Goal: Task Accomplishment & Management: Use online tool/utility

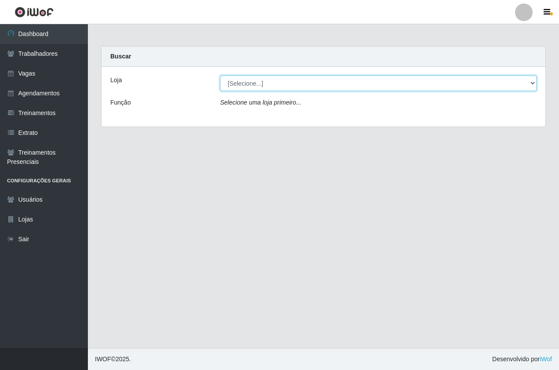
click at [245, 79] on select "[Selecione...] Pizza Nostra" at bounding box center [378, 83] width 317 height 15
select select "337"
click at [220, 76] on select "[Selecione...] Pizza Nostra" at bounding box center [378, 83] width 317 height 15
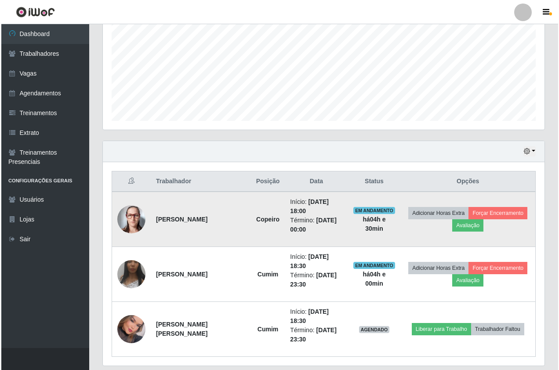
scroll to position [194, 0]
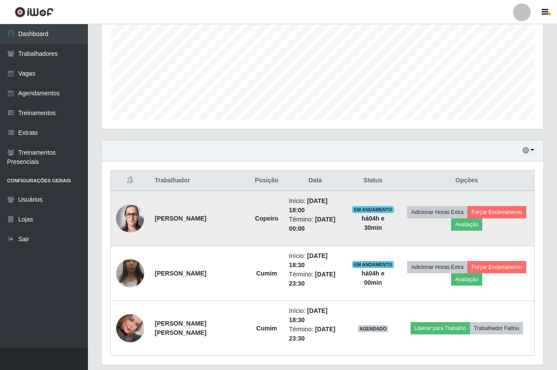
click at [130, 208] on img at bounding box center [130, 218] width 28 height 28
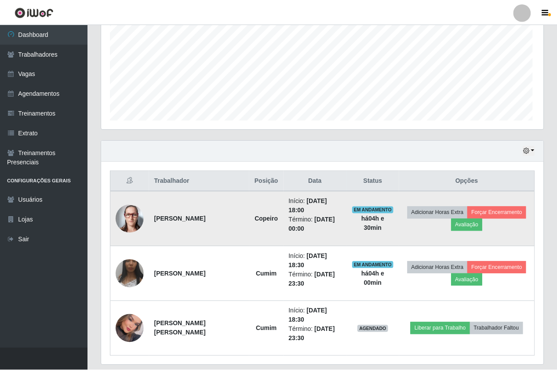
scroll to position [182, 437]
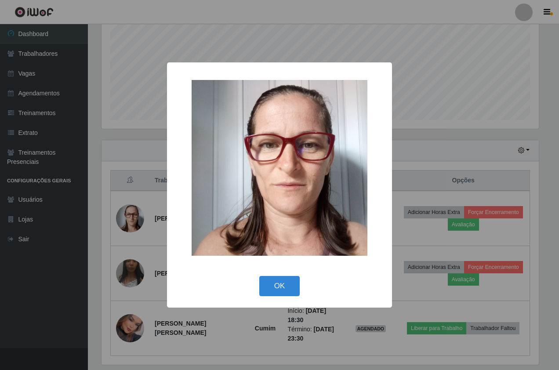
click at [140, 159] on div "× OK Cancel" at bounding box center [279, 185] width 559 height 370
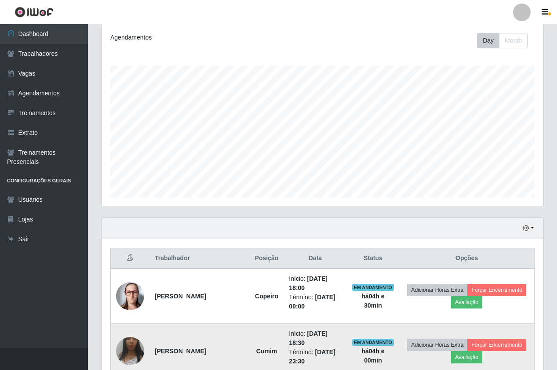
scroll to position [0, 0]
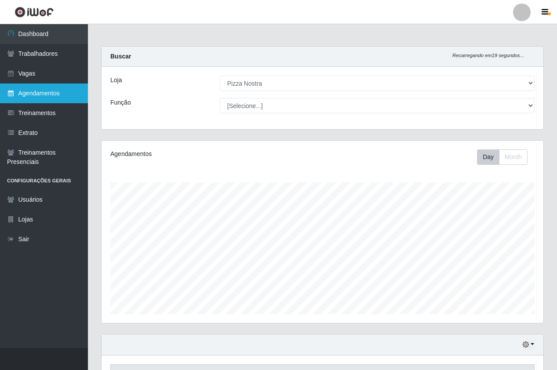
click at [55, 95] on link "Agendamentos" at bounding box center [44, 94] width 88 height 20
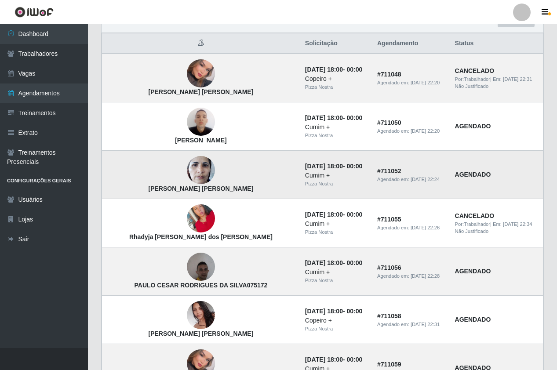
scroll to position [88, 0]
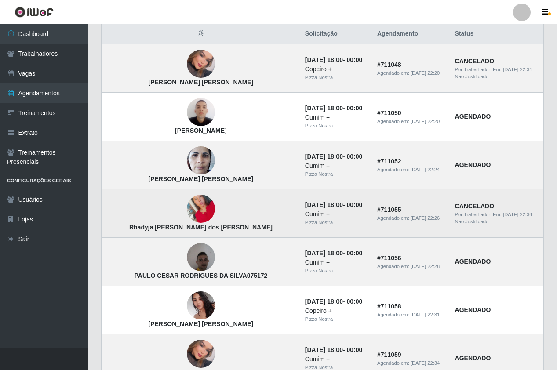
click at [187, 215] on img at bounding box center [201, 209] width 28 height 50
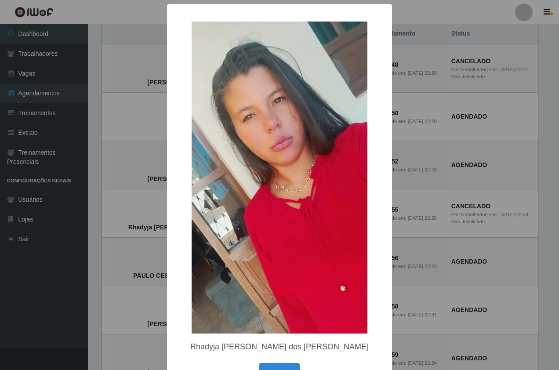
click at [126, 221] on div "× Rhadyja Julia dos Santos Silva Oliveira OK Cancel" at bounding box center [279, 185] width 559 height 370
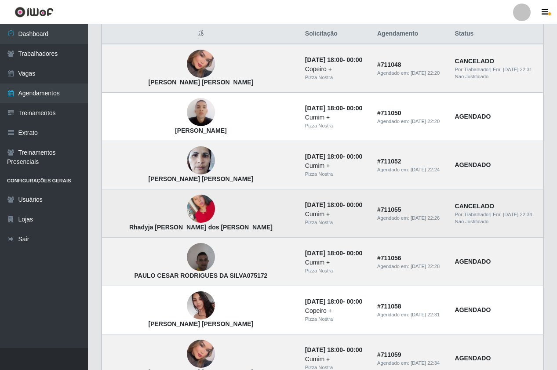
click at [187, 211] on img at bounding box center [201, 209] width 28 height 50
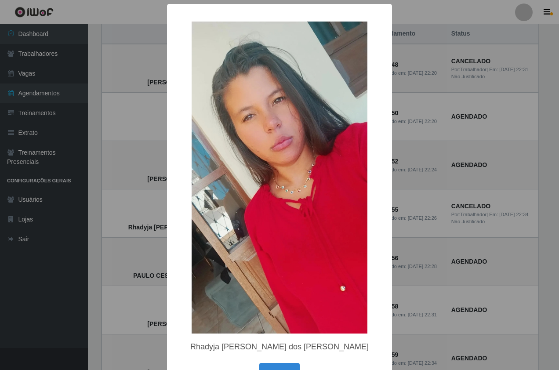
click at [131, 204] on div "× Rhadyja Julia dos Santos Silva Oliveira OK Cancel" at bounding box center [279, 185] width 559 height 370
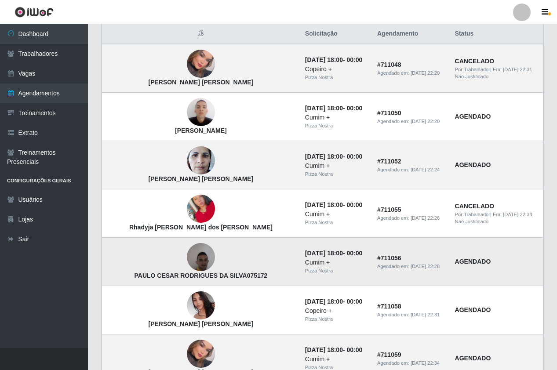
click at [187, 258] on img at bounding box center [201, 257] width 28 height 37
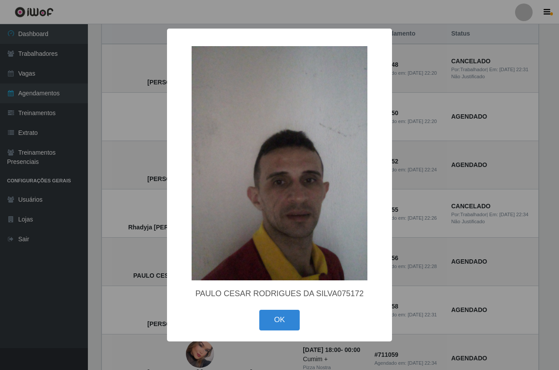
click at [126, 203] on div "× PAULO CESAR RODRIGUES DA SILVA075172 OK Cancel" at bounding box center [279, 185] width 559 height 370
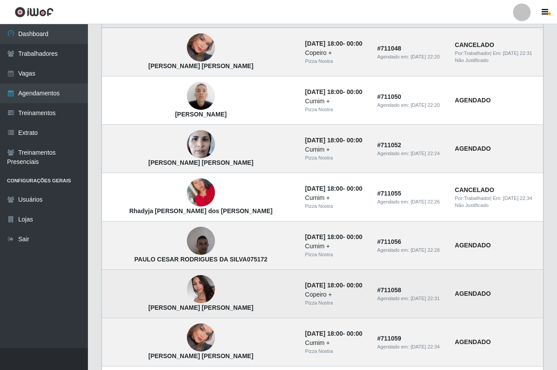
scroll to position [132, 0]
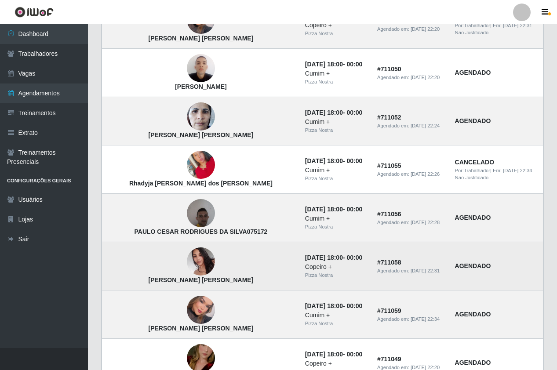
click at [187, 264] on img at bounding box center [201, 261] width 28 height 37
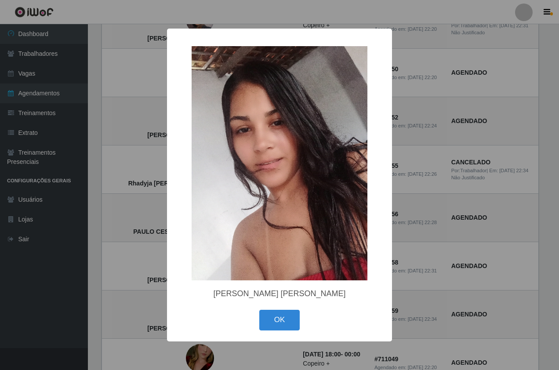
click at [125, 215] on div "× [PERSON_NAME] [PERSON_NAME] OK Cancel" at bounding box center [279, 185] width 559 height 370
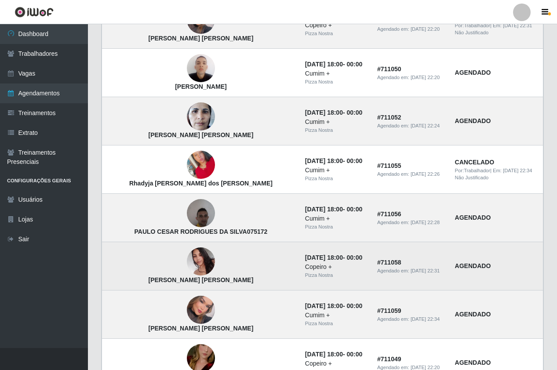
click at [187, 266] on img at bounding box center [201, 261] width 28 height 37
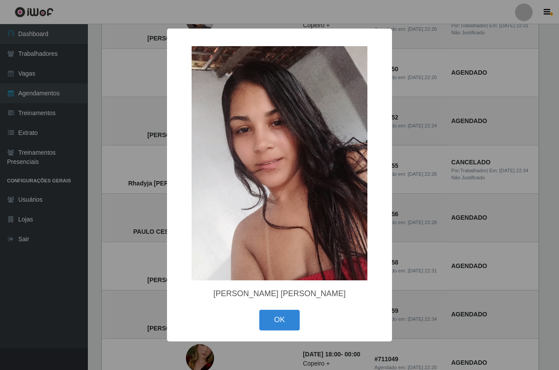
click at [140, 237] on div "× [PERSON_NAME] [PERSON_NAME] OK Cancel" at bounding box center [279, 185] width 559 height 370
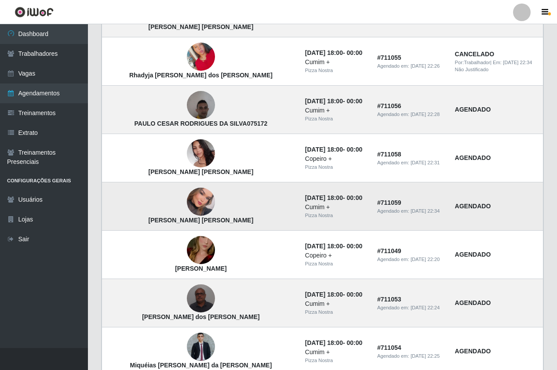
scroll to position [264, 0]
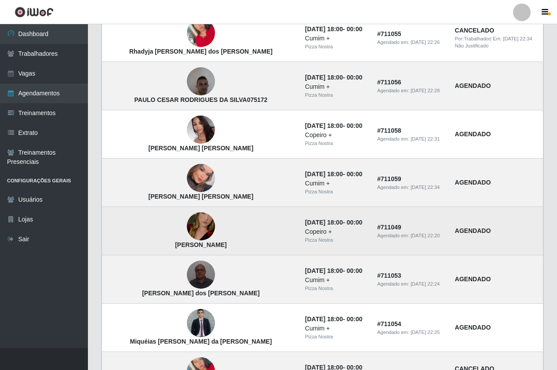
click at [187, 231] on img at bounding box center [201, 227] width 28 height 50
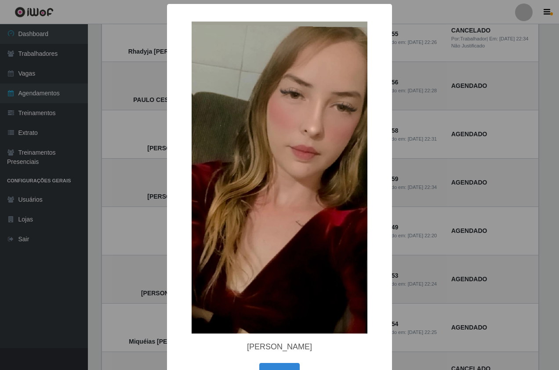
click at [144, 216] on div "× Débora Pereira Costa OK Cancel" at bounding box center [279, 185] width 559 height 370
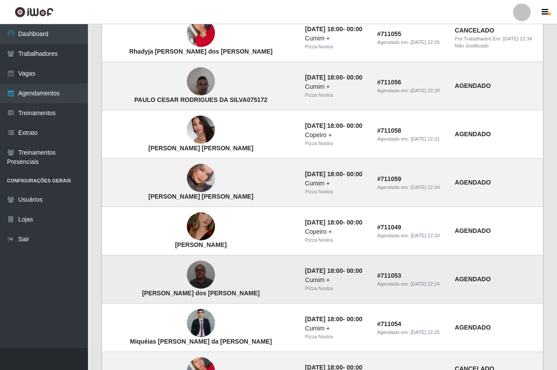
click at [187, 285] on img at bounding box center [201, 274] width 28 height 37
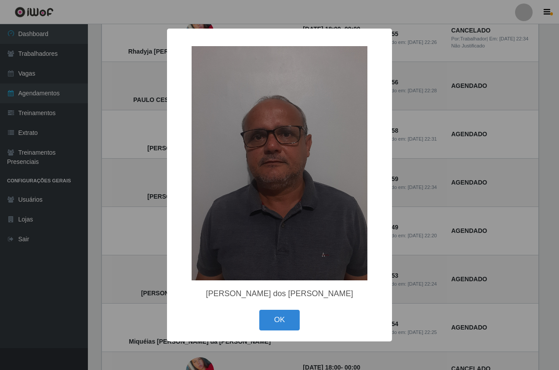
click at [130, 219] on div "× Severino Ramos dos Santos OK Cancel" at bounding box center [279, 185] width 559 height 370
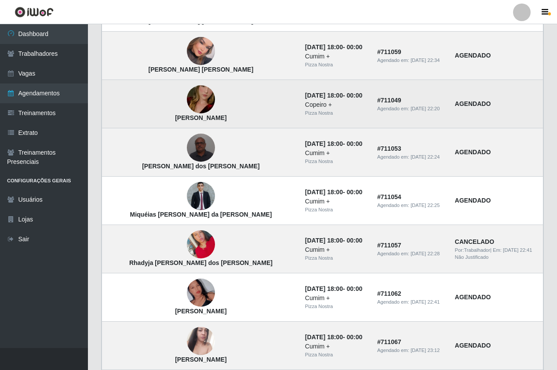
scroll to position [396, 0]
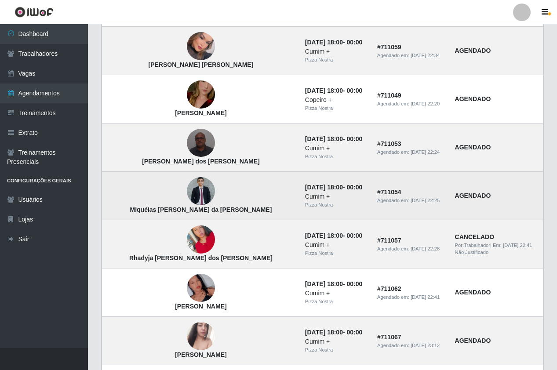
click at [187, 198] on img at bounding box center [201, 191] width 28 height 28
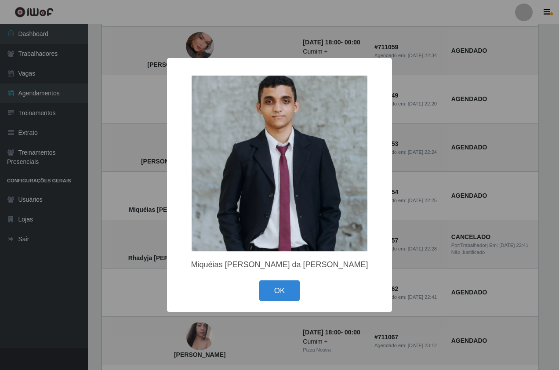
click at [143, 189] on div "× Miquéias Henderson da Silva Santos OK Cancel" at bounding box center [279, 185] width 559 height 370
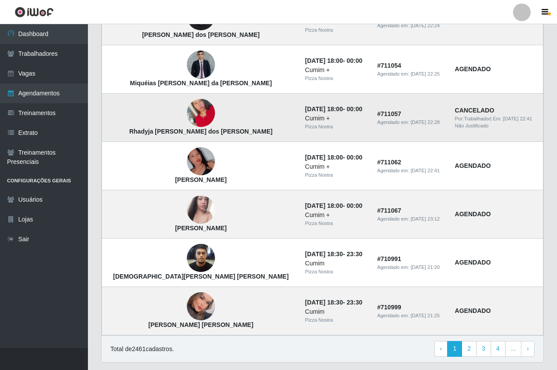
scroll to position [528, 0]
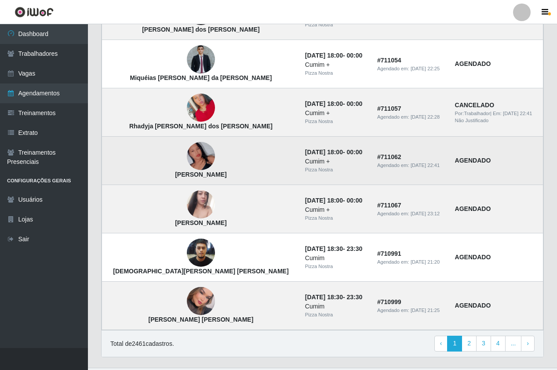
click at [187, 168] on img at bounding box center [201, 156] width 28 height 50
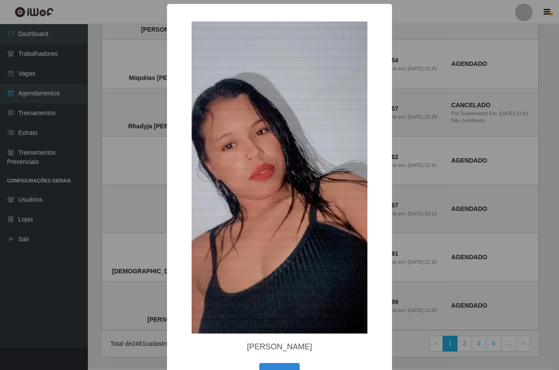
click at [130, 147] on div "× Izabele Juliene Santos OK Cancel" at bounding box center [279, 185] width 559 height 370
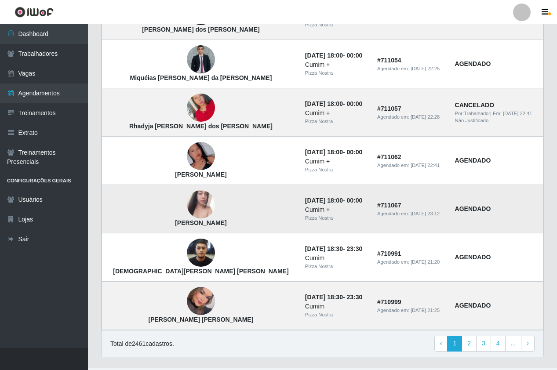
click at [187, 211] on img at bounding box center [201, 205] width 28 height 50
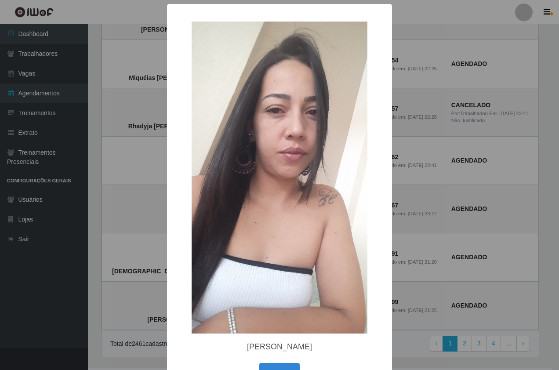
click at [110, 190] on div "× Mylena Santos Barbosa OK Cancel" at bounding box center [279, 185] width 559 height 370
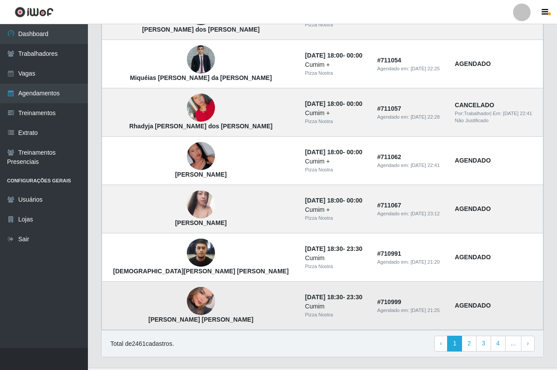
click at [187, 300] on img at bounding box center [201, 301] width 28 height 40
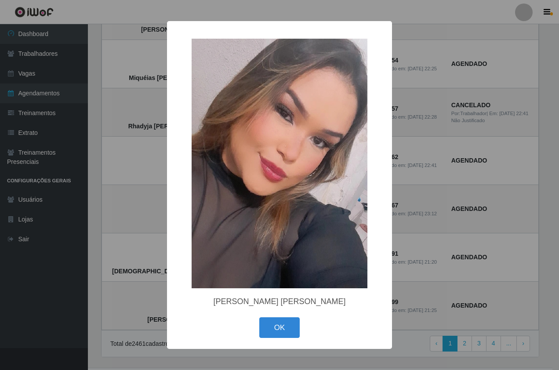
click at [118, 201] on div "× Jéssica Mayara Lima OK Cancel" at bounding box center [279, 185] width 559 height 370
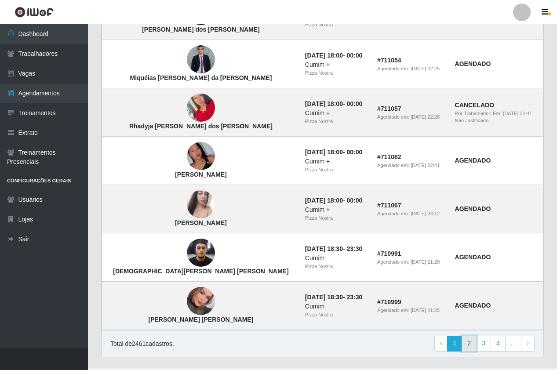
click at [471, 345] on link "2" at bounding box center [469, 344] width 15 height 16
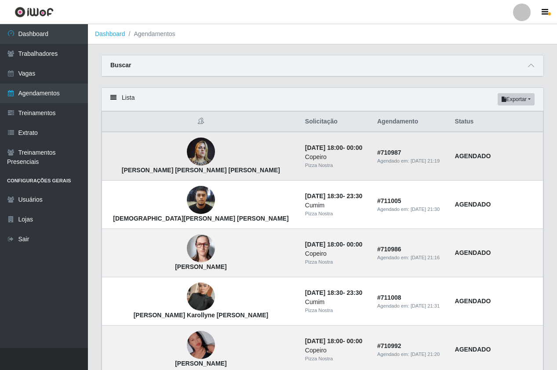
click at [187, 158] on img at bounding box center [201, 151] width 28 height 37
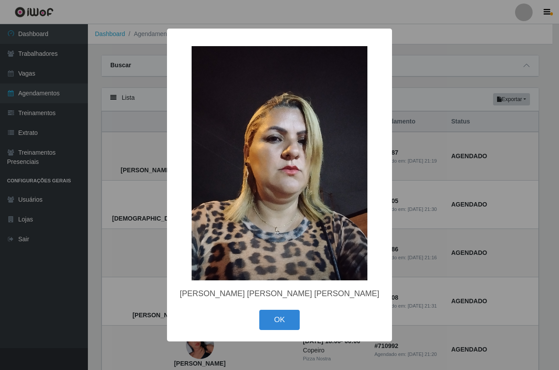
click at [142, 163] on div "× Taciana Batista de Lima Gomes OK Cancel" at bounding box center [279, 185] width 559 height 370
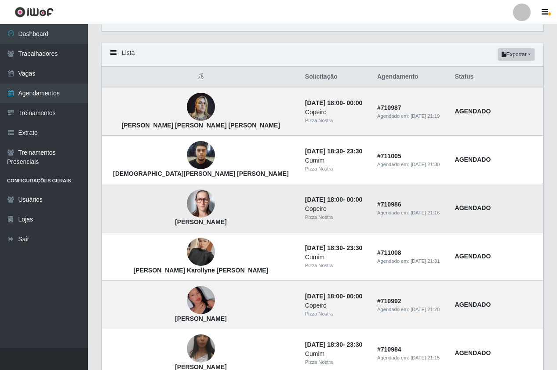
scroll to position [176, 0]
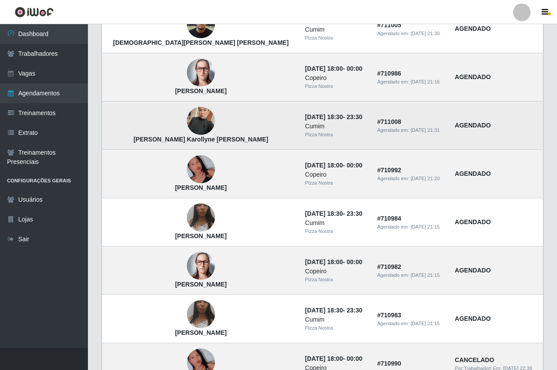
click at [187, 120] on img at bounding box center [201, 121] width 28 height 50
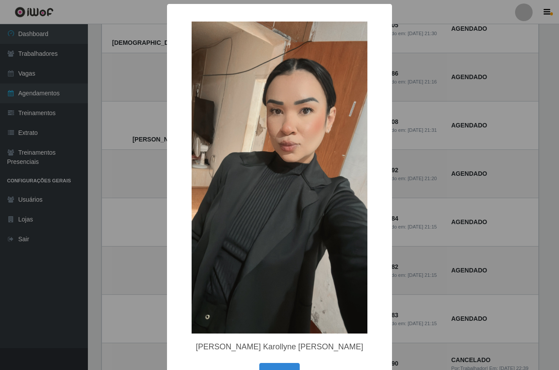
click at [152, 176] on div "× Maria Karollyne Santos Mendes OK Cancel" at bounding box center [279, 185] width 559 height 370
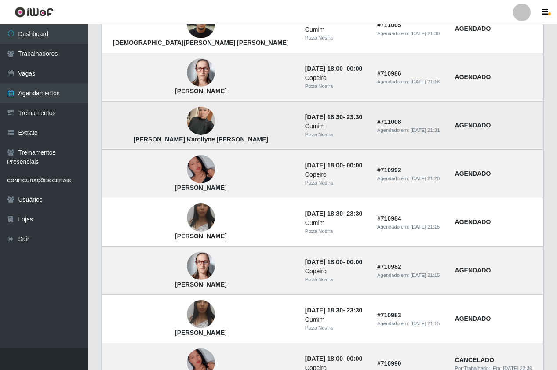
click at [187, 125] on img at bounding box center [201, 121] width 28 height 50
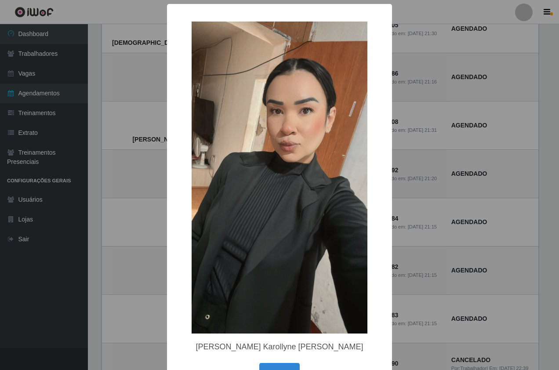
click at [151, 140] on div "× Maria Karollyne Santos Mendes OK Cancel" at bounding box center [279, 185] width 559 height 370
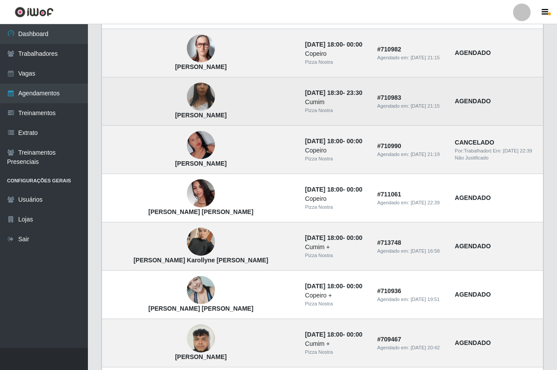
scroll to position [396, 0]
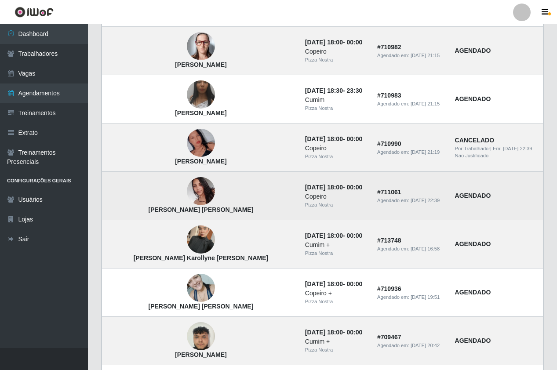
click at [187, 199] on img at bounding box center [201, 191] width 28 height 37
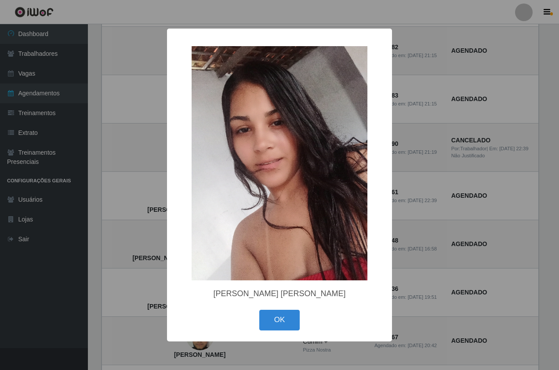
click at [160, 193] on div "× Katia Regina Moreira de Brito OK Cancel" at bounding box center [279, 185] width 559 height 370
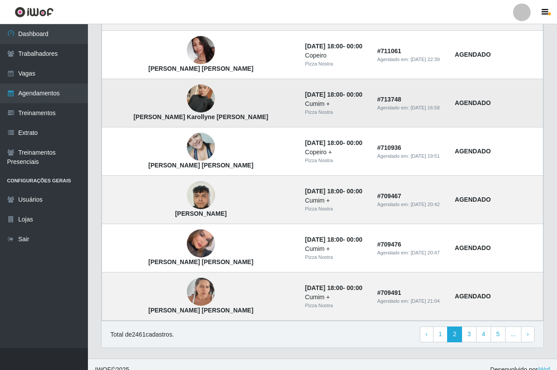
scroll to position [548, 0]
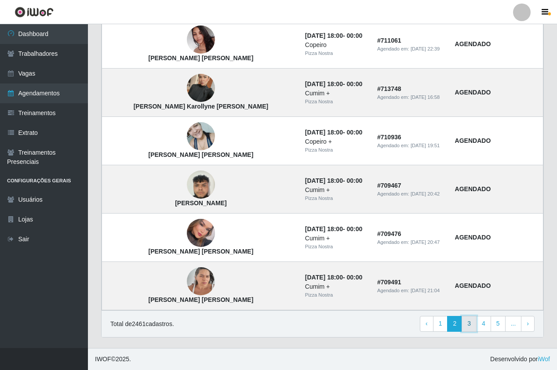
click at [471, 325] on link "3" at bounding box center [469, 324] width 15 height 16
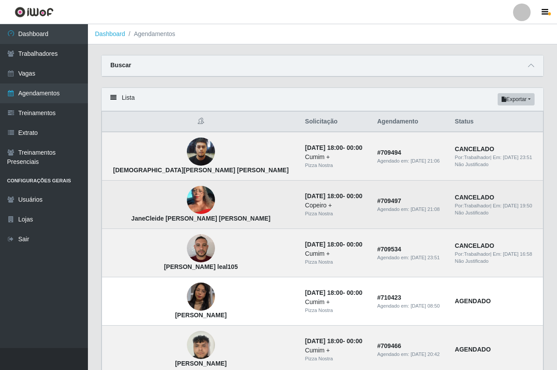
click at [187, 199] on img at bounding box center [201, 200] width 28 height 62
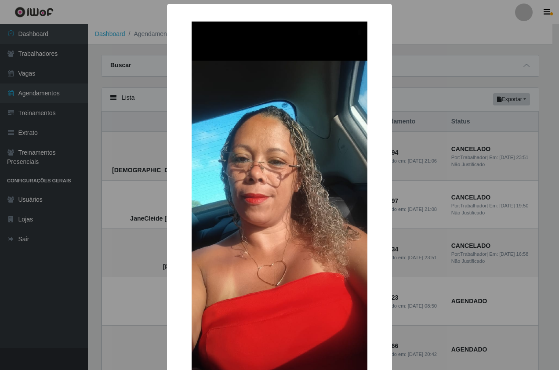
click at [135, 159] on div "× JaneCleide Gomes de Miranda OK Cancel" at bounding box center [279, 185] width 559 height 370
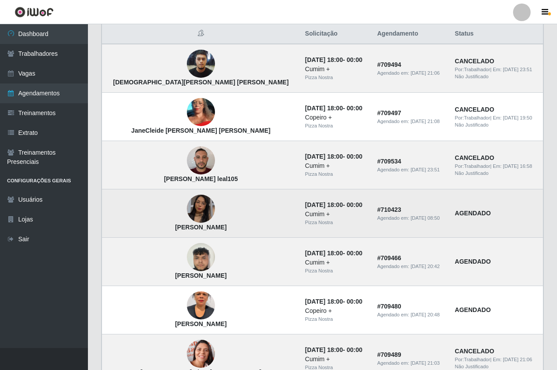
scroll to position [132, 0]
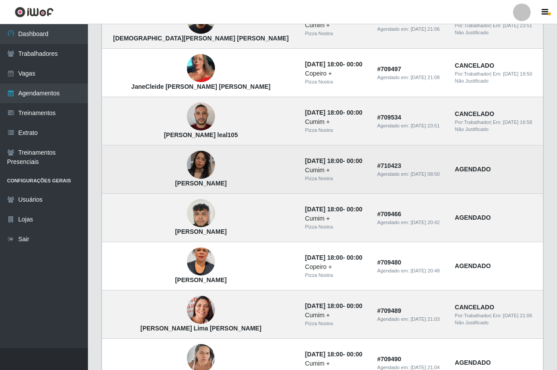
click at [187, 179] on img at bounding box center [201, 165] width 28 height 50
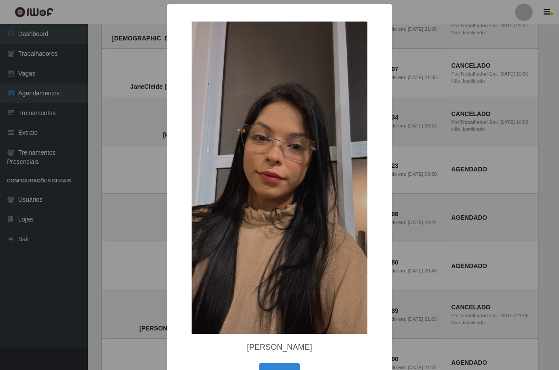
click at [145, 159] on div "× Maria Eduarda Silva OK Cancel" at bounding box center [279, 185] width 559 height 370
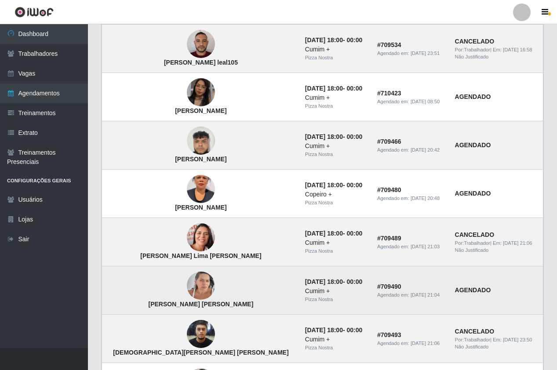
scroll to position [220, 0]
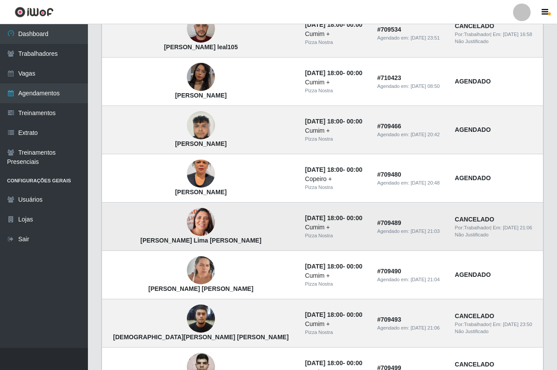
click at [187, 224] on img at bounding box center [201, 222] width 28 height 36
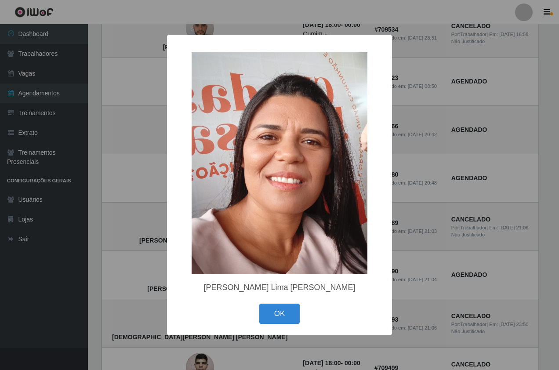
click at [151, 194] on div "× Raquel Silva Lima Rodrigues OK Cancel" at bounding box center [279, 185] width 559 height 370
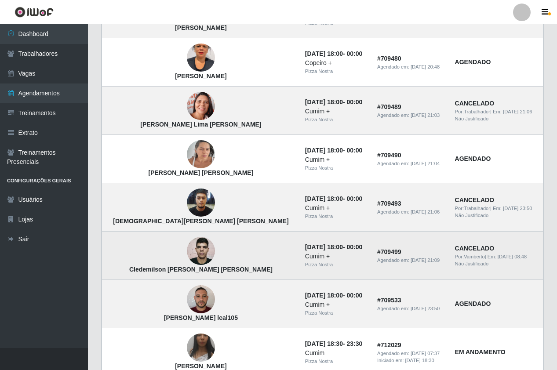
scroll to position [352, 0]
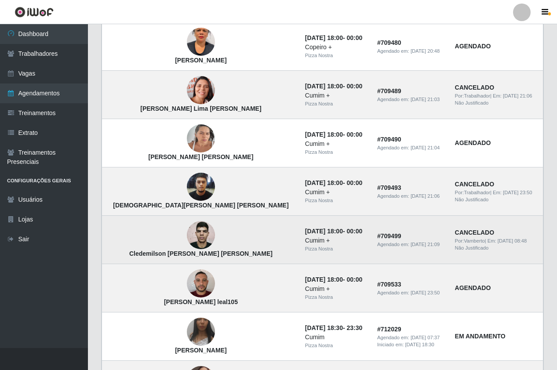
click at [187, 241] on img at bounding box center [201, 235] width 28 height 38
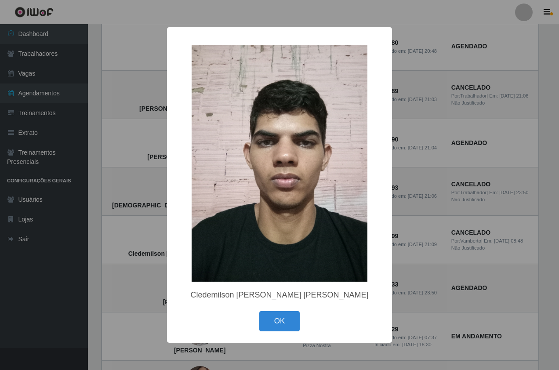
click at [138, 195] on div "× Cledemilson Henriques de Oliveira OK Cancel" at bounding box center [279, 185] width 559 height 370
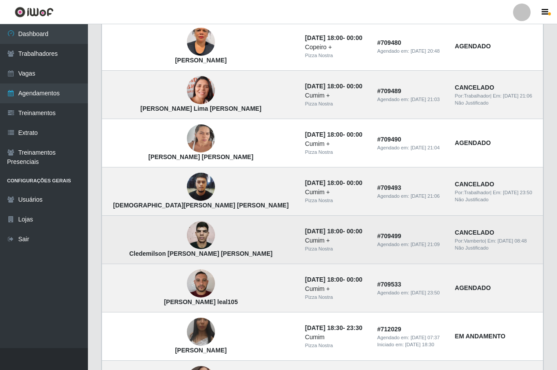
click at [187, 235] on img at bounding box center [201, 235] width 28 height 38
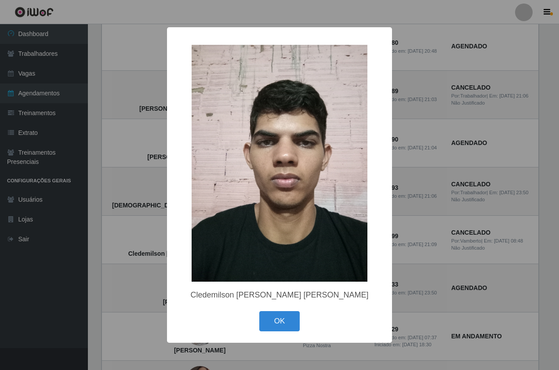
click at [148, 212] on div "× Cledemilson Henriques de Oliveira OK Cancel" at bounding box center [279, 185] width 559 height 370
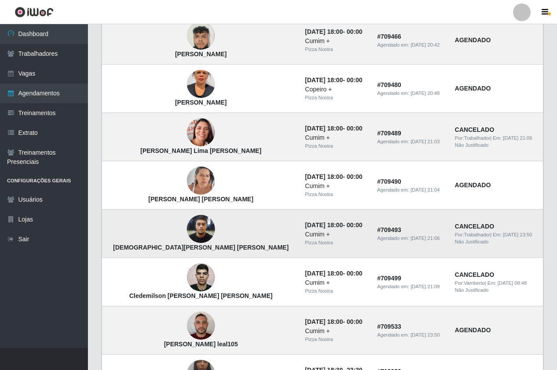
scroll to position [264, 0]
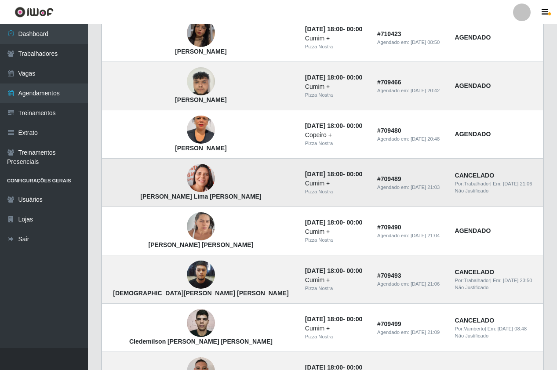
click at [187, 183] on img at bounding box center [201, 178] width 28 height 36
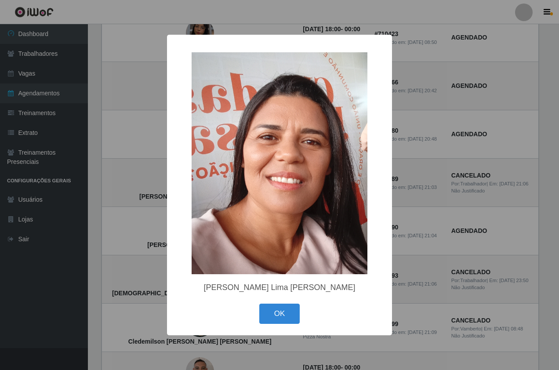
click at [134, 202] on div "× Raquel Silva Lima Rodrigues OK Cancel" at bounding box center [279, 185] width 559 height 370
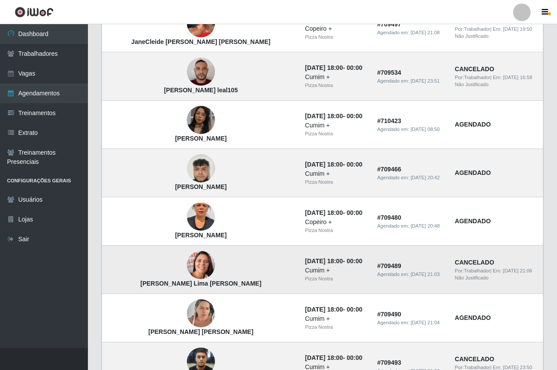
scroll to position [176, 0]
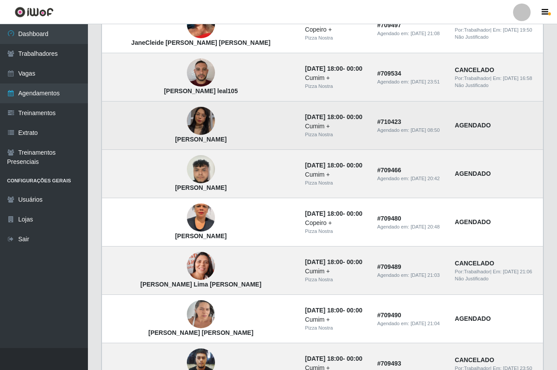
click at [187, 129] on img at bounding box center [201, 121] width 28 height 50
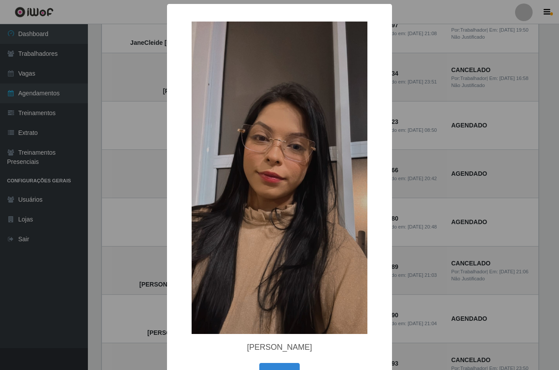
click at [131, 175] on div "× Maria Eduarda Silva OK Cancel" at bounding box center [279, 185] width 559 height 370
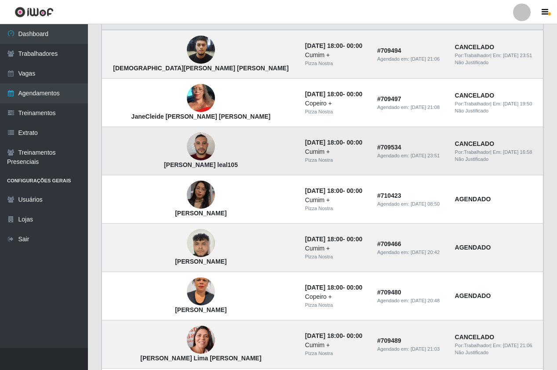
scroll to position [88, 0]
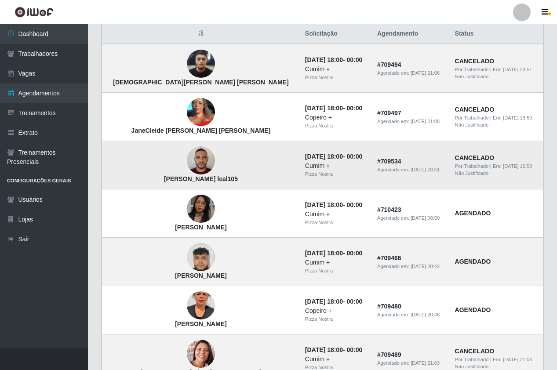
click at [187, 166] on img at bounding box center [201, 160] width 28 height 37
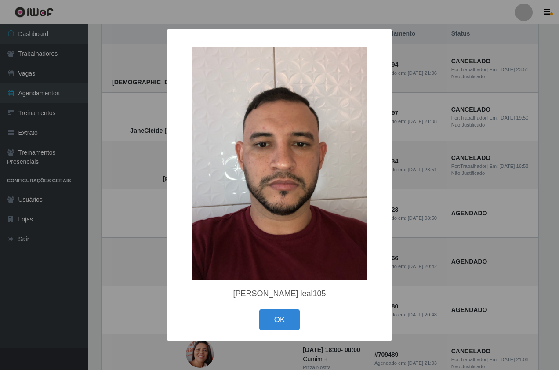
click at [141, 194] on div "× Luís Fernando Batista leal105 OK Cancel" at bounding box center [279, 185] width 559 height 370
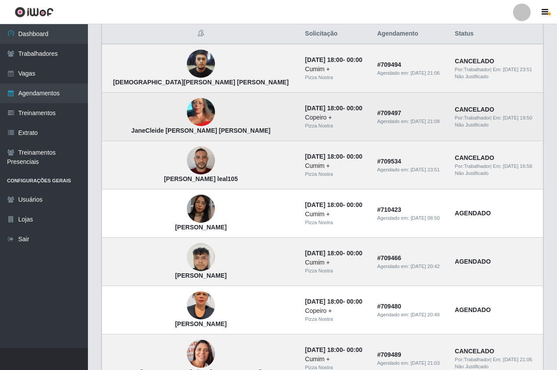
click at [187, 115] on img at bounding box center [201, 112] width 28 height 62
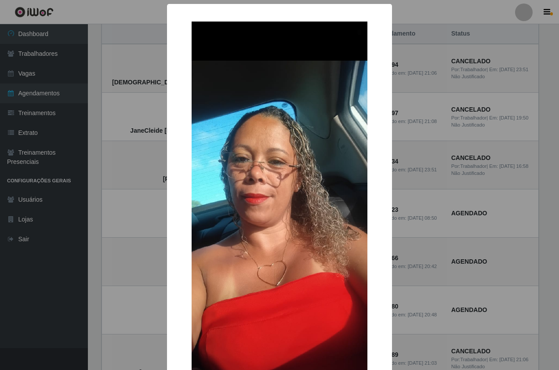
click at [151, 206] on div "× JaneCleide Gomes de Miranda OK Cancel" at bounding box center [279, 185] width 559 height 370
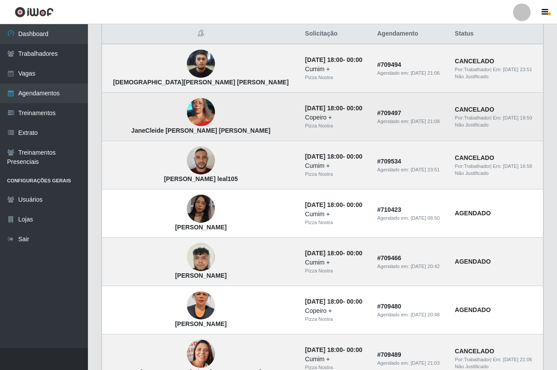
click at [187, 122] on img at bounding box center [201, 112] width 28 height 62
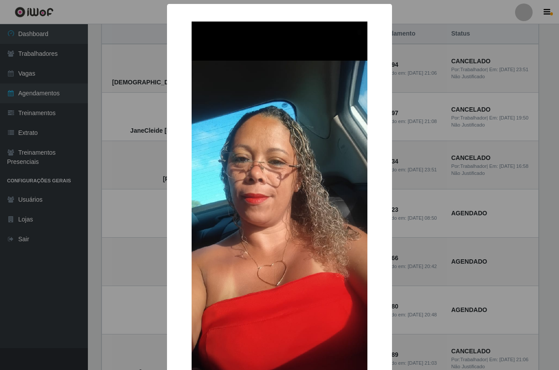
click at [107, 213] on div "× JaneCleide Gomes de Miranda OK Cancel" at bounding box center [279, 185] width 559 height 370
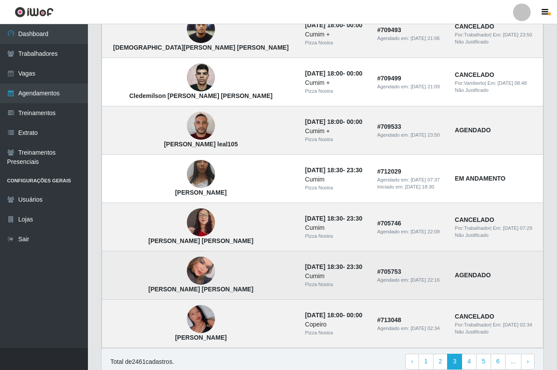
scroll to position [548, 0]
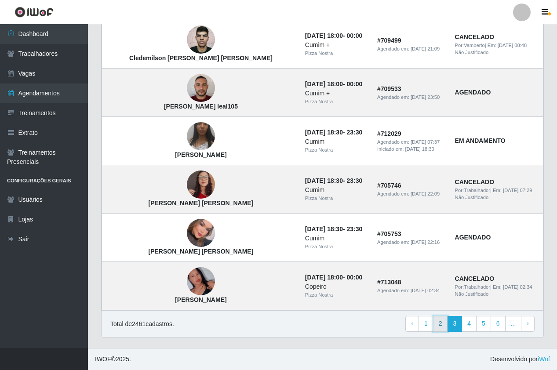
click at [445, 322] on link "2" at bounding box center [440, 324] width 15 height 16
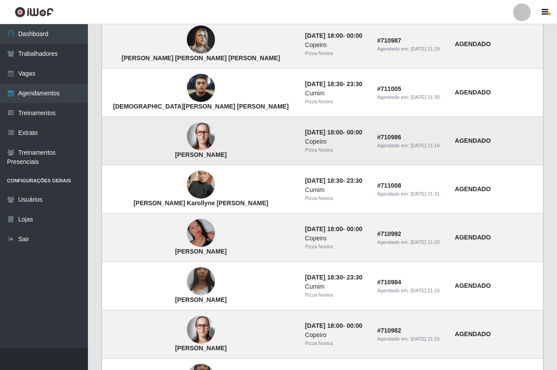
scroll to position [132, 0]
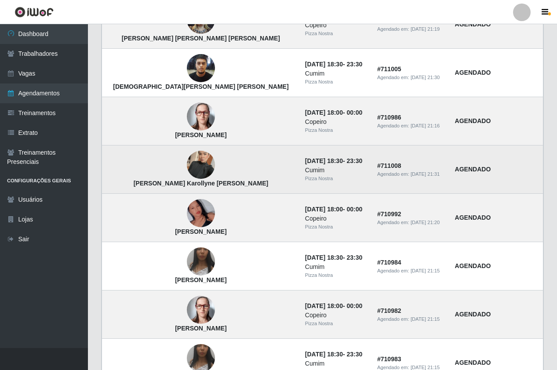
click at [187, 168] on img at bounding box center [201, 165] width 28 height 50
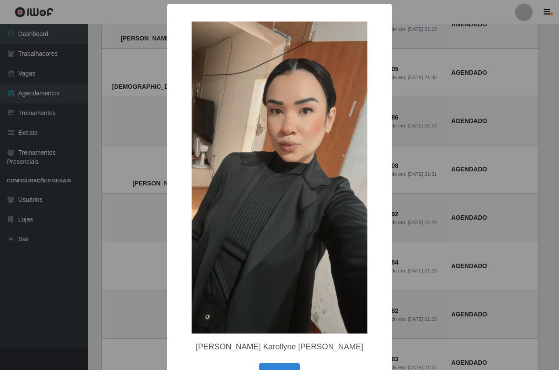
click at [153, 174] on div "× [PERSON_NAME] Karollyne [PERSON_NAME] OK Cancel" at bounding box center [279, 185] width 559 height 370
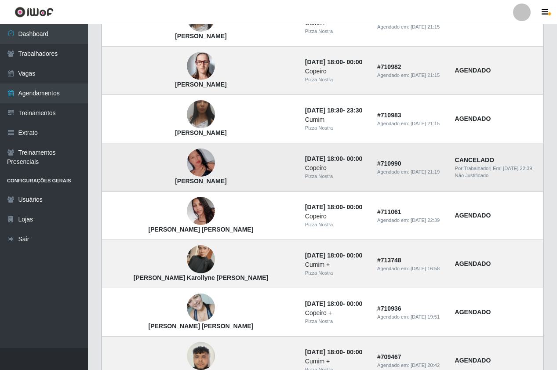
scroll to position [440, 0]
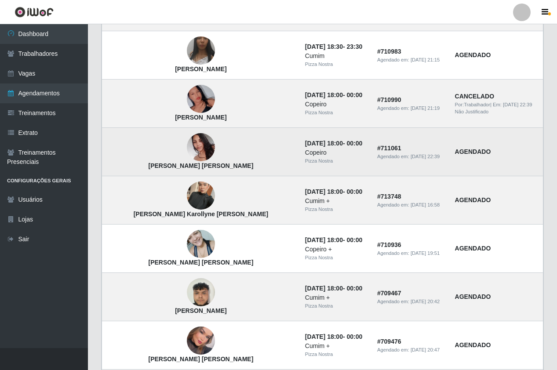
click at [187, 151] on img at bounding box center [201, 147] width 28 height 37
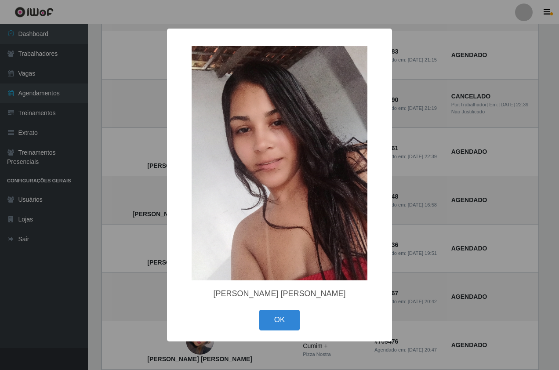
click at [135, 196] on div "× [PERSON_NAME] [PERSON_NAME] OK Cancel" at bounding box center [279, 185] width 559 height 370
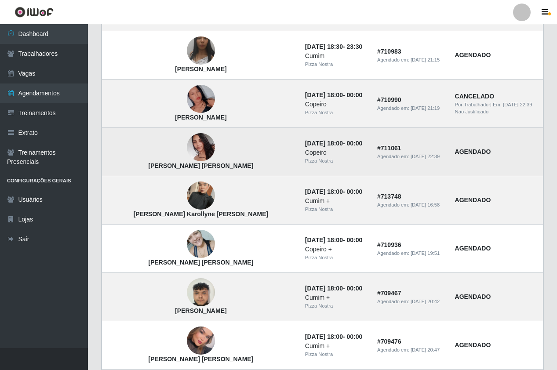
click at [187, 146] on img at bounding box center [201, 147] width 28 height 37
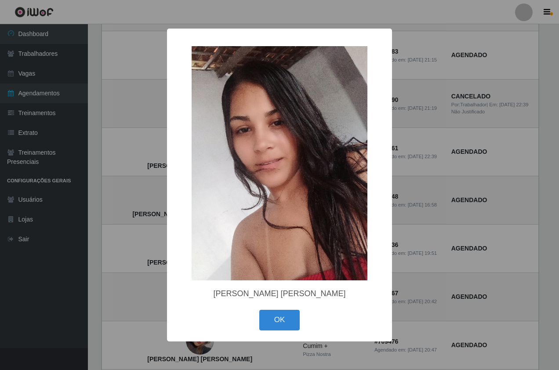
click at [140, 153] on div "× [PERSON_NAME] [PERSON_NAME] OK Cancel" at bounding box center [279, 185] width 559 height 370
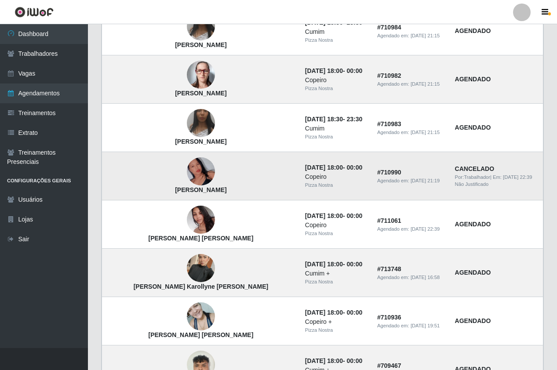
scroll to position [352, 0]
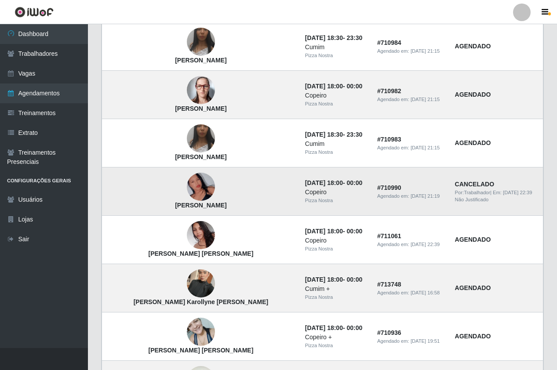
click at [187, 182] on img at bounding box center [201, 187] width 28 height 50
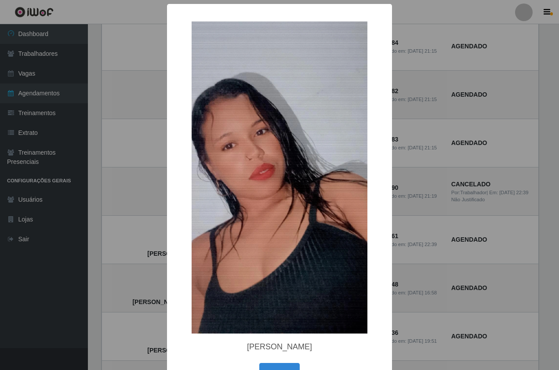
click at [138, 177] on div "× Izabele Juliene Santos OK Cancel" at bounding box center [279, 185] width 559 height 370
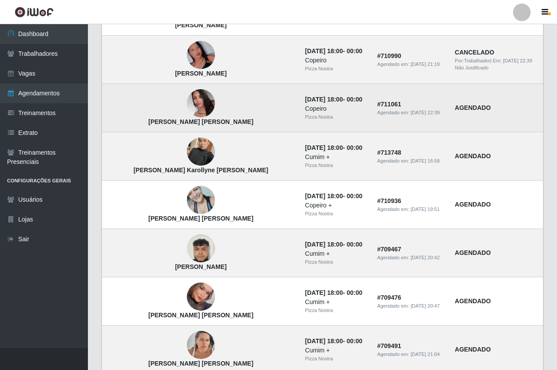
scroll to position [528, 0]
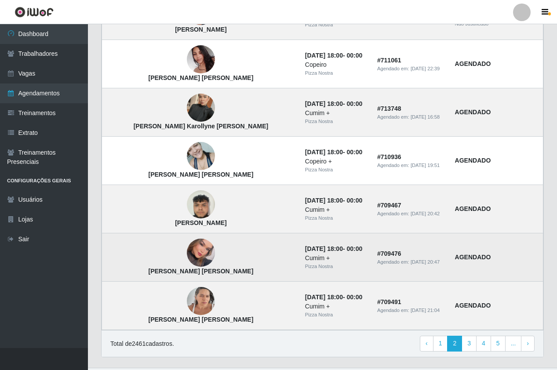
click at [187, 249] on img at bounding box center [201, 253] width 28 height 40
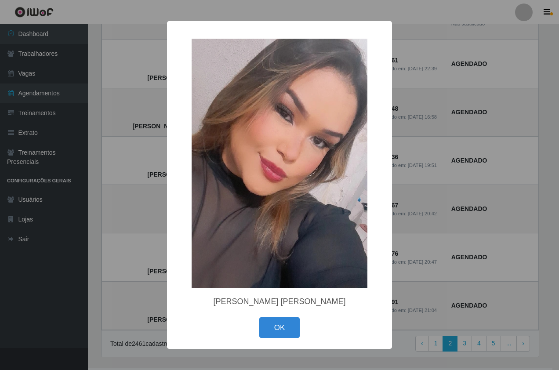
click at [412, 192] on div "× Jéssica Mayara Lima OK Cancel" at bounding box center [279, 185] width 559 height 370
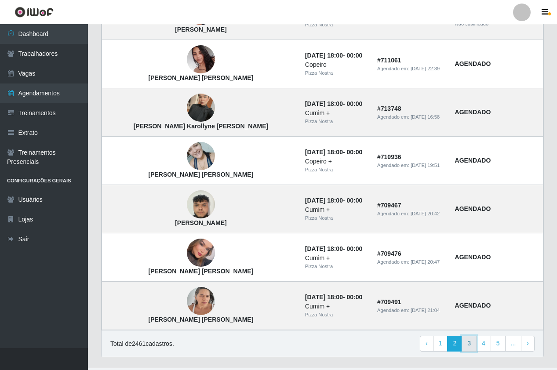
click at [477, 344] on link "3" at bounding box center [469, 344] width 15 height 16
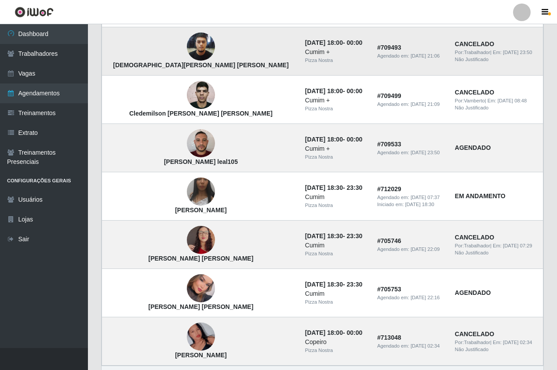
scroll to position [548, 0]
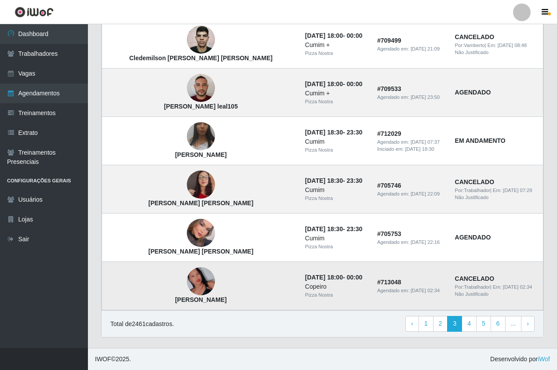
click at [187, 285] on img at bounding box center [201, 282] width 28 height 50
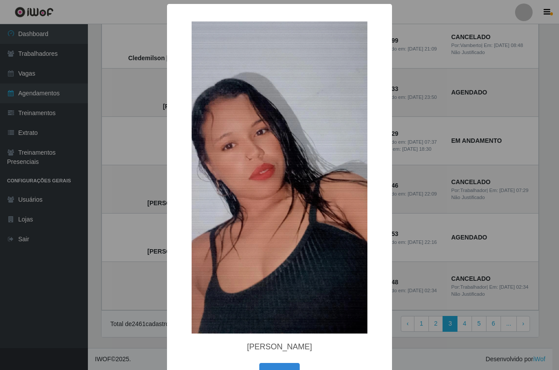
click at [139, 229] on div "× Izabele Juliene Santos OK Cancel" at bounding box center [279, 185] width 559 height 370
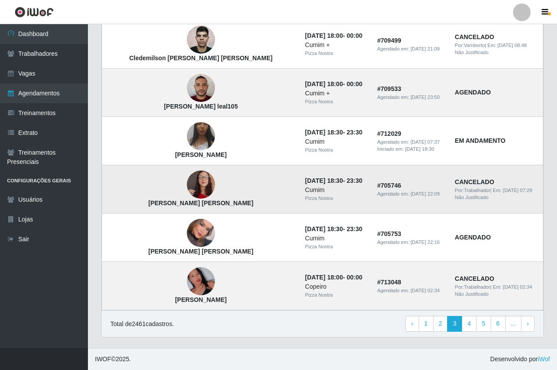
click at [187, 181] on img at bounding box center [201, 185] width 28 height 50
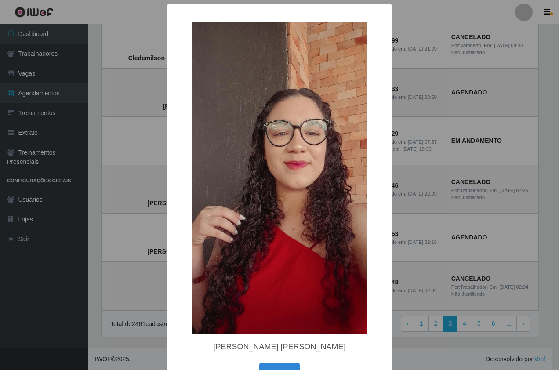
click at [138, 167] on div "× Maria Eduarda Silva da Cruz OK Cancel" at bounding box center [279, 185] width 559 height 370
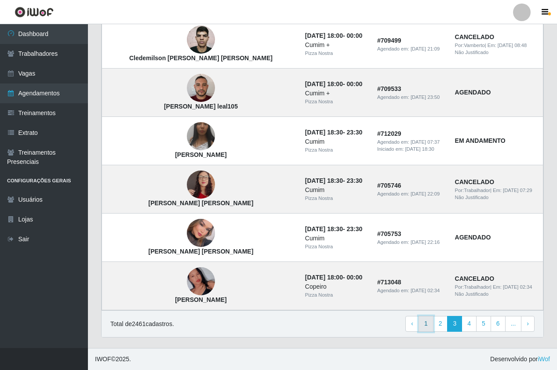
click at [429, 324] on link "1" at bounding box center [426, 324] width 15 height 16
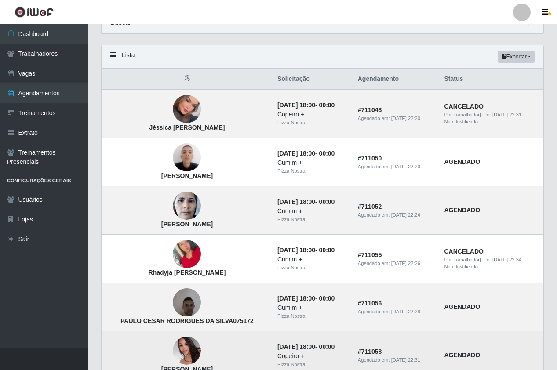
scroll to position [132, 0]
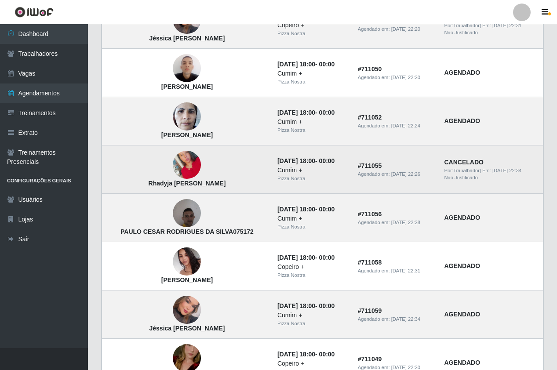
click at [177, 175] on img at bounding box center [187, 165] width 28 height 50
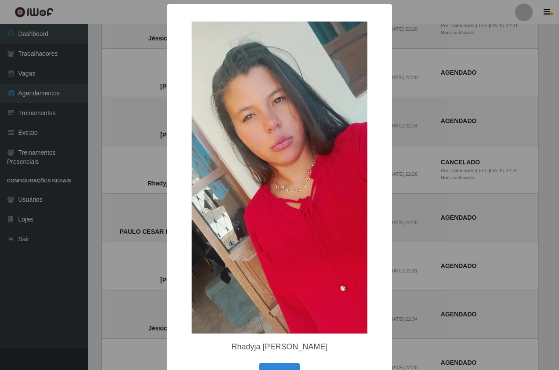
click at [149, 213] on div "× Rhadyja [PERSON_NAME] OK Cancel" at bounding box center [279, 185] width 559 height 370
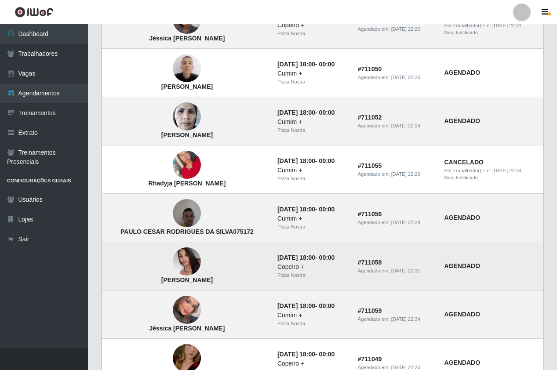
click at [175, 266] on img at bounding box center [187, 261] width 28 height 37
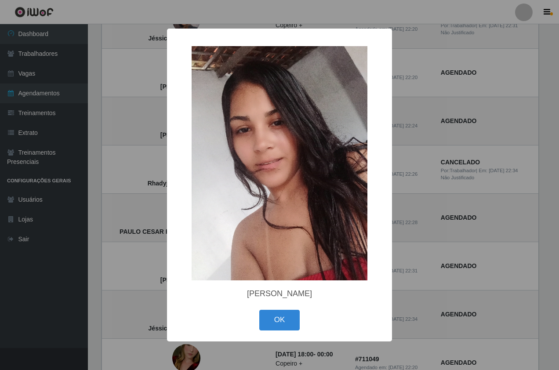
click at [126, 232] on div "× [PERSON_NAME] OK Cancel" at bounding box center [279, 185] width 559 height 370
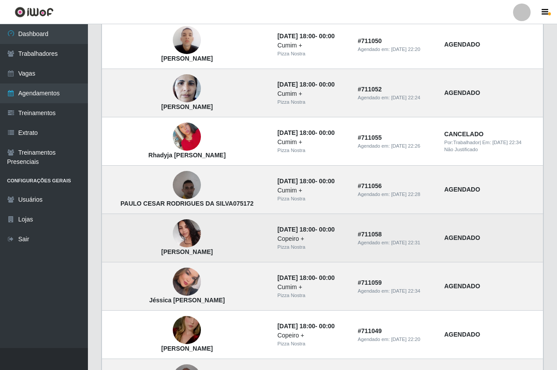
scroll to position [264, 0]
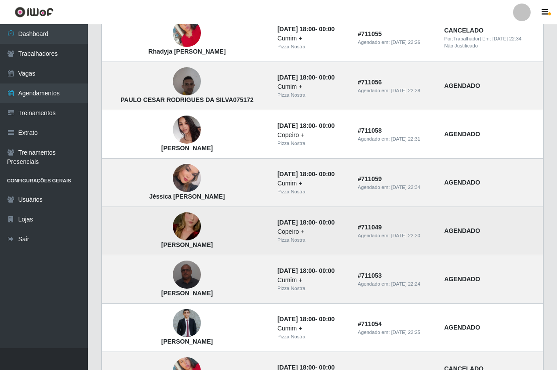
click at [175, 228] on img at bounding box center [187, 227] width 28 height 50
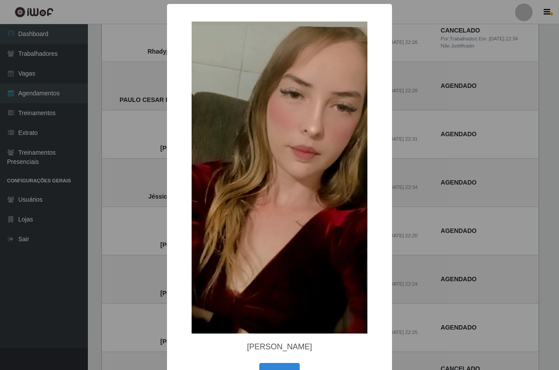
click at [169, 204] on div "× [PERSON_NAME] OK Cancel" at bounding box center [279, 199] width 225 height 391
click at [95, 185] on div "× [PERSON_NAME] OK Cancel" at bounding box center [279, 185] width 559 height 370
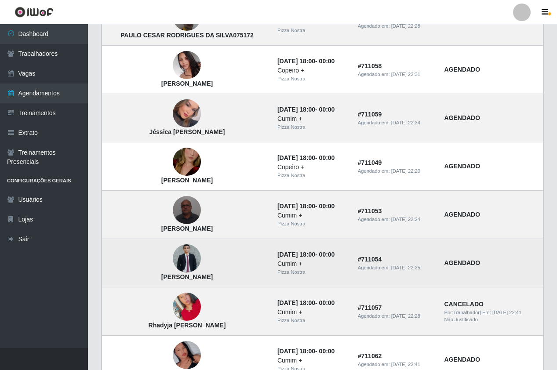
scroll to position [308, 0]
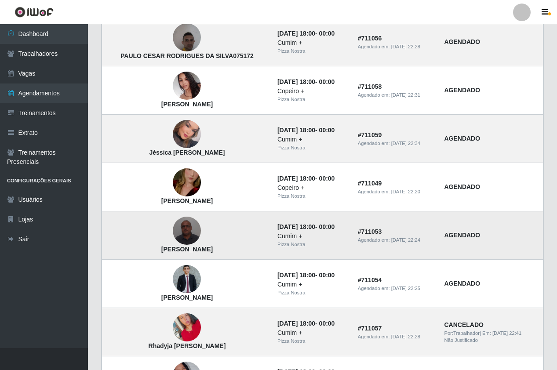
click at [173, 230] on img at bounding box center [187, 230] width 28 height 37
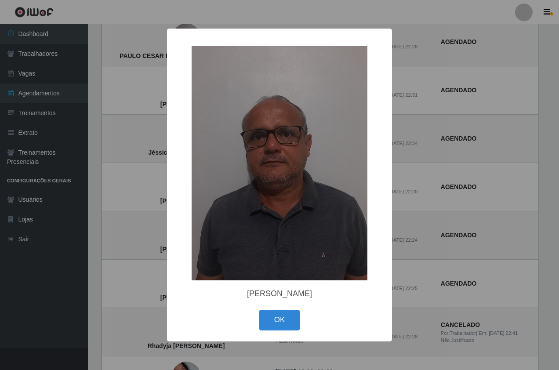
click at [133, 158] on div "× Severino Ramos dos Santos OK Cancel" at bounding box center [279, 185] width 559 height 370
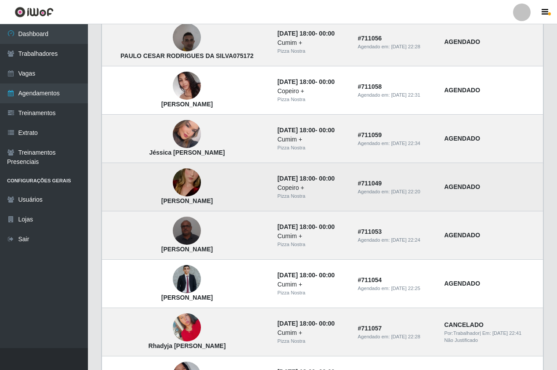
click at [297, 189] on div "Copeiro +" at bounding box center [312, 187] width 70 height 9
click at [173, 187] on img at bounding box center [187, 183] width 28 height 50
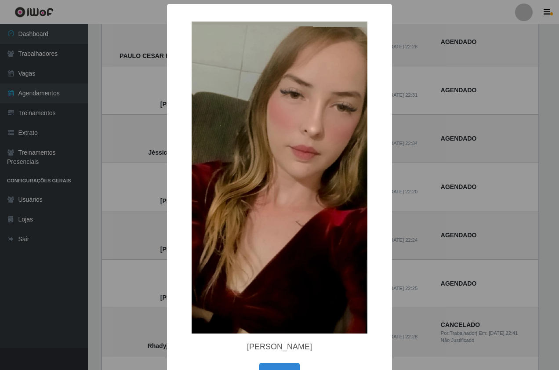
click at [431, 193] on div "× Débora Pereira Costa OK Cancel" at bounding box center [279, 185] width 559 height 370
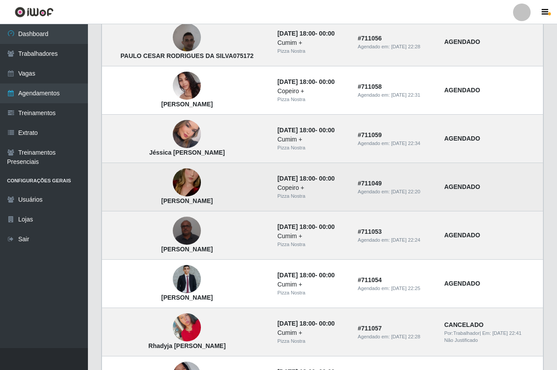
click at [302, 199] on div "Pizza Nostra" at bounding box center [312, 196] width 70 height 7
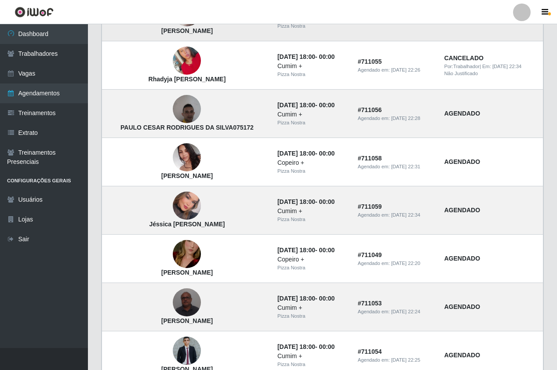
scroll to position [264, 0]
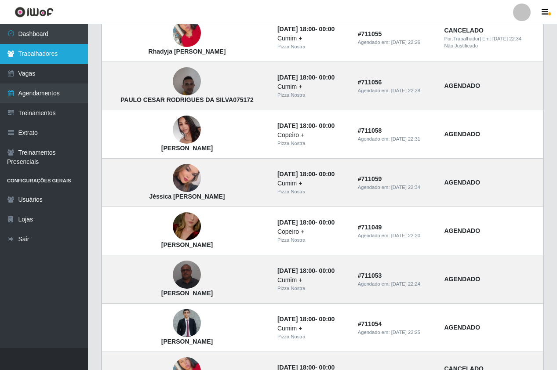
click at [62, 58] on link "Trabalhadores" at bounding box center [44, 54] width 88 height 20
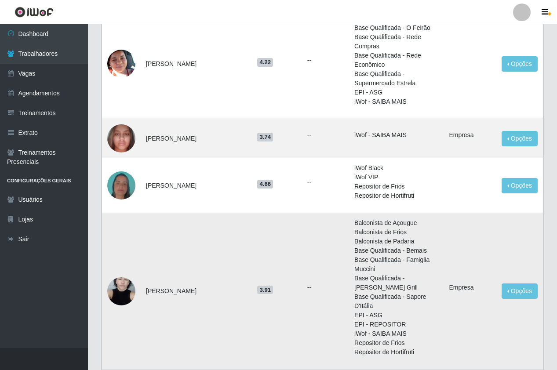
scroll to position [220, 0]
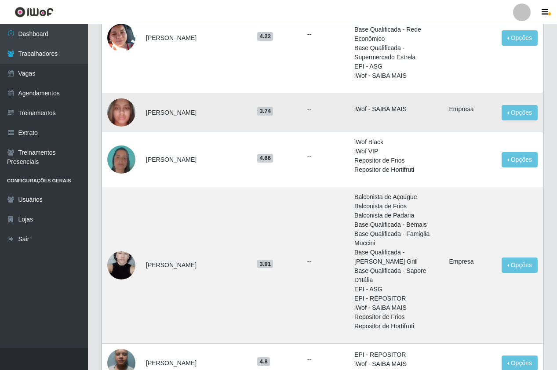
click at [123, 120] on img at bounding box center [121, 112] width 28 height 37
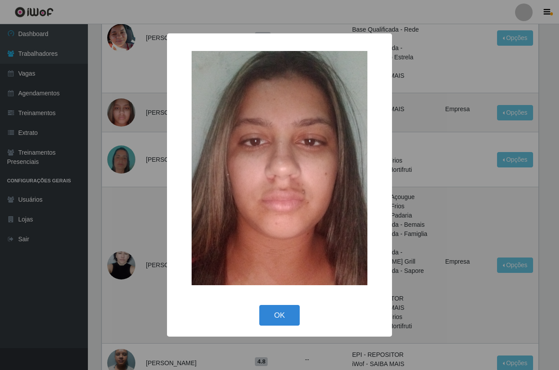
click at [120, 173] on div "× OK Cancel" at bounding box center [279, 185] width 559 height 370
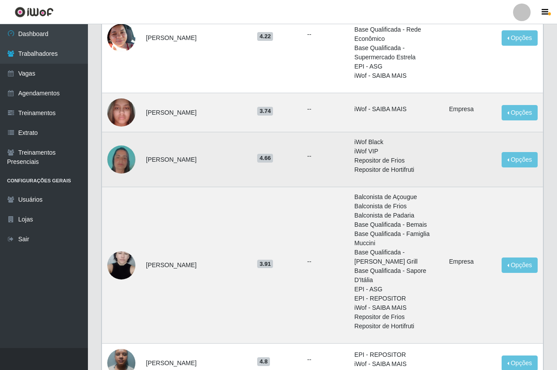
click at [128, 164] on img at bounding box center [121, 160] width 28 height 50
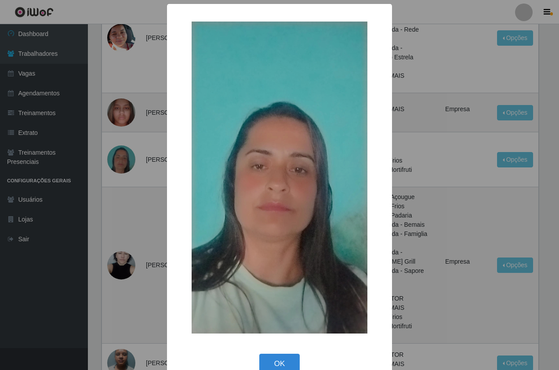
click at [126, 178] on div "× OK Cancel" at bounding box center [279, 185] width 559 height 370
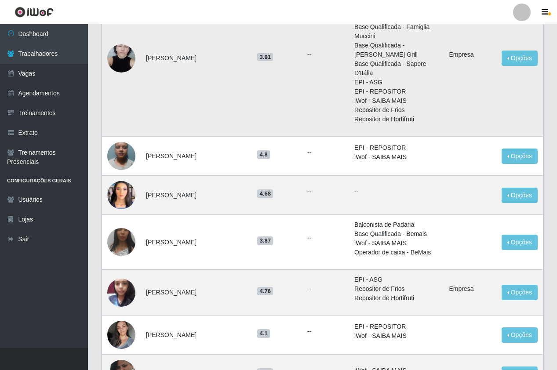
scroll to position [484, 0]
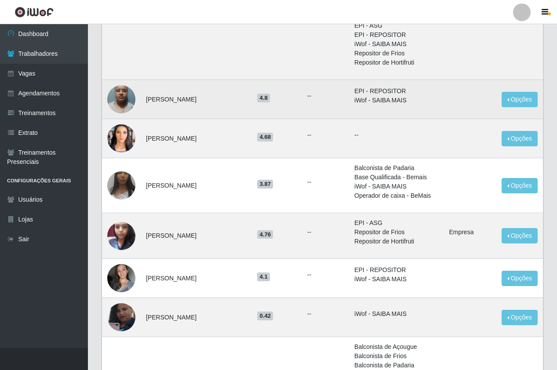
click at [126, 98] on img at bounding box center [121, 98] width 28 height 37
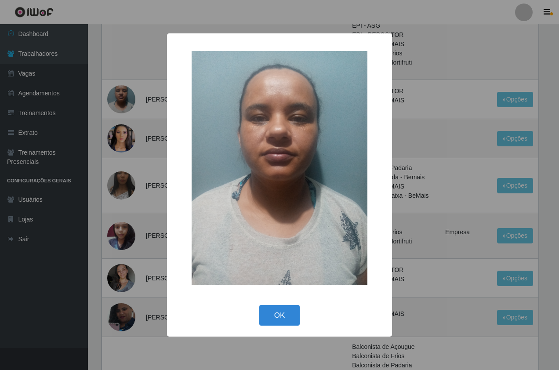
click at [138, 154] on div "× OK Cancel" at bounding box center [279, 185] width 559 height 370
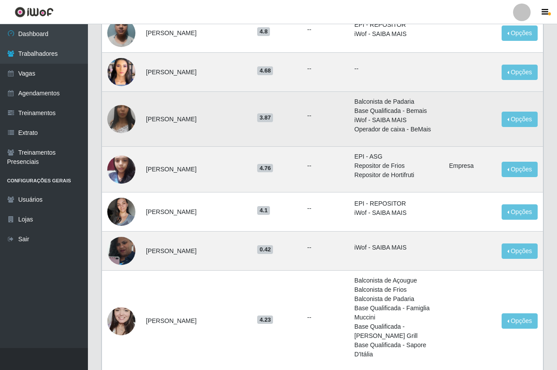
scroll to position [572, 0]
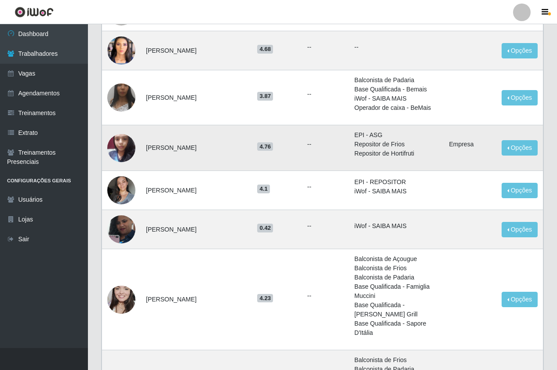
click at [123, 142] on img at bounding box center [121, 147] width 28 height 37
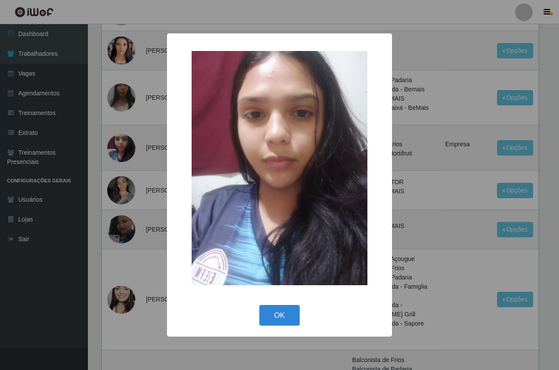
click at [124, 172] on div "× OK Cancel" at bounding box center [279, 185] width 559 height 370
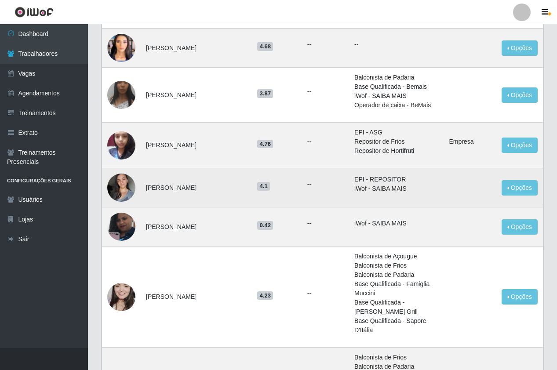
scroll to position [616, 0]
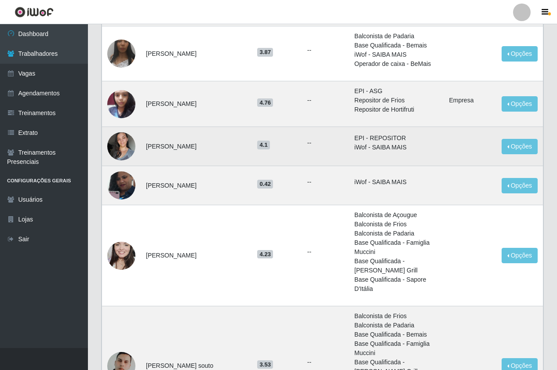
click at [125, 142] on img at bounding box center [121, 146] width 28 height 37
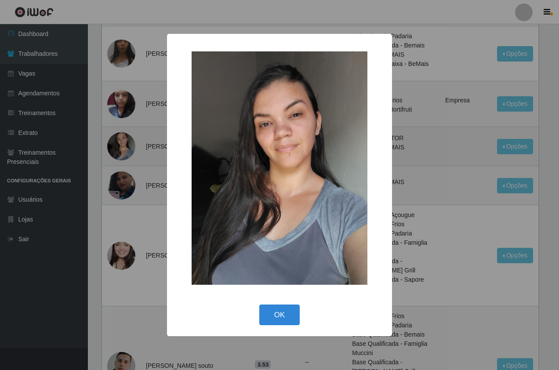
click at [125, 142] on div "× OK Cancel" at bounding box center [279, 185] width 559 height 370
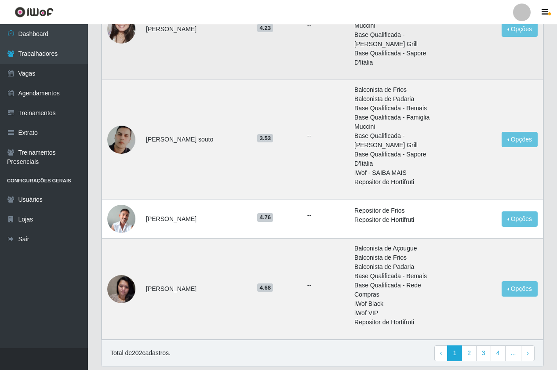
scroll to position [844, 0]
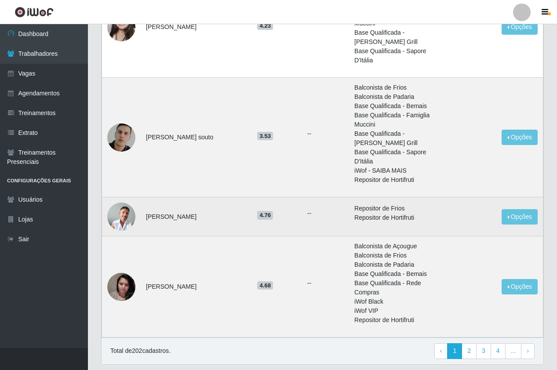
click at [122, 203] on img at bounding box center [121, 217] width 28 height 28
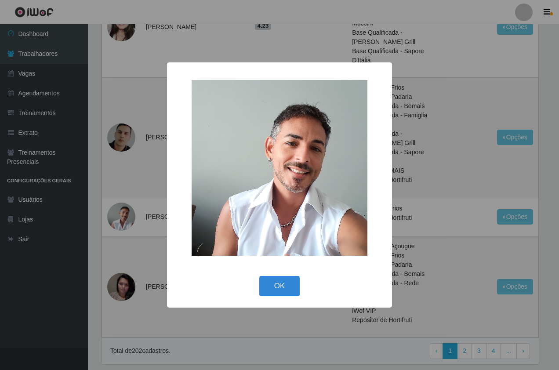
click at [121, 144] on div "× OK Cancel" at bounding box center [279, 185] width 559 height 370
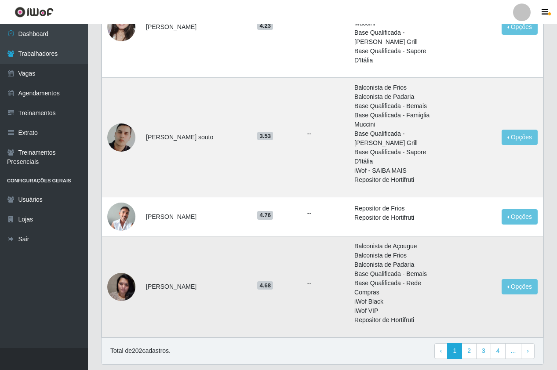
click at [115, 268] on img at bounding box center [121, 286] width 28 height 37
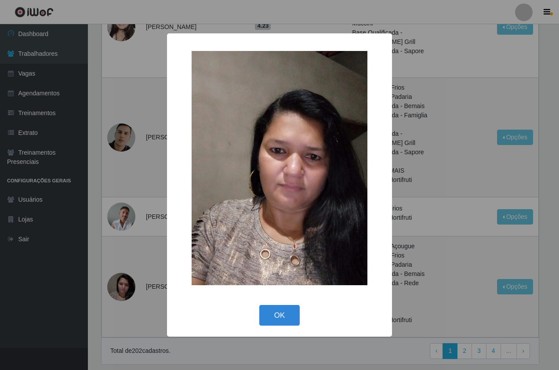
click at [114, 228] on div "× OK Cancel" at bounding box center [279, 185] width 559 height 370
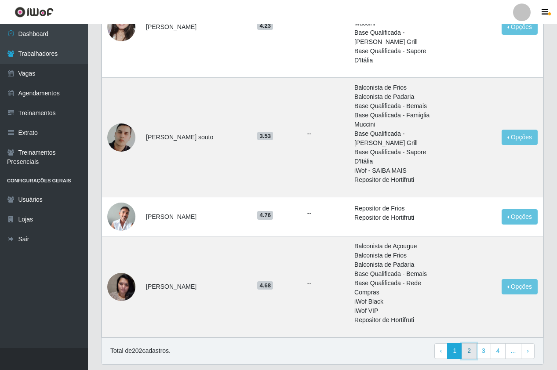
click at [468, 343] on link "2" at bounding box center [469, 351] width 15 height 16
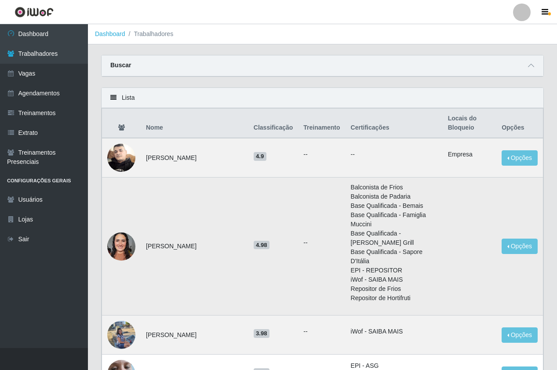
scroll to position [88, 0]
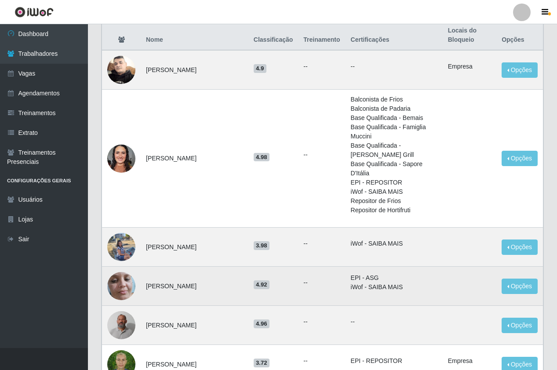
click at [124, 287] on img at bounding box center [121, 285] width 28 height 37
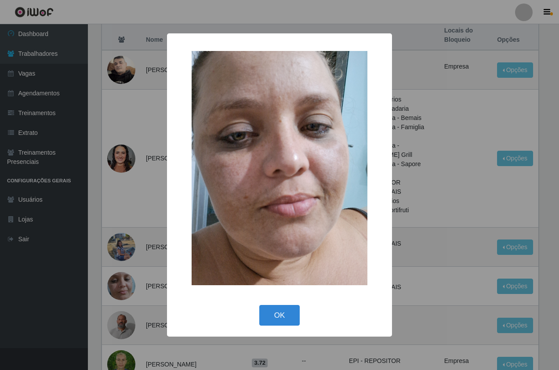
click at [136, 160] on div "× OK Cancel" at bounding box center [279, 185] width 559 height 370
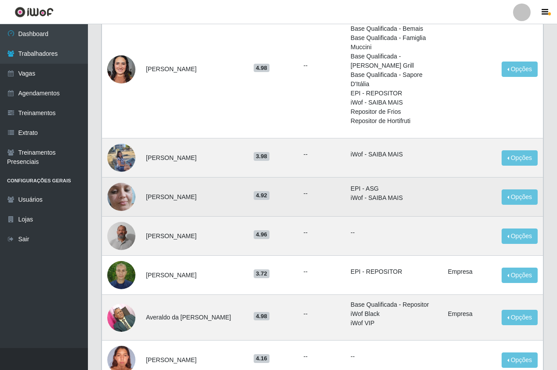
scroll to position [220, 0]
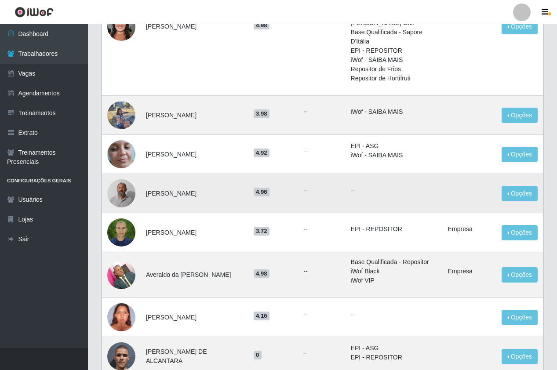
click at [129, 189] on img at bounding box center [121, 193] width 28 height 50
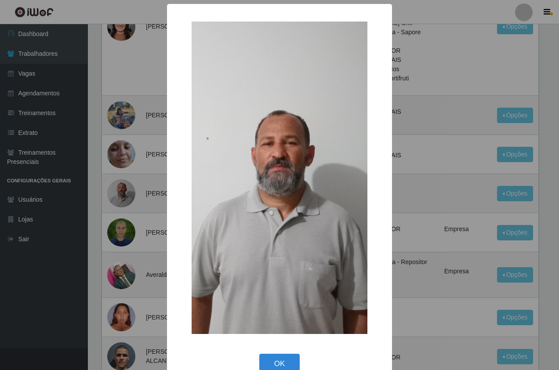
click at [114, 152] on div "× OK Cancel" at bounding box center [279, 185] width 559 height 370
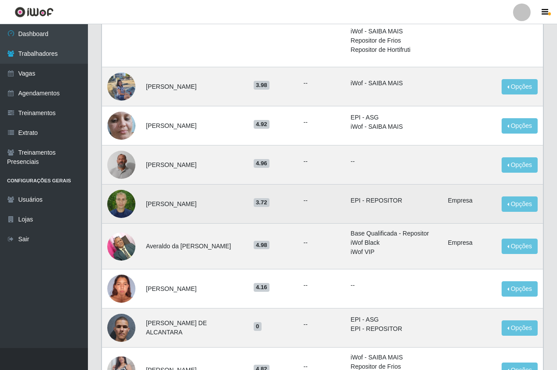
scroll to position [264, 0]
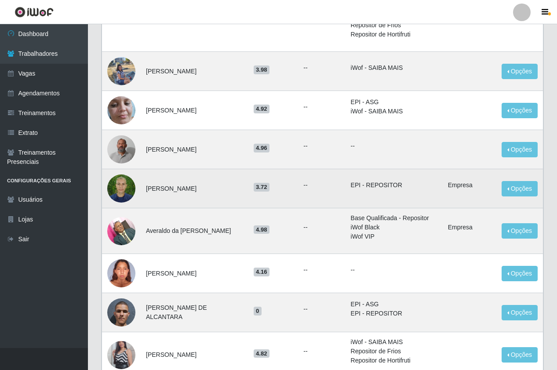
click at [127, 183] on img at bounding box center [121, 188] width 28 height 37
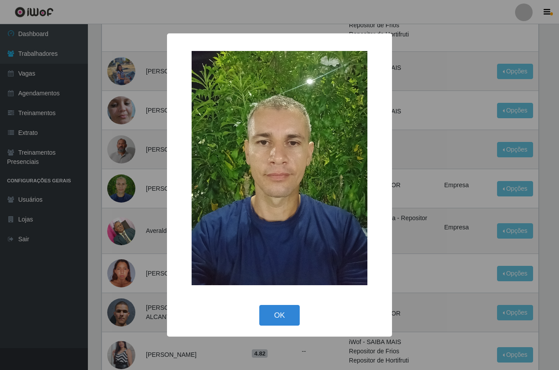
click at [115, 170] on div "× OK Cancel" at bounding box center [279, 185] width 559 height 370
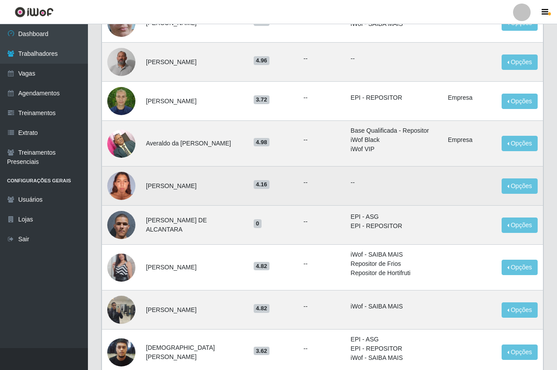
scroll to position [352, 0]
click at [126, 182] on img at bounding box center [121, 185] width 28 height 37
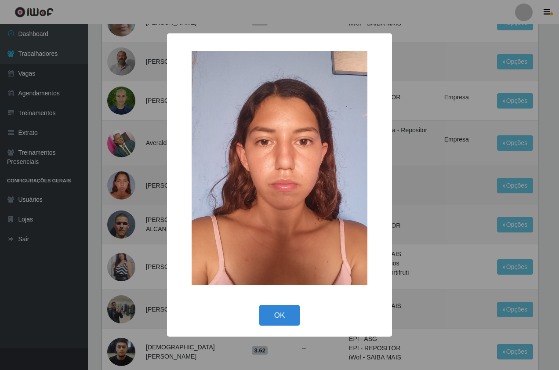
click at [126, 182] on div "× OK Cancel" at bounding box center [279, 185] width 559 height 370
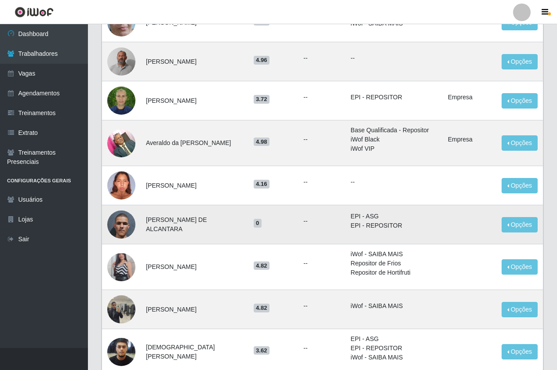
click at [134, 219] on img at bounding box center [121, 225] width 28 height 50
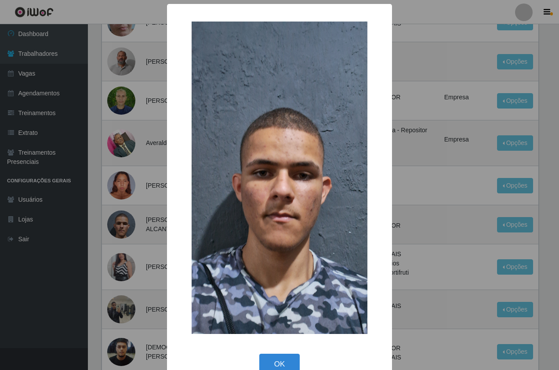
click at [124, 215] on div "× OK Cancel" at bounding box center [279, 185] width 559 height 370
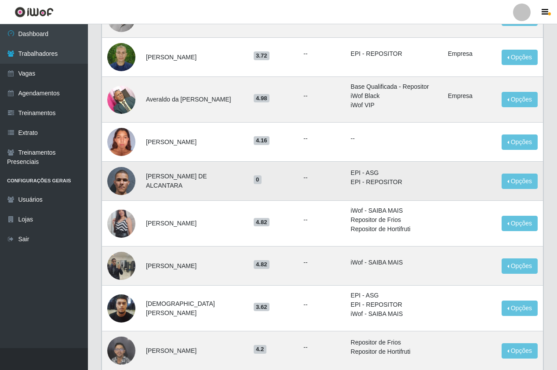
scroll to position [396, 0]
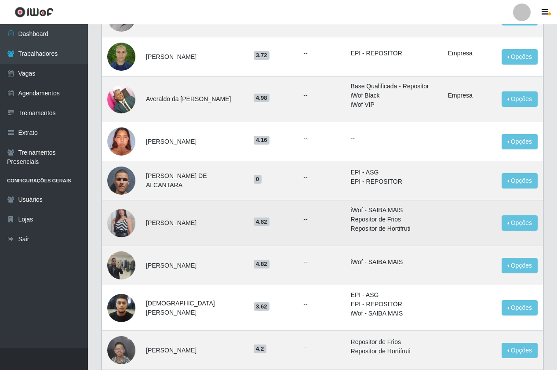
click at [123, 214] on img at bounding box center [121, 223] width 28 height 50
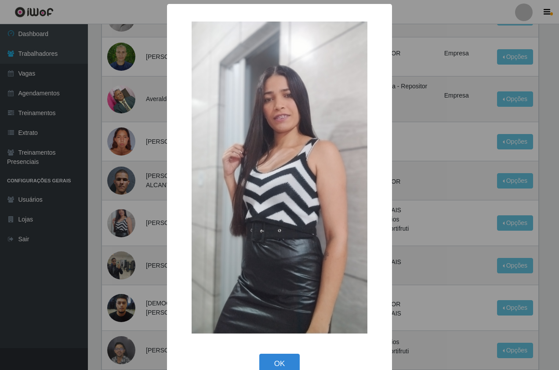
click at [127, 186] on div "× OK Cancel" at bounding box center [279, 185] width 559 height 370
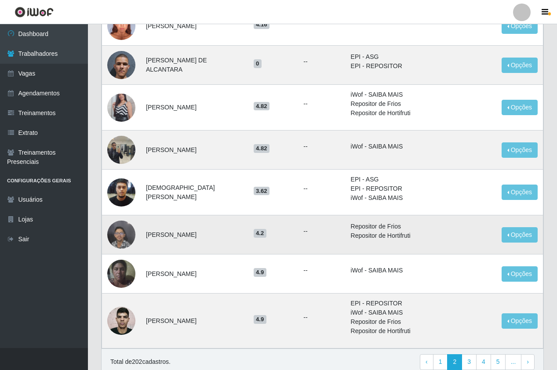
scroll to position [528, 0]
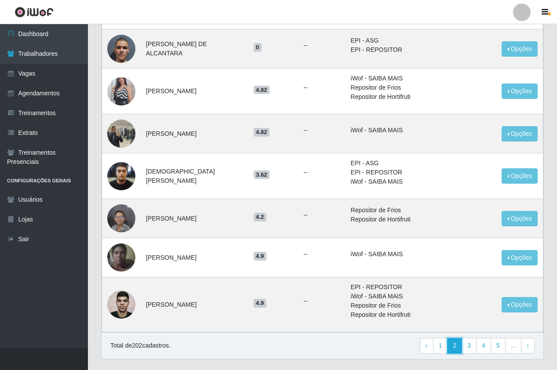
click at [462, 338] on link "2" at bounding box center [454, 346] width 15 height 16
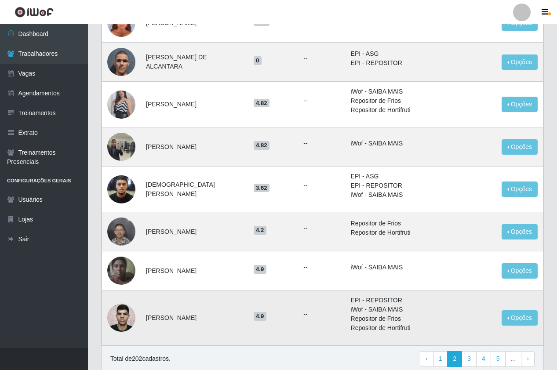
scroll to position [541, 0]
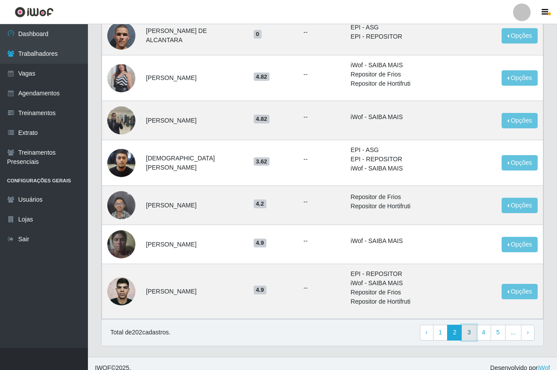
click at [470, 325] on link "3" at bounding box center [469, 333] width 15 height 16
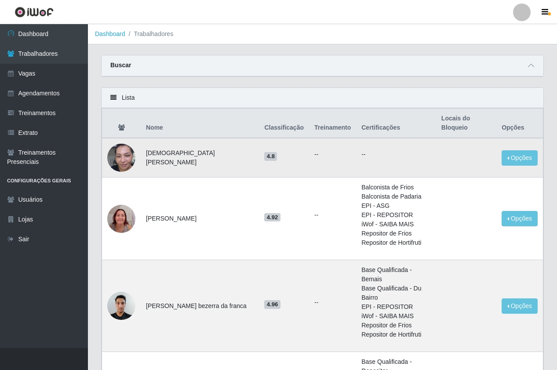
click at [120, 160] on img at bounding box center [121, 158] width 28 height 50
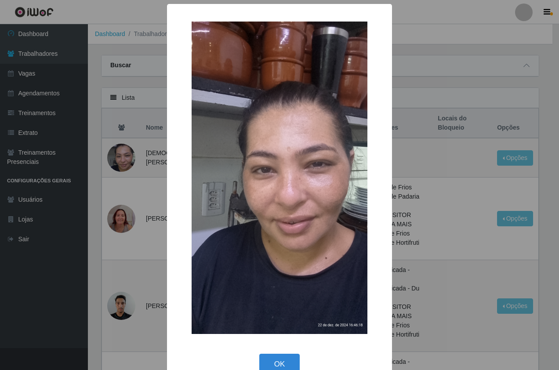
click at [121, 160] on div "× OK Cancel" at bounding box center [279, 185] width 559 height 370
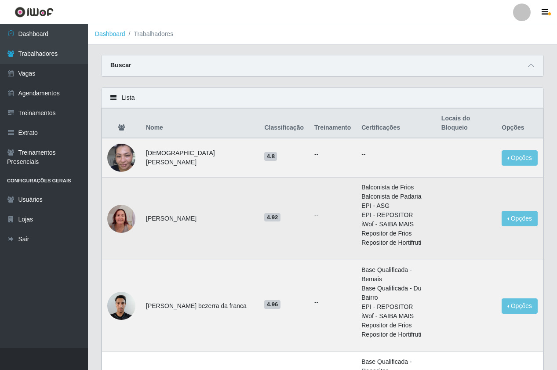
click at [129, 221] on img at bounding box center [121, 218] width 28 height 37
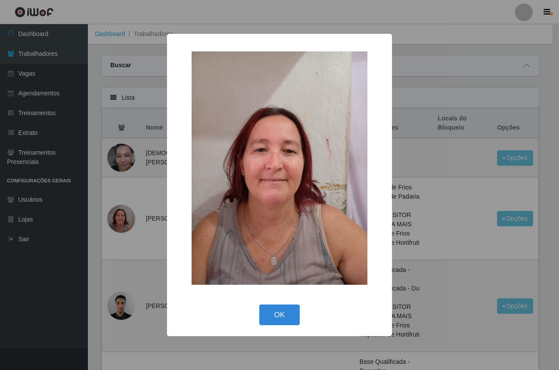
click at [102, 140] on div "× OK Cancel" at bounding box center [279, 185] width 559 height 370
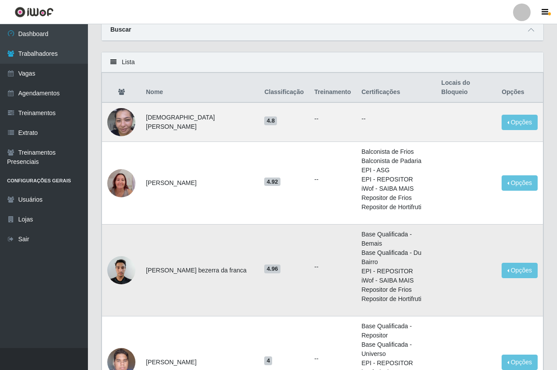
scroll to position [176, 0]
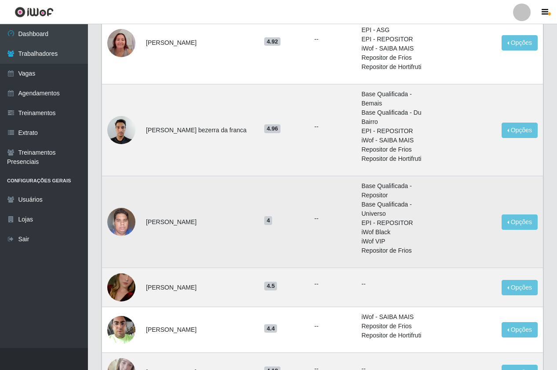
click at [128, 208] on img at bounding box center [121, 222] width 28 height 50
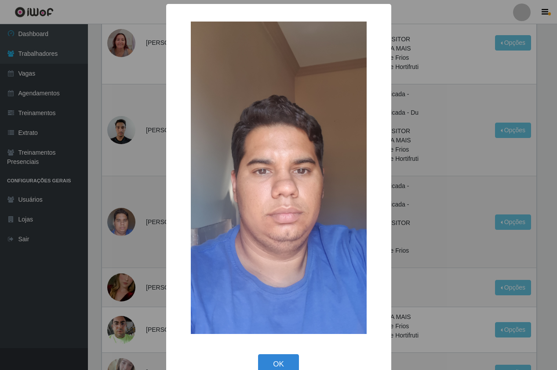
scroll to position [167, 0]
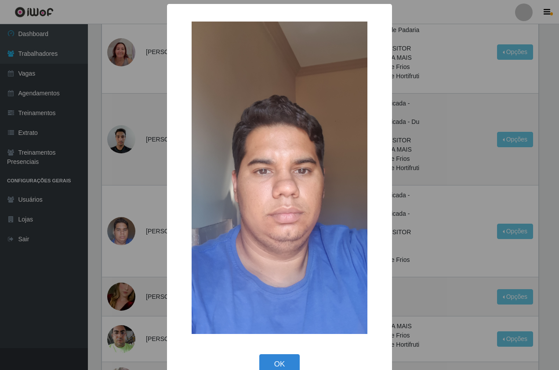
click at [113, 153] on div "× OK Cancel" at bounding box center [279, 185] width 559 height 370
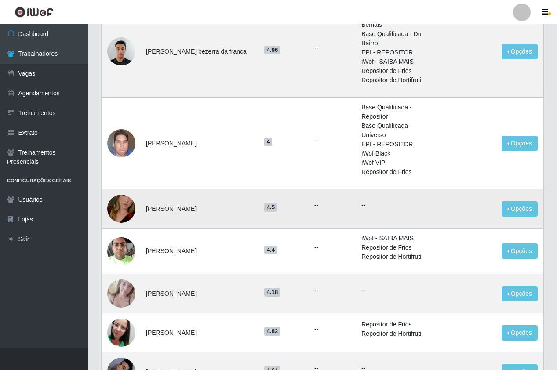
click at [127, 192] on img at bounding box center [121, 209] width 28 height 50
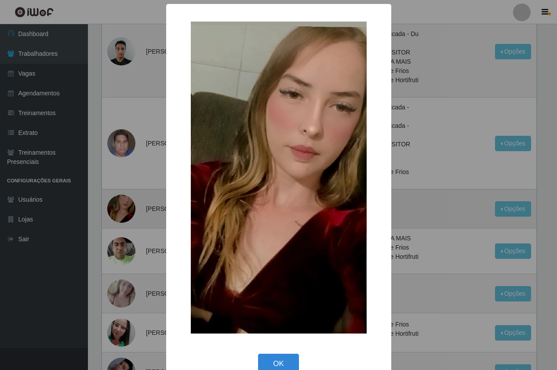
scroll to position [245, 0]
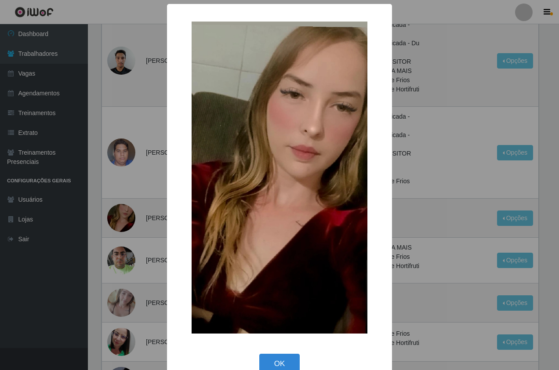
click at [137, 200] on div "× OK Cancel" at bounding box center [279, 185] width 559 height 370
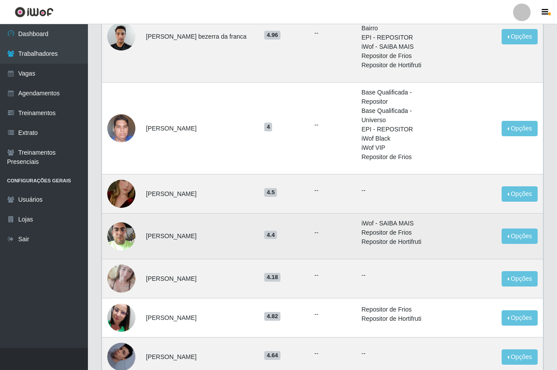
scroll to position [289, 0]
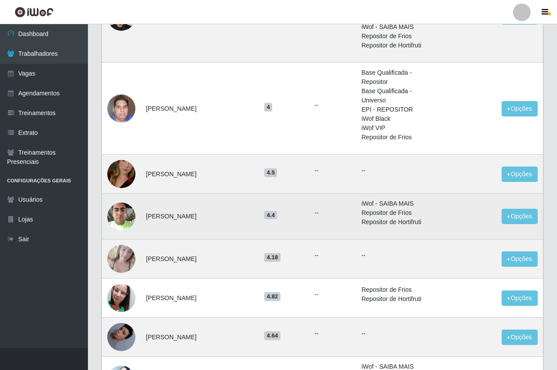
click at [122, 204] on img at bounding box center [121, 216] width 28 height 37
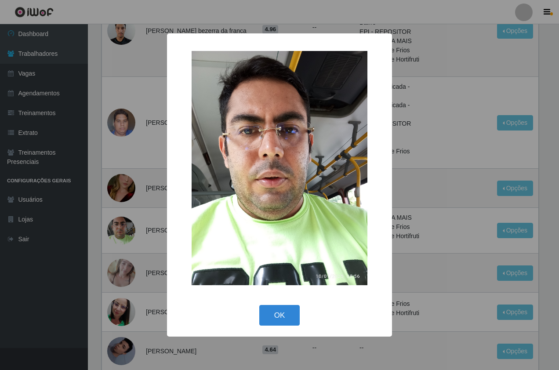
click at [127, 222] on div "× OK Cancel" at bounding box center [279, 185] width 559 height 370
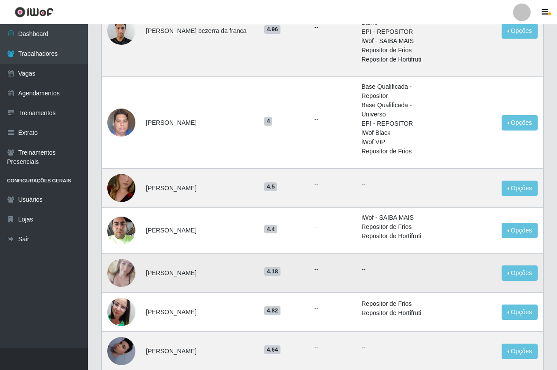
click at [126, 259] on img at bounding box center [121, 272] width 28 height 37
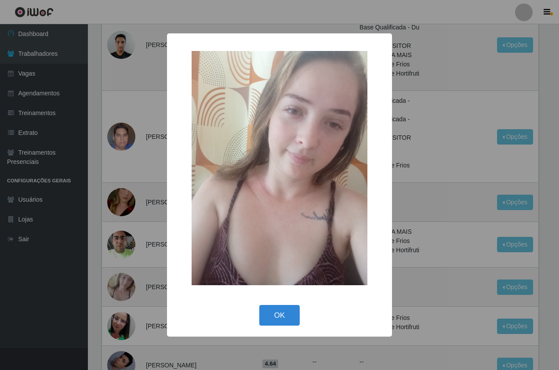
click at [133, 266] on div "× OK Cancel" at bounding box center [279, 185] width 559 height 370
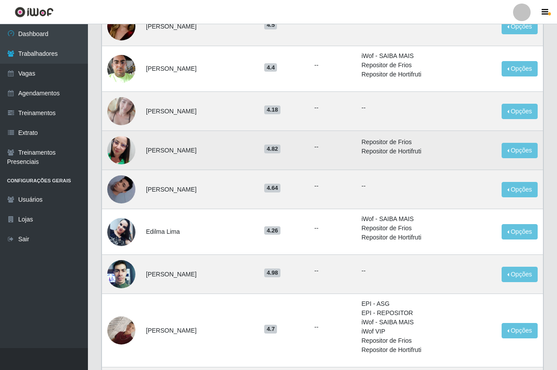
click at [117, 141] on img at bounding box center [121, 150] width 28 height 50
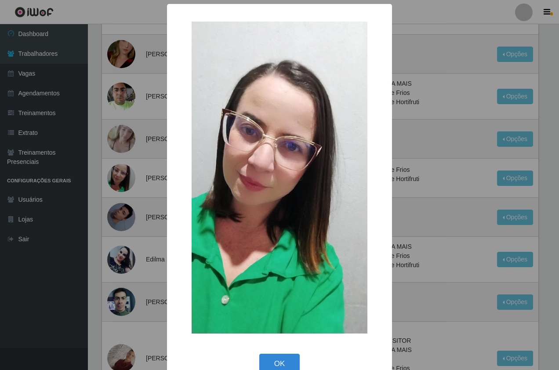
click at [134, 169] on div "× OK Cancel" at bounding box center [279, 185] width 559 height 370
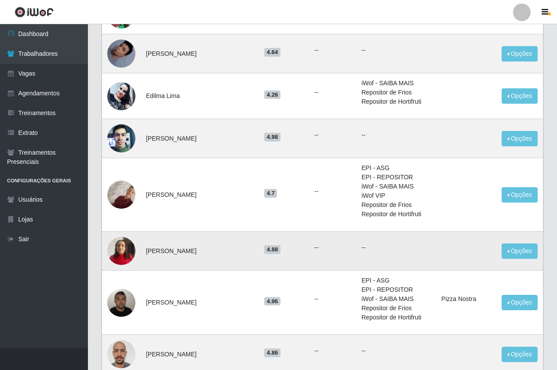
scroll to position [619, 0]
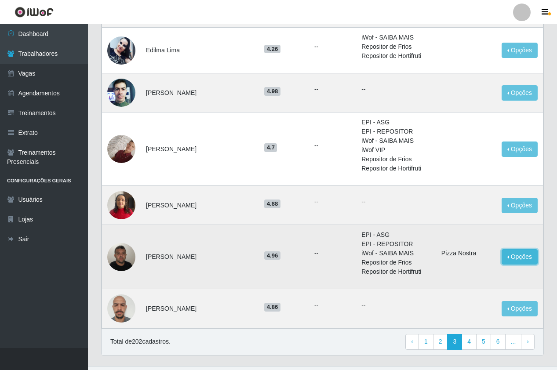
click at [527, 249] on button "Opções" at bounding box center [520, 256] width 36 height 15
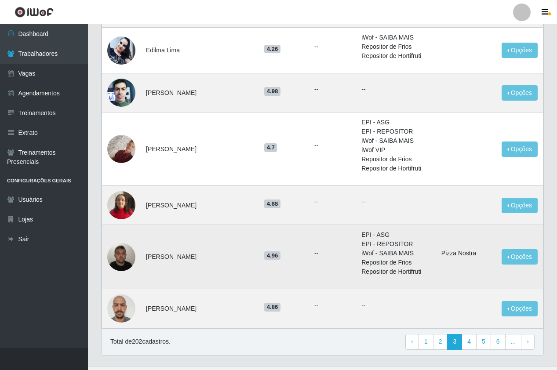
click at [131, 245] on img at bounding box center [121, 256] width 28 height 37
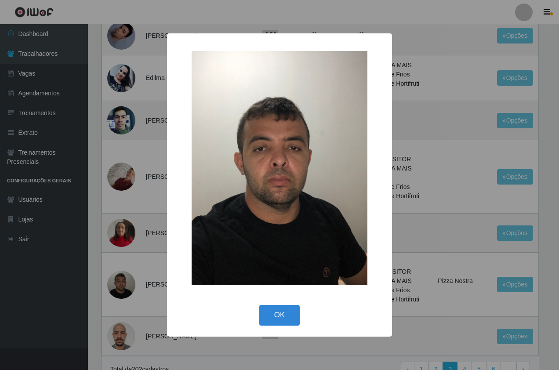
click at [385, 266] on div "× OK Cancel" at bounding box center [279, 184] width 225 height 303
click at [415, 269] on div "× OK Cancel" at bounding box center [279, 185] width 559 height 370
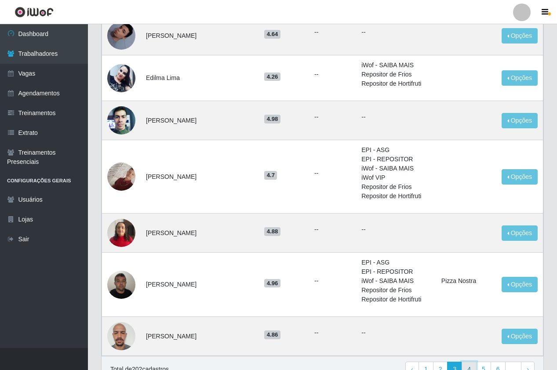
click at [470, 362] on link "4" at bounding box center [469, 370] width 15 height 16
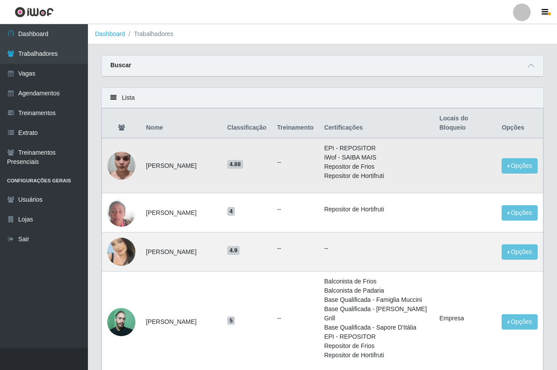
click at [124, 167] on img at bounding box center [121, 165] width 28 height 37
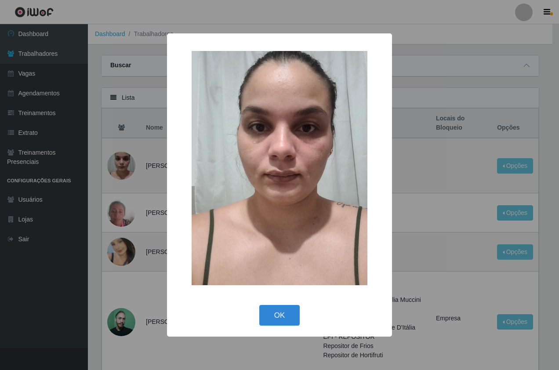
click at [121, 213] on div "× OK Cancel" at bounding box center [279, 185] width 559 height 370
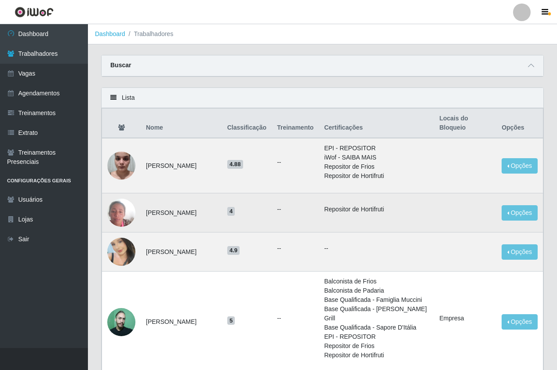
click at [120, 214] on img at bounding box center [121, 212] width 28 height 37
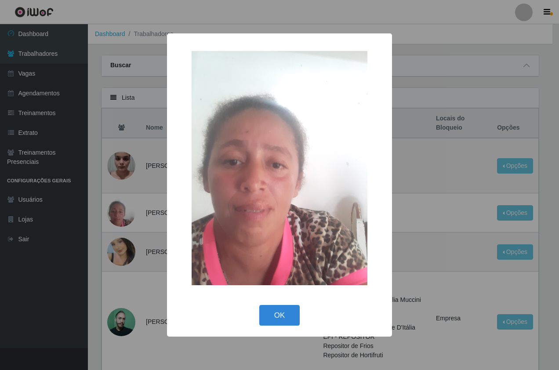
click at [120, 247] on div "× OK Cancel" at bounding box center [279, 185] width 559 height 370
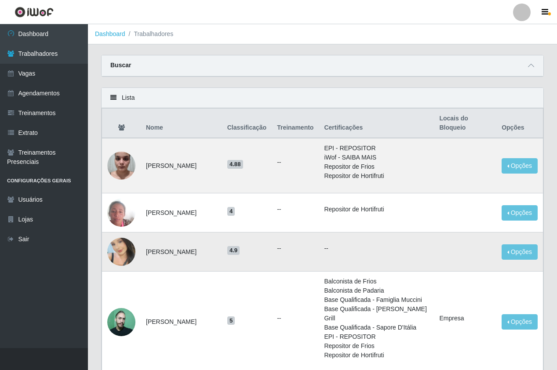
click at [127, 254] on img at bounding box center [121, 252] width 28 height 61
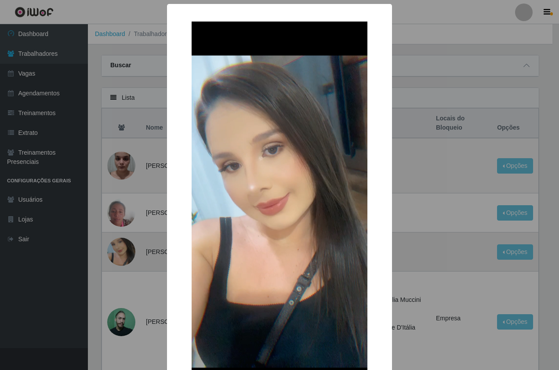
click at [127, 254] on div "× OK Cancel" at bounding box center [279, 185] width 559 height 370
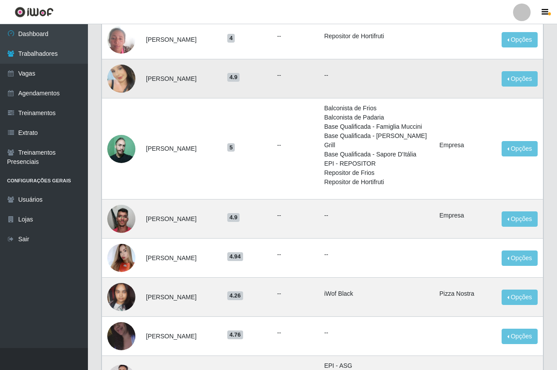
scroll to position [176, 0]
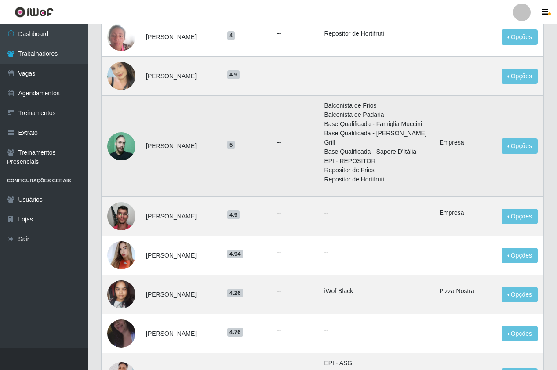
click at [124, 146] on img at bounding box center [121, 146] width 28 height 28
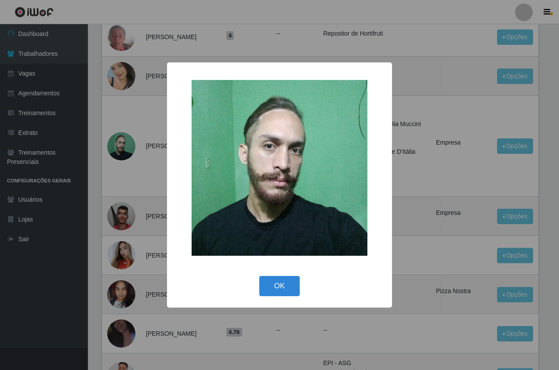
click at [140, 202] on div "× OK Cancel" at bounding box center [279, 185] width 559 height 370
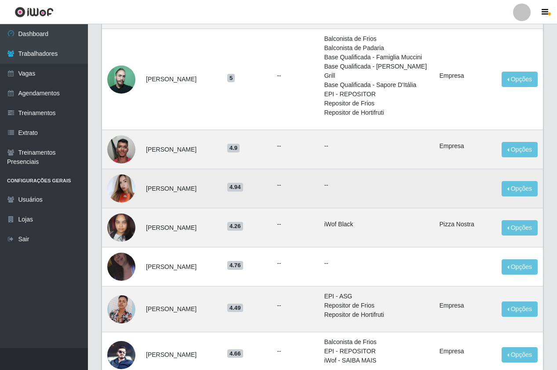
scroll to position [264, 0]
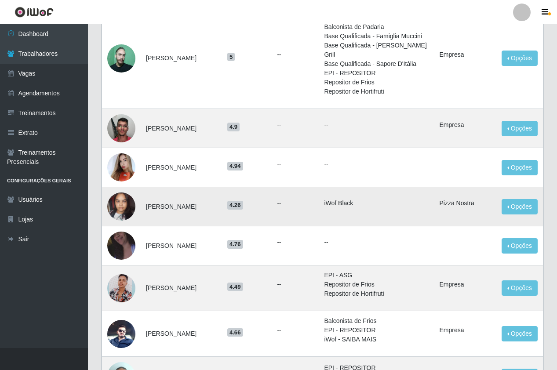
click at [118, 211] on img at bounding box center [121, 206] width 28 height 37
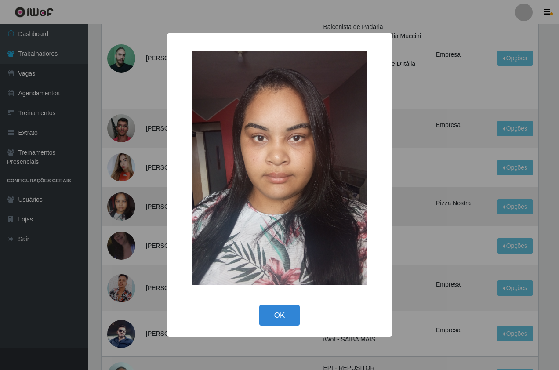
click at [118, 211] on div "× OK Cancel" at bounding box center [279, 185] width 559 height 370
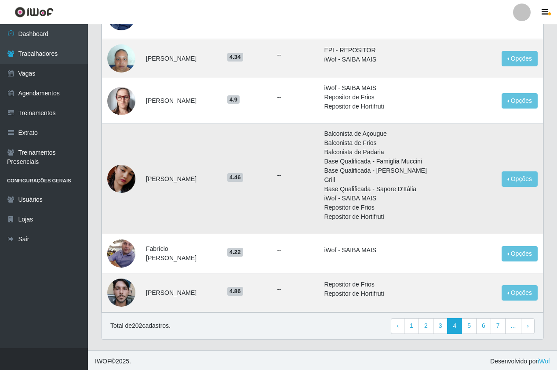
scroll to position [584, 0]
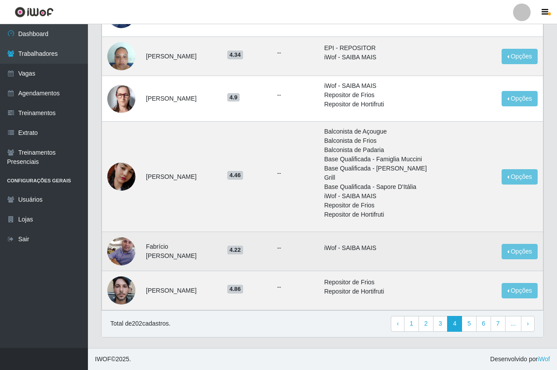
click at [125, 246] on img at bounding box center [121, 251] width 28 height 37
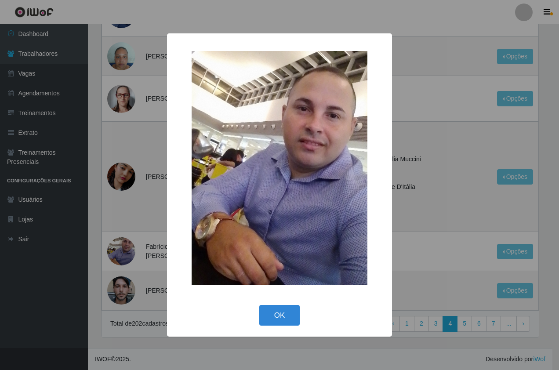
click at [118, 214] on div "× OK Cancel" at bounding box center [279, 185] width 559 height 370
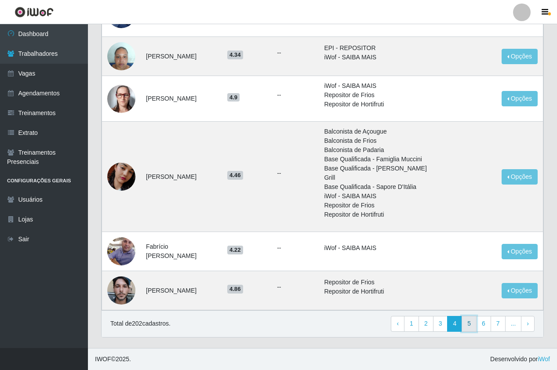
click at [470, 324] on link "5" at bounding box center [469, 324] width 15 height 16
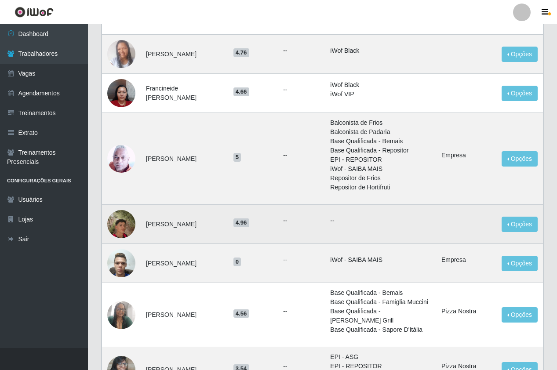
scroll to position [352, 0]
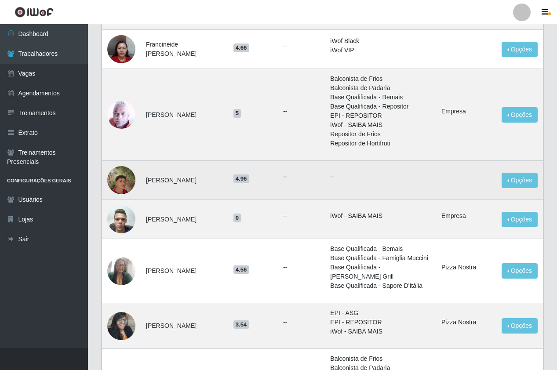
click at [124, 179] on img at bounding box center [121, 180] width 28 height 50
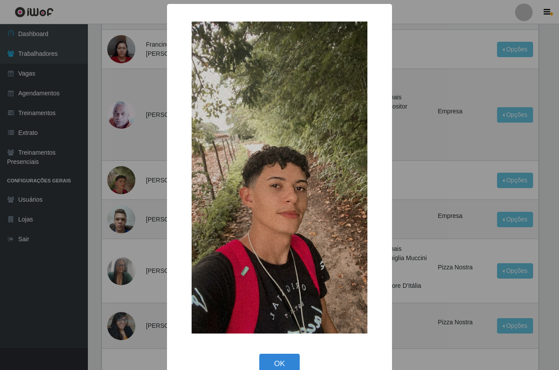
click at [163, 190] on div "× OK Cancel" at bounding box center [279, 185] width 559 height 370
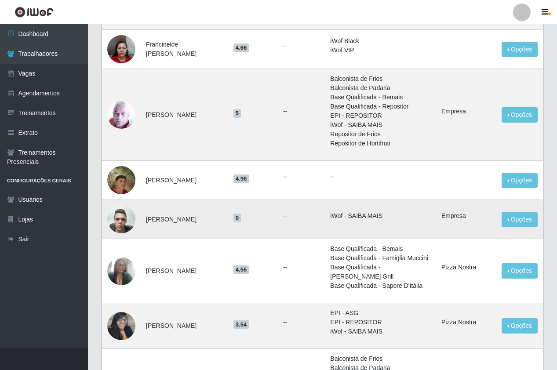
click at [125, 226] on img at bounding box center [121, 218] width 28 height 37
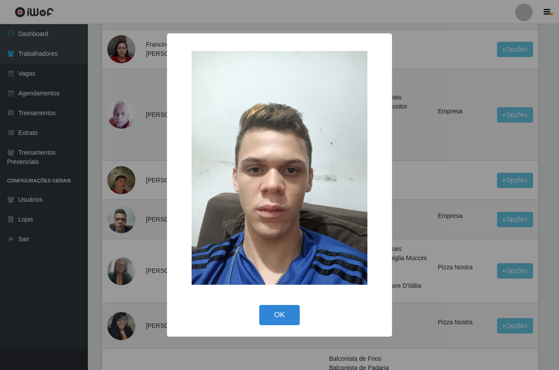
click at [136, 239] on div "× OK Cancel" at bounding box center [279, 185] width 559 height 370
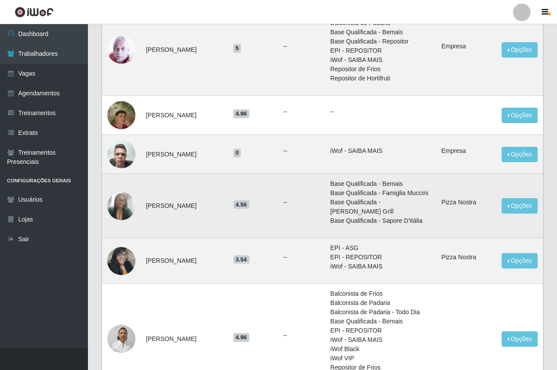
scroll to position [440, 0]
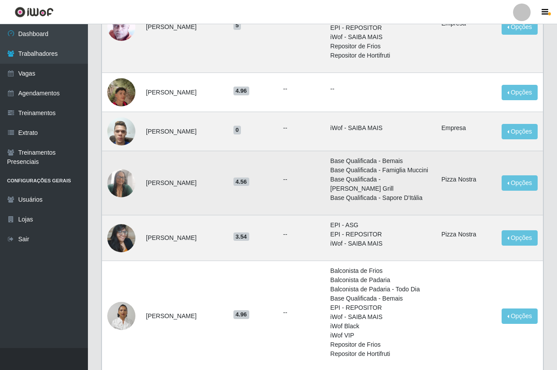
click at [120, 189] on img at bounding box center [121, 182] width 28 height 37
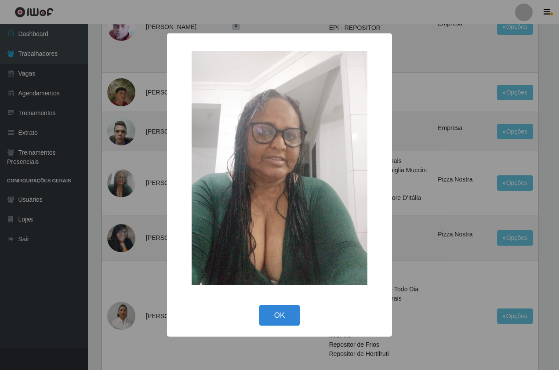
click at [127, 213] on div "× OK Cancel" at bounding box center [279, 185] width 559 height 370
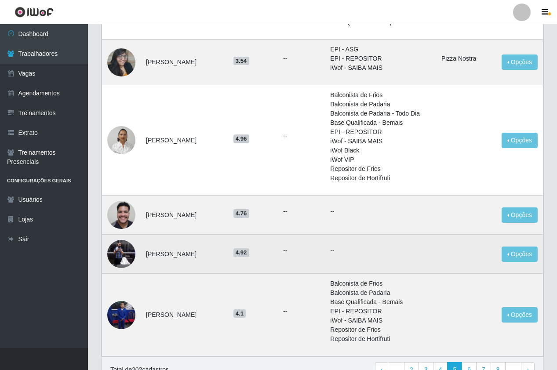
scroll to position [662, 0]
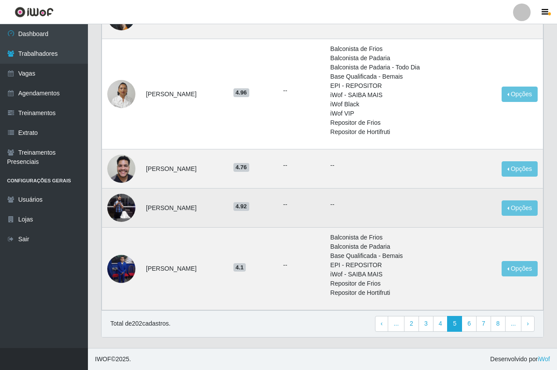
click at [115, 209] on img at bounding box center [121, 208] width 28 height 50
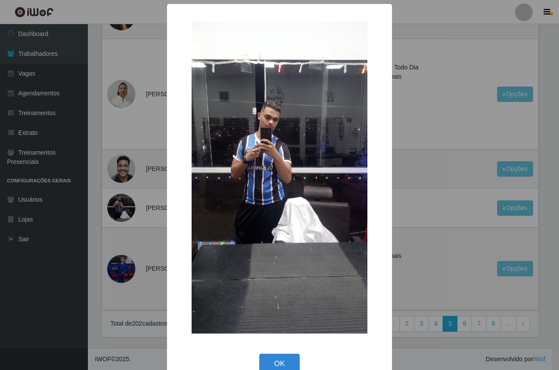
click at [140, 224] on div "× OK Cancel" at bounding box center [279, 185] width 559 height 370
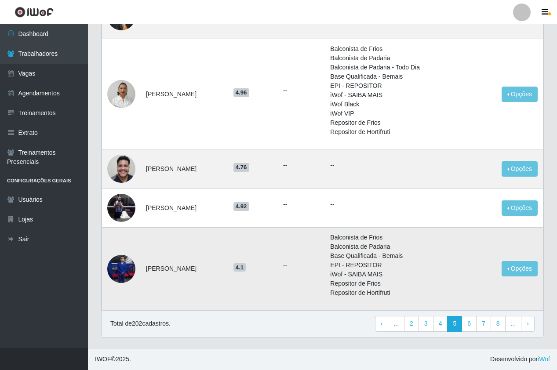
click at [124, 272] on img at bounding box center [121, 269] width 28 height 28
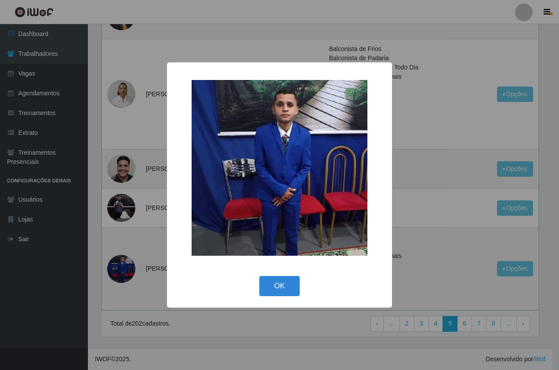
click at [123, 225] on div "× OK Cancel" at bounding box center [279, 185] width 559 height 370
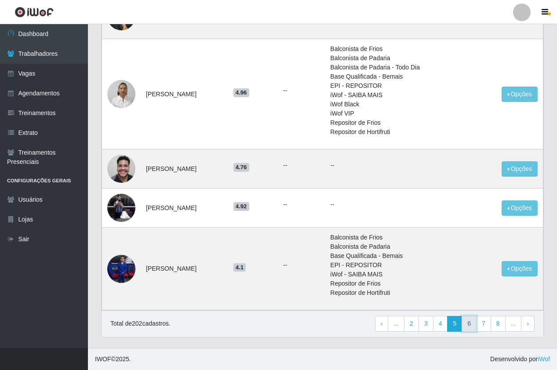
click at [475, 322] on link "6" at bounding box center [469, 324] width 15 height 16
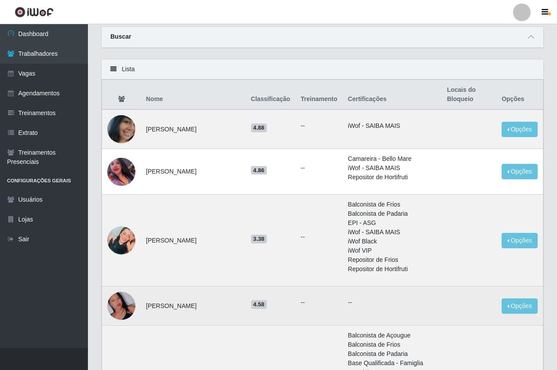
scroll to position [44, 0]
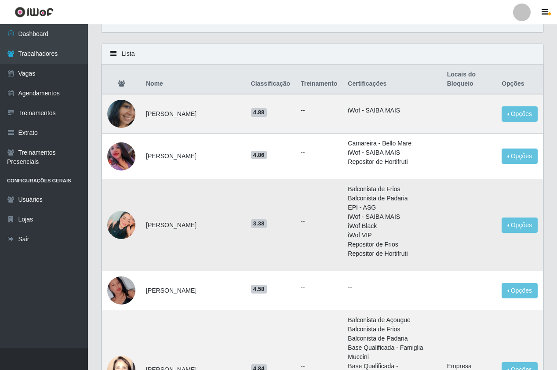
click at [127, 222] on img at bounding box center [121, 225] width 28 height 28
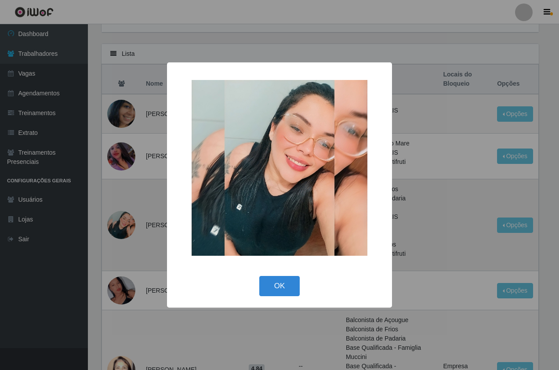
click at [127, 222] on div "× OK Cancel" at bounding box center [279, 185] width 559 height 370
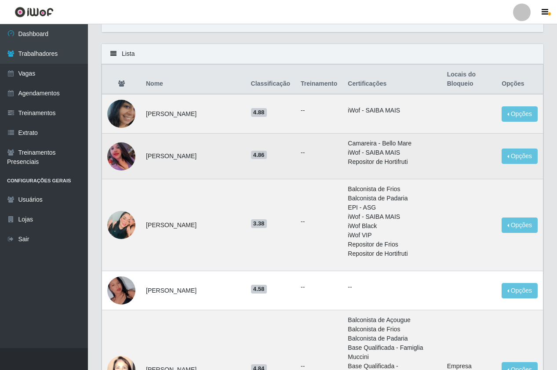
click at [116, 161] on img at bounding box center [121, 156] width 28 height 28
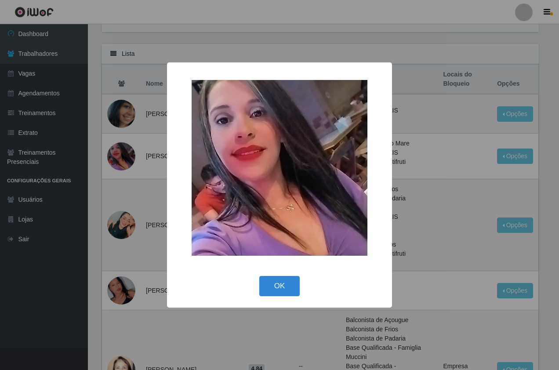
click at [119, 140] on div "× OK Cancel" at bounding box center [279, 185] width 559 height 370
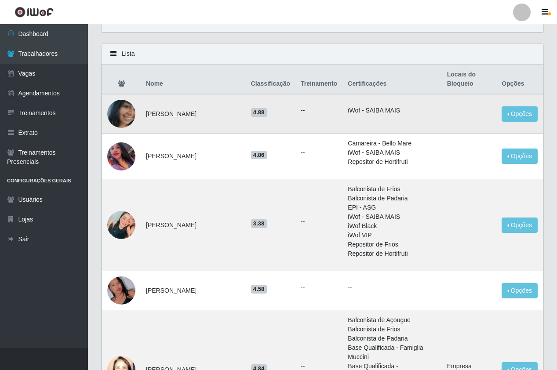
click at [116, 122] on img at bounding box center [121, 114] width 28 height 28
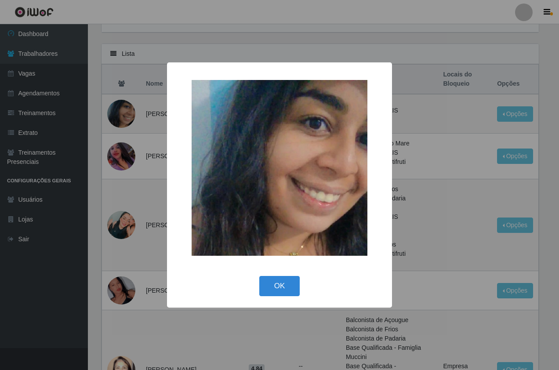
click at [132, 180] on div "× OK Cancel" at bounding box center [279, 185] width 559 height 370
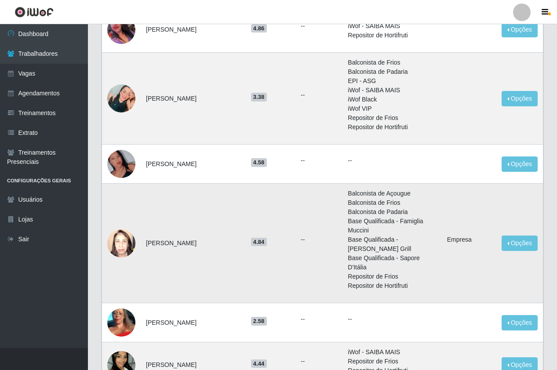
scroll to position [176, 0]
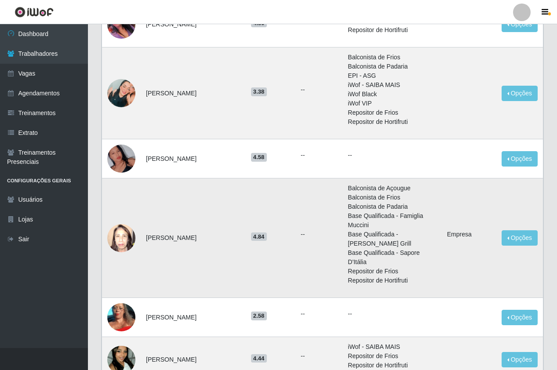
click at [115, 230] on img at bounding box center [121, 237] width 28 height 37
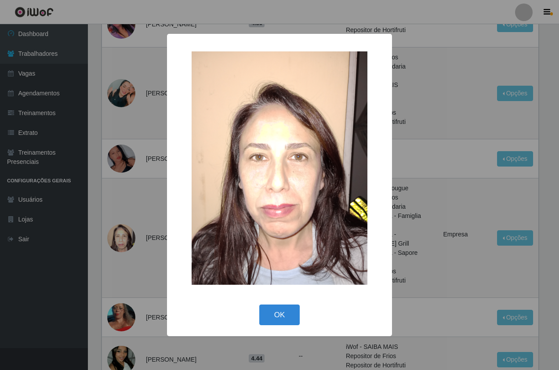
click at [120, 195] on div "× OK Cancel" at bounding box center [279, 185] width 559 height 370
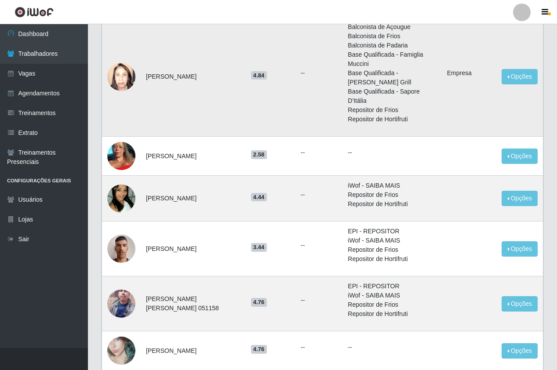
scroll to position [396, 0]
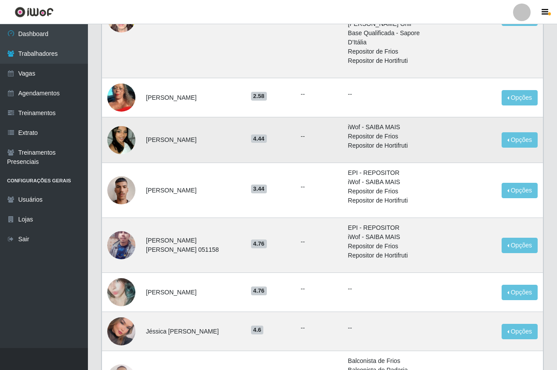
click at [123, 123] on img at bounding box center [121, 140] width 28 height 50
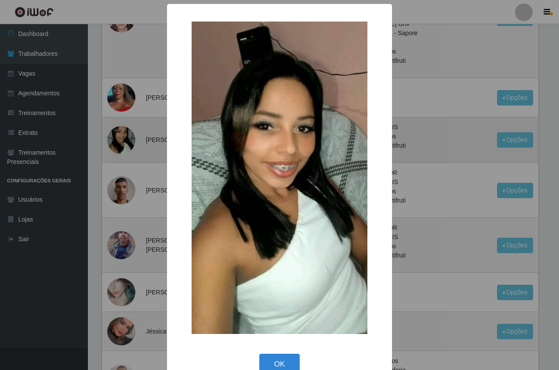
click at [123, 123] on div "× OK Cancel" at bounding box center [279, 185] width 559 height 370
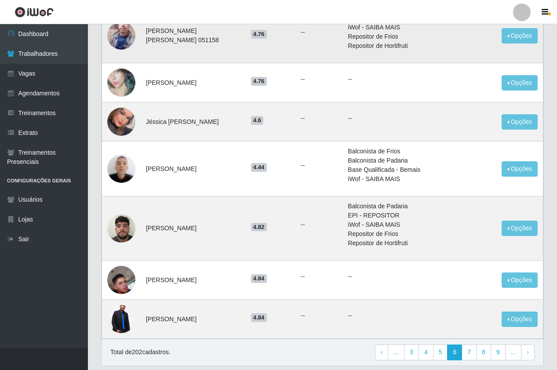
scroll to position [616, 0]
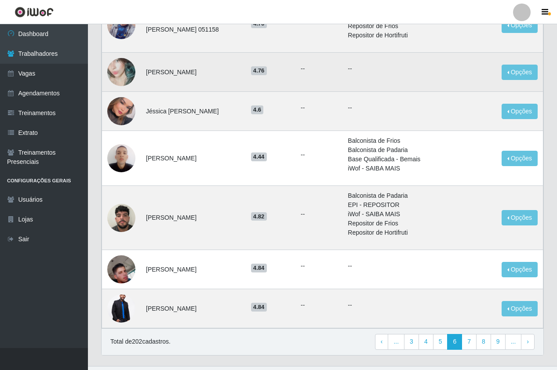
click at [121, 62] on img at bounding box center [121, 72] width 28 height 50
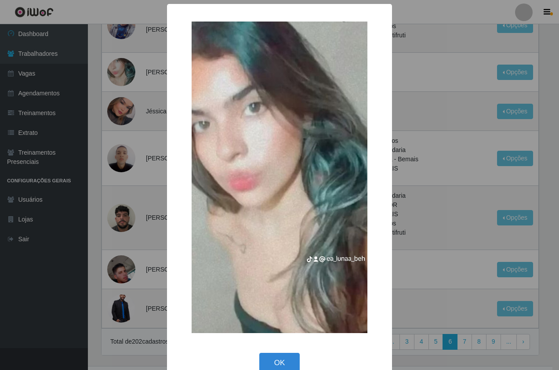
click at [120, 116] on div "× OK Cancel" at bounding box center [279, 185] width 559 height 370
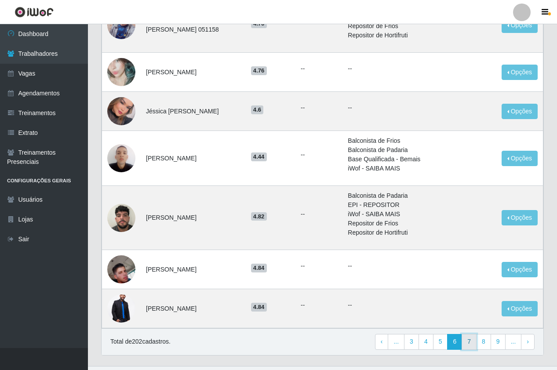
click at [472, 334] on link "7" at bounding box center [469, 342] width 15 height 16
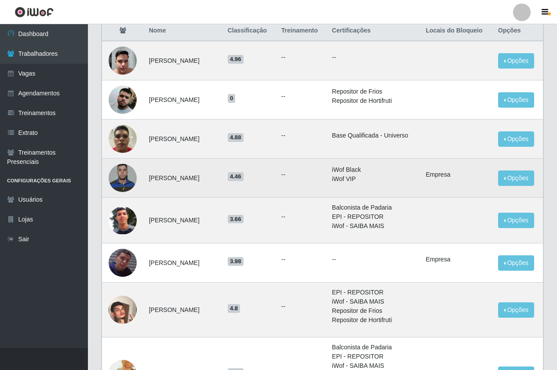
scroll to position [132, 0]
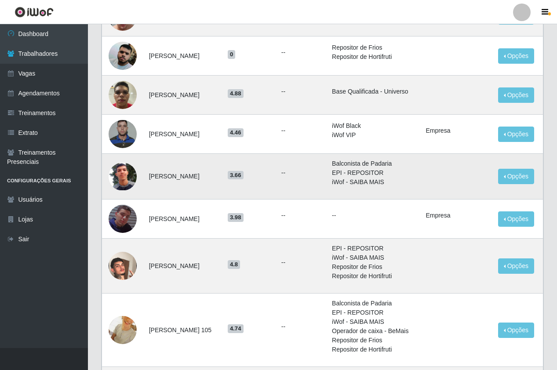
click at [121, 190] on img at bounding box center [123, 177] width 28 height 28
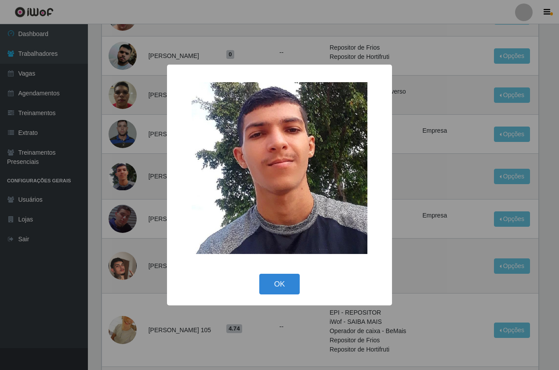
click at [121, 191] on div "× OK Cancel" at bounding box center [279, 185] width 559 height 370
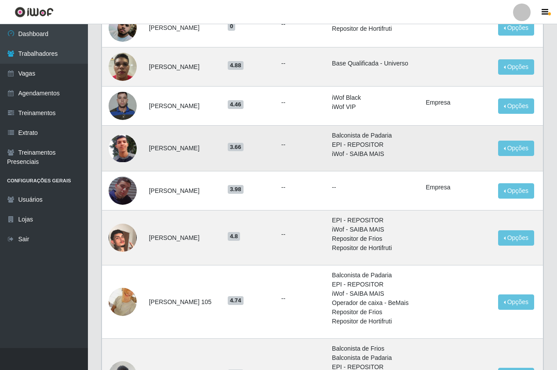
scroll to position [220, 0]
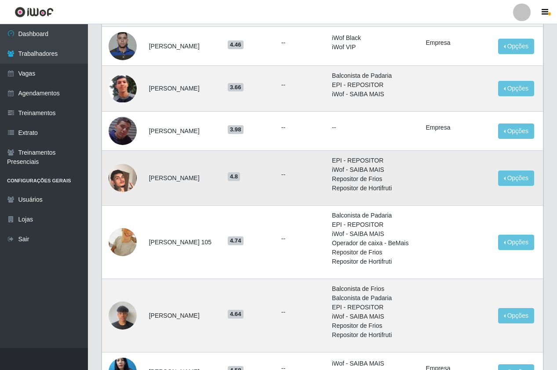
click at [122, 190] on img at bounding box center [123, 178] width 28 height 50
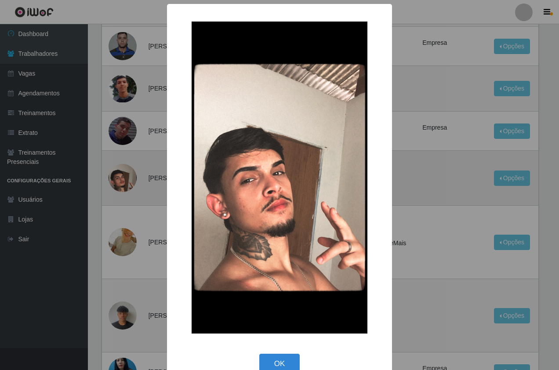
click at [122, 190] on div "× OK Cancel" at bounding box center [279, 185] width 559 height 370
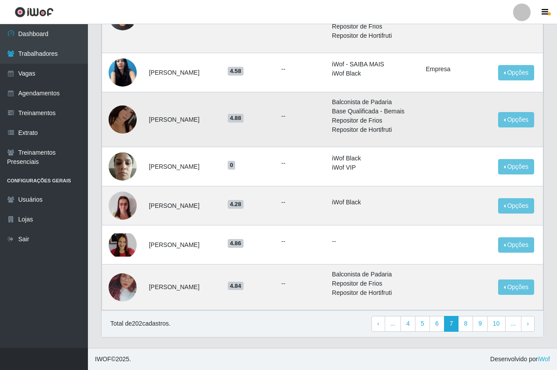
scroll to position [538, 0]
click at [465, 327] on link "8" at bounding box center [465, 324] width 15 height 16
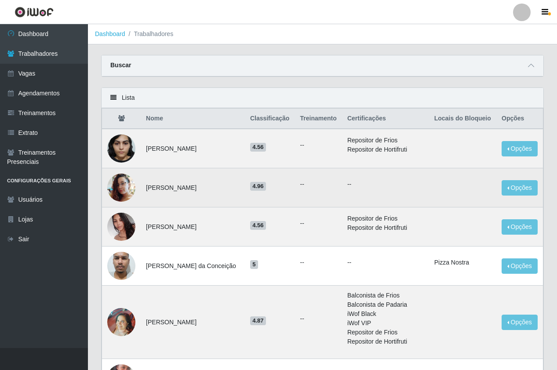
click at [131, 197] on img at bounding box center [121, 188] width 28 height 34
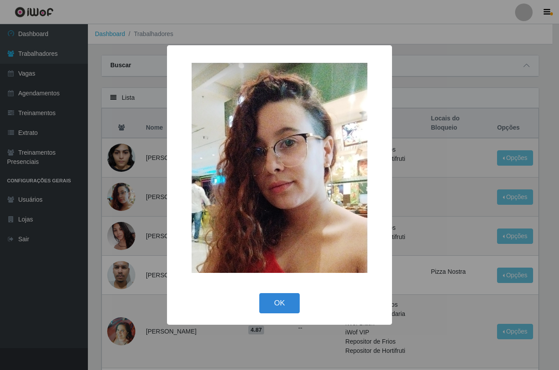
click at [131, 197] on div "× OK Cancel" at bounding box center [279, 185] width 559 height 370
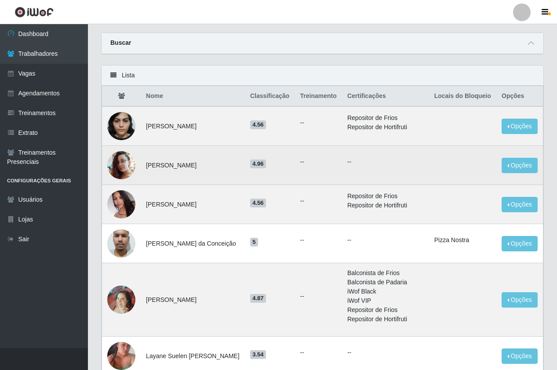
scroll to position [44, 0]
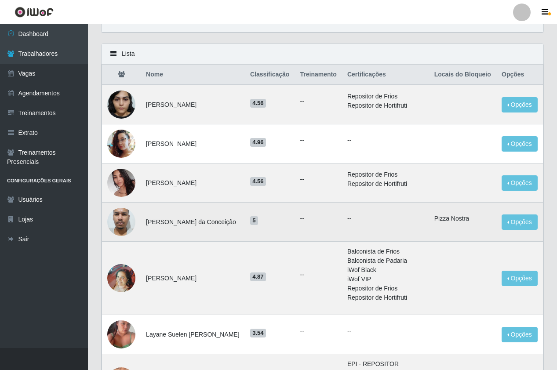
click at [122, 227] on img at bounding box center [121, 222] width 28 height 50
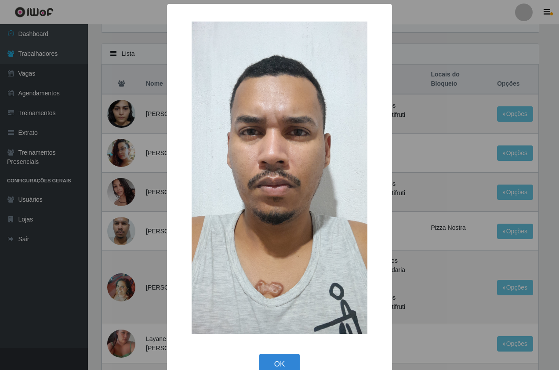
click at [122, 227] on div "× OK Cancel" at bounding box center [279, 185] width 559 height 370
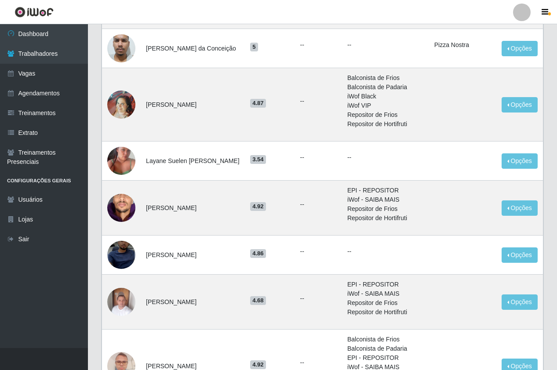
scroll to position [220, 0]
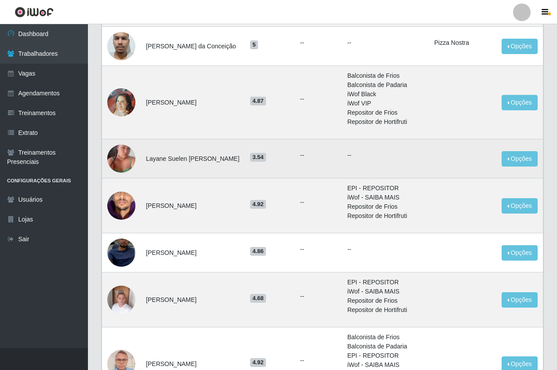
click at [130, 167] on img at bounding box center [121, 159] width 28 height 50
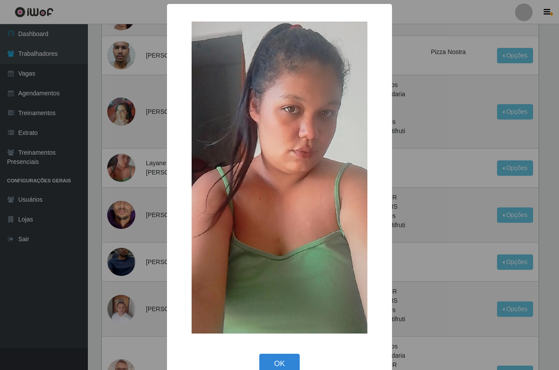
click at [129, 167] on div "× OK Cancel" at bounding box center [279, 185] width 559 height 370
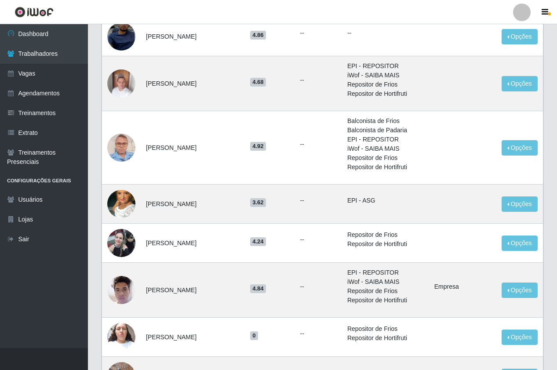
scroll to position [484, 0]
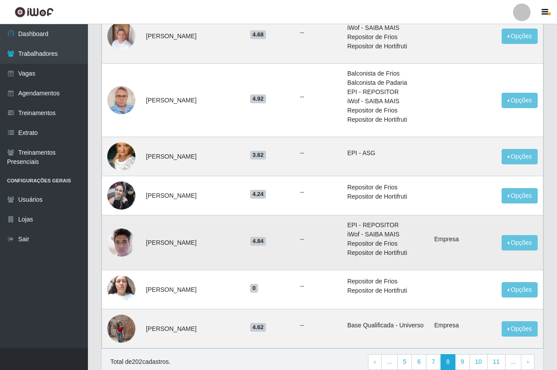
click at [120, 246] on img at bounding box center [121, 242] width 28 height 37
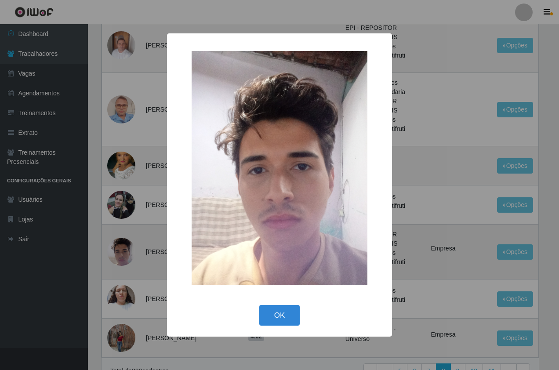
click at [120, 246] on div "× OK Cancel" at bounding box center [279, 185] width 559 height 370
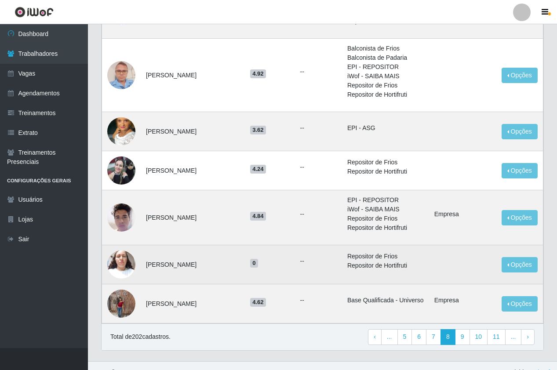
scroll to position [522, 0]
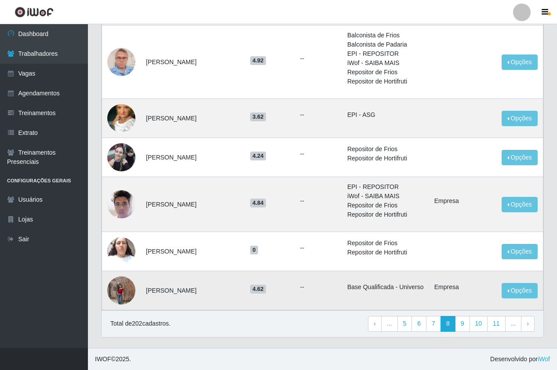
click at [129, 299] on img at bounding box center [121, 290] width 28 height 37
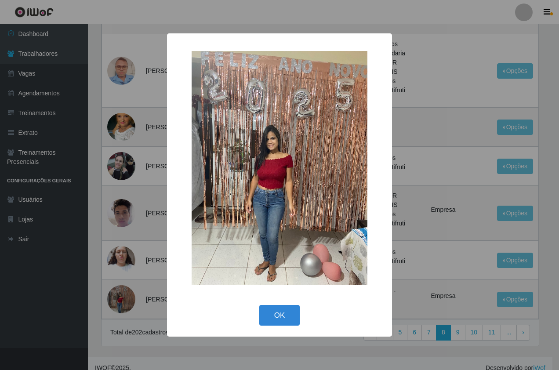
click at [170, 230] on div "× OK Cancel" at bounding box center [279, 185] width 225 height 304
click at [503, 328] on div "× OK Cancel" at bounding box center [279, 185] width 559 height 370
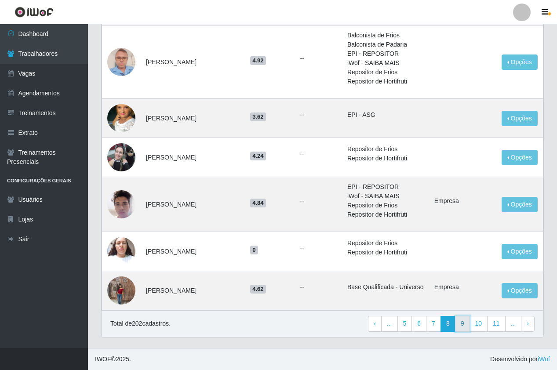
click at [464, 325] on link "9" at bounding box center [462, 324] width 15 height 16
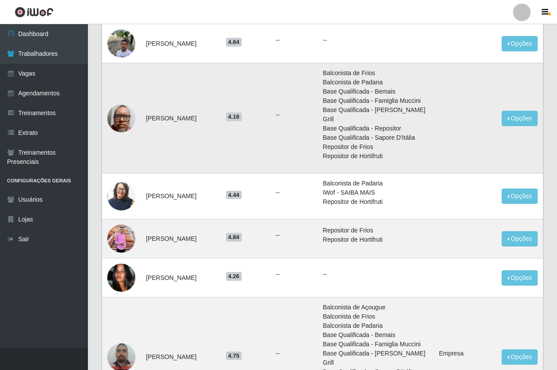
scroll to position [176, 0]
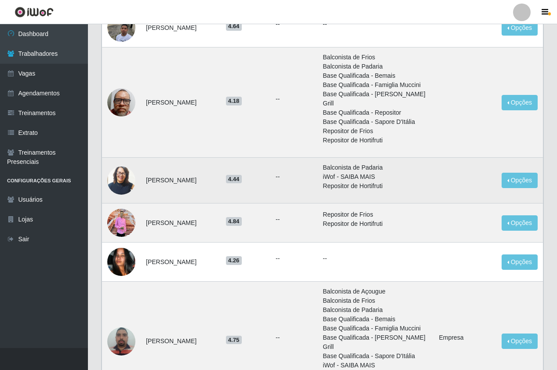
click at [126, 188] on img at bounding box center [121, 180] width 28 height 33
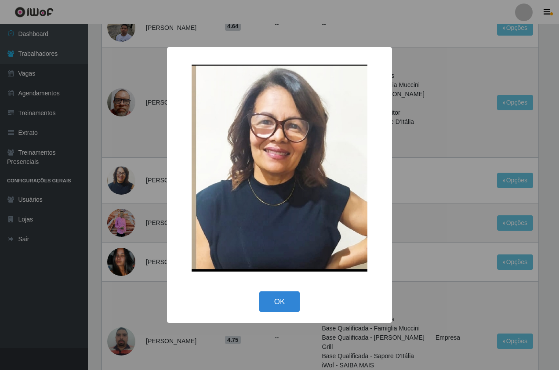
click at [113, 200] on div "× OK Cancel" at bounding box center [279, 185] width 559 height 370
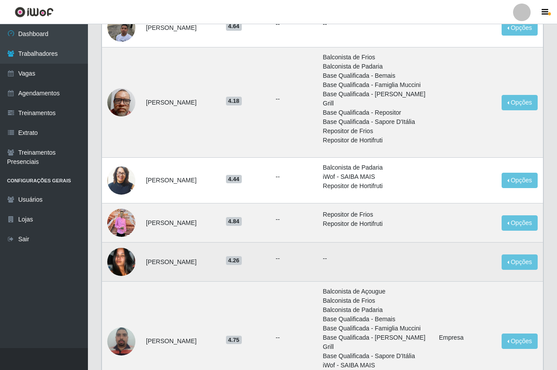
click at [125, 272] on img at bounding box center [121, 262] width 28 height 28
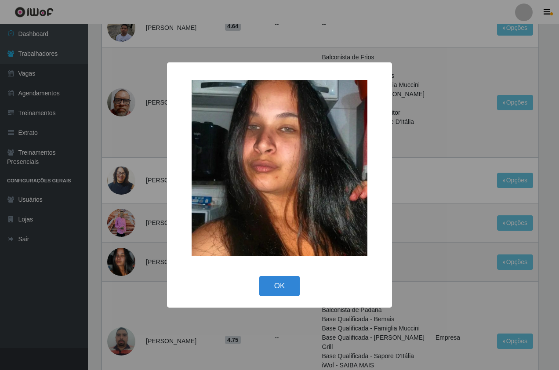
click at [125, 272] on div "× OK Cancel" at bounding box center [279, 185] width 559 height 370
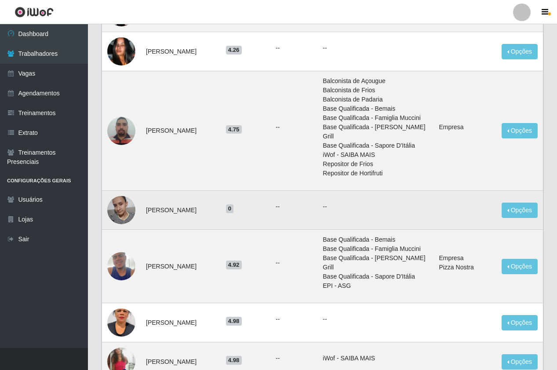
scroll to position [396, 0]
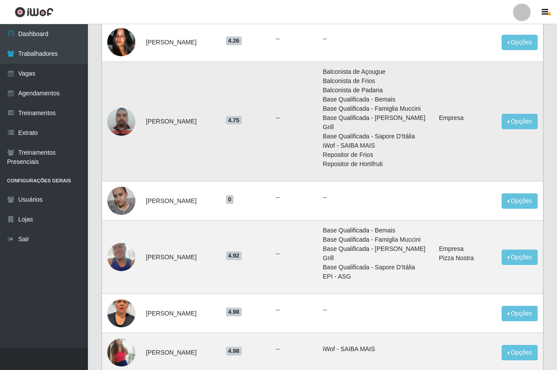
click at [120, 140] on img at bounding box center [121, 121] width 28 height 37
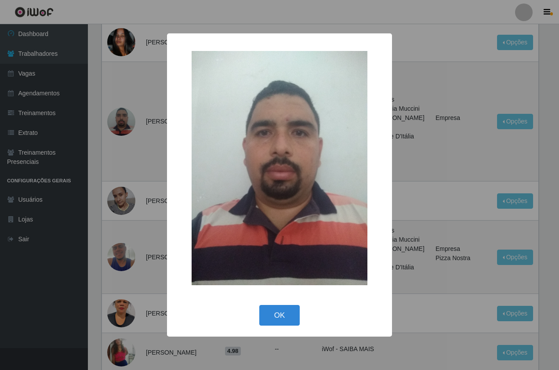
click at [120, 176] on div "× OK Cancel" at bounding box center [279, 185] width 559 height 370
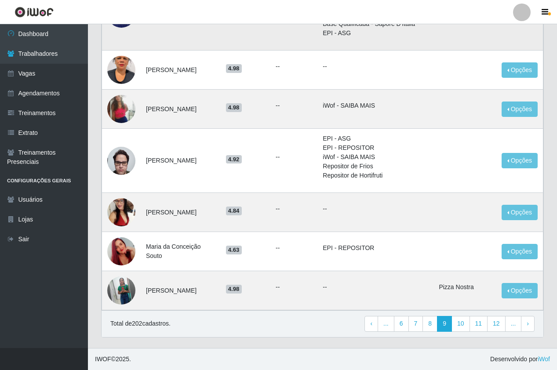
scroll to position [659, 0]
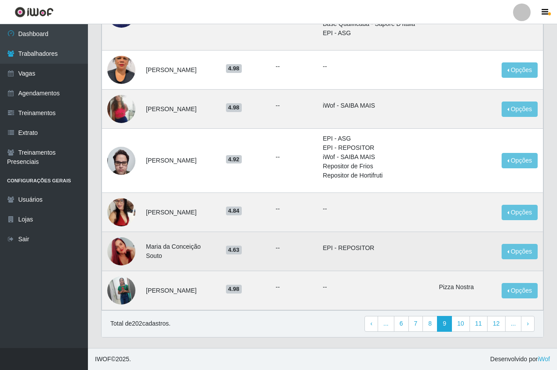
click at [115, 259] on img at bounding box center [121, 251] width 28 height 50
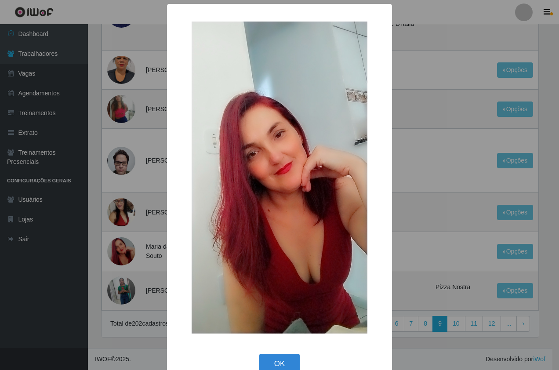
click at [114, 259] on div "× OK Cancel" at bounding box center [279, 185] width 559 height 370
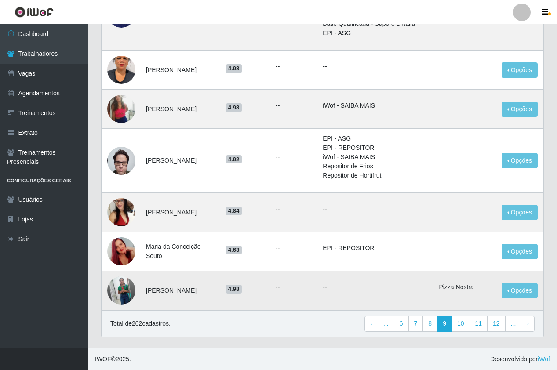
click at [131, 301] on img at bounding box center [121, 290] width 28 height 35
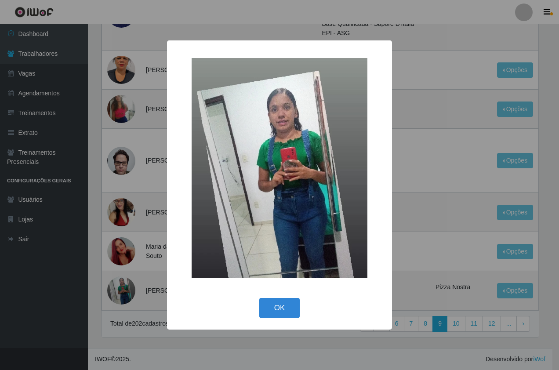
click at [130, 246] on div "× OK Cancel" at bounding box center [279, 185] width 559 height 370
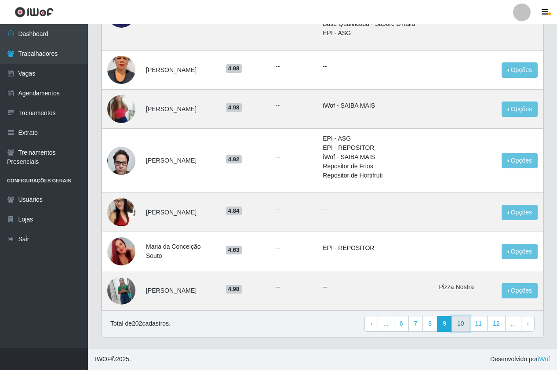
click at [461, 332] on link "10" at bounding box center [461, 324] width 18 height 16
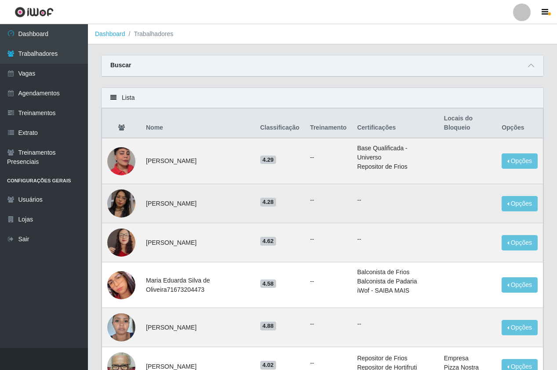
click at [123, 203] on img at bounding box center [121, 204] width 28 height 50
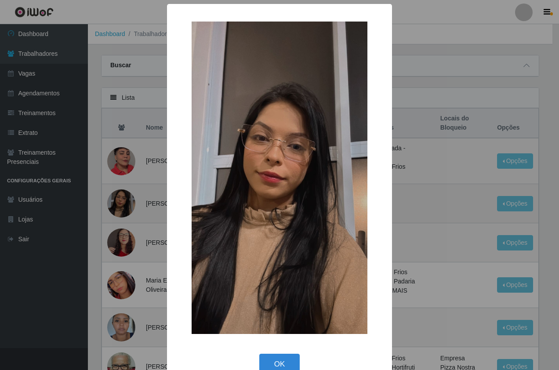
click at [123, 203] on div "× OK Cancel" at bounding box center [279, 185] width 559 height 370
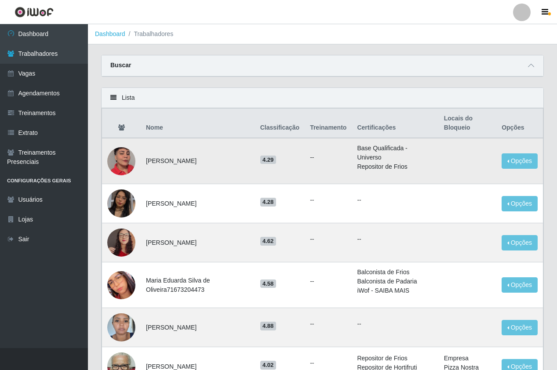
click at [127, 147] on img at bounding box center [121, 161] width 28 height 51
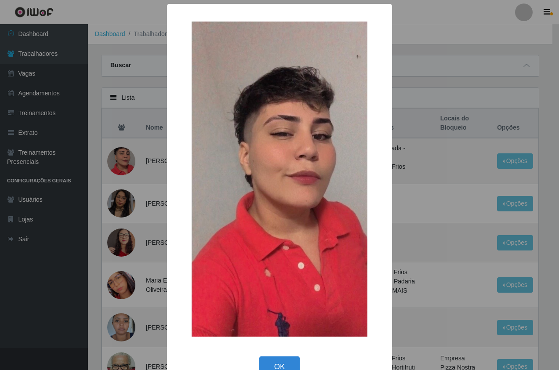
click at [135, 198] on div "× OK Cancel" at bounding box center [279, 185] width 559 height 370
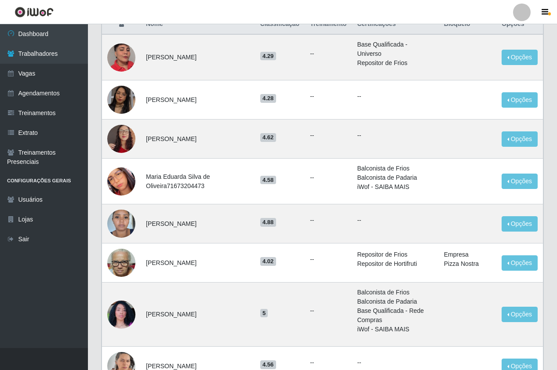
scroll to position [132, 0]
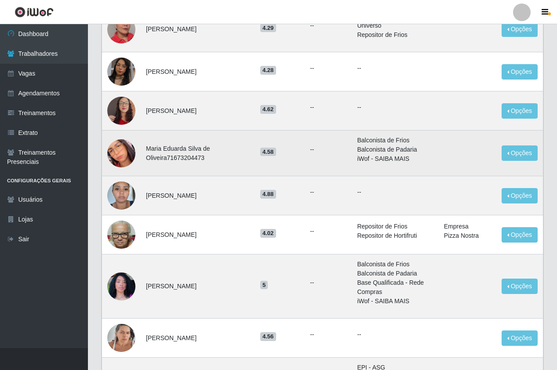
click at [121, 150] on img at bounding box center [121, 153] width 28 height 62
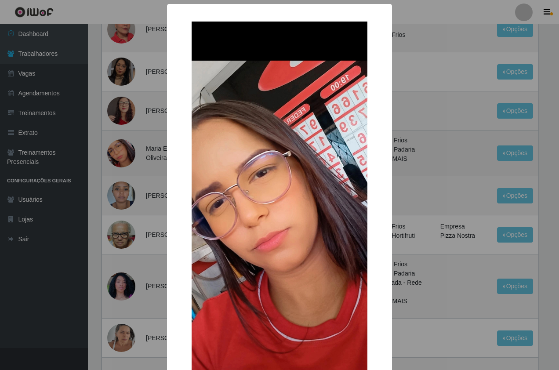
click at [121, 150] on div "× OK Cancel" at bounding box center [279, 185] width 559 height 370
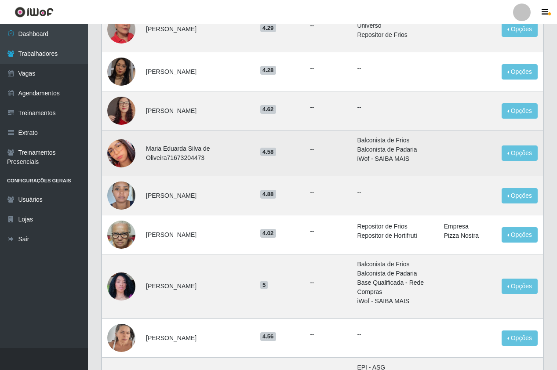
click at [128, 153] on img at bounding box center [121, 153] width 28 height 62
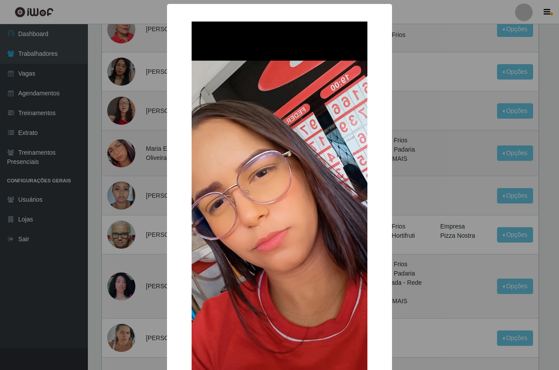
click at [128, 153] on div "× OK Cancel" at bounding box center [279, 185] width 559 height 370
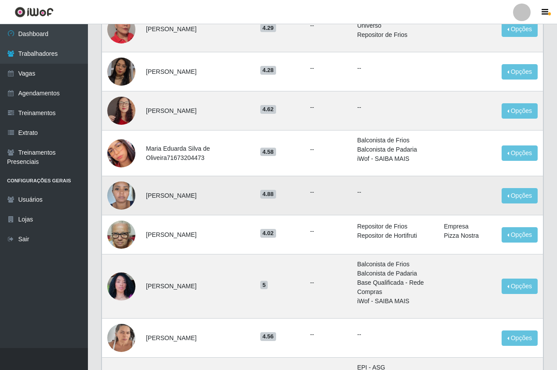
click at [128, 197] on img at bounding box center [121, 195] width 28 height 37
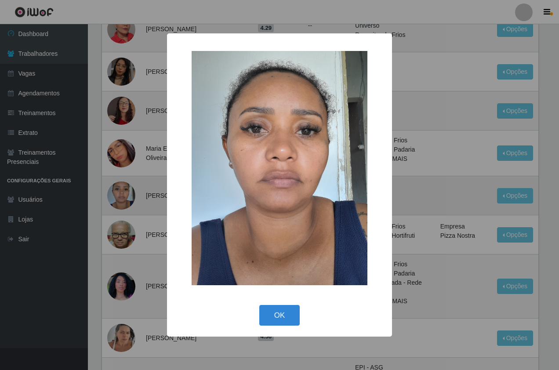
click at [128, 197] on div "× OK Cancel" at bounding box center [279, 185] width 559 height 370
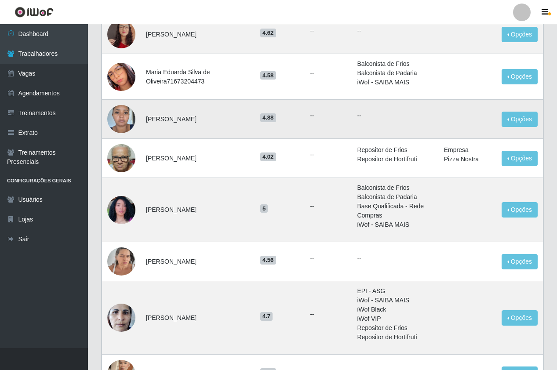
scroll to position [220, 0]
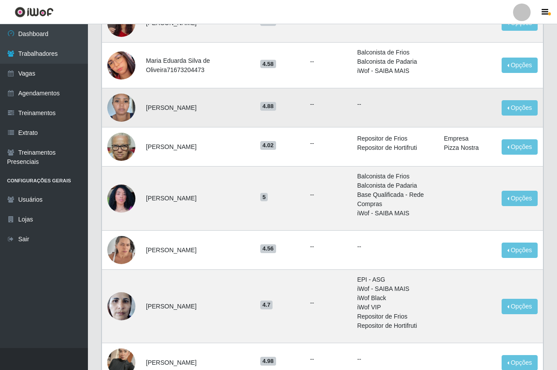
click at [128, 197] on img at bounding box center [121, 199] width 28 height 50
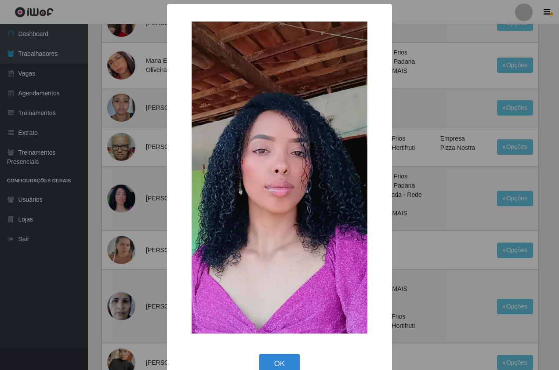
click at [124, 172] on div "× OK Cancel" at bounding box center [279, 185] width 559 height 370
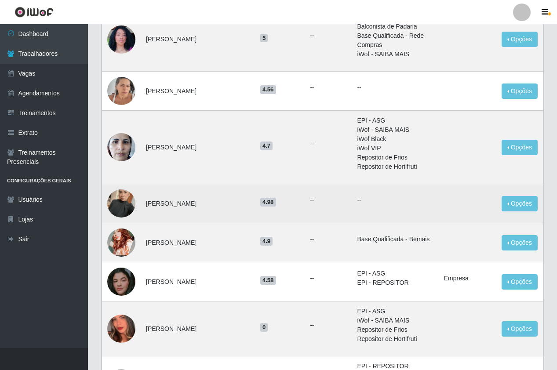
scroll to position [396, 0]
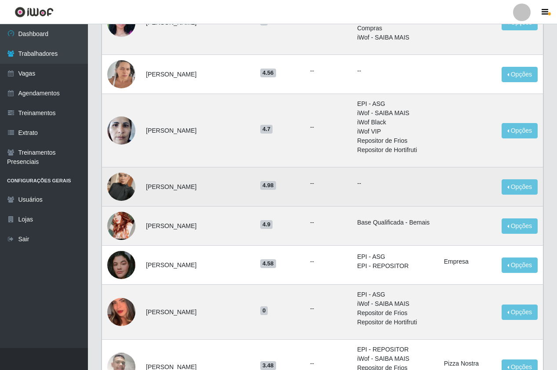
click at [120, 187] on img at bounding box center [121, 187] width 28 height 50
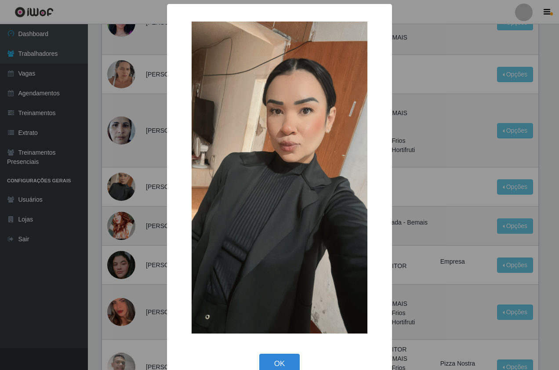
click at [124, 211] on div "× OK Cancel" at bounding box center [279, 185] width 559 height 370
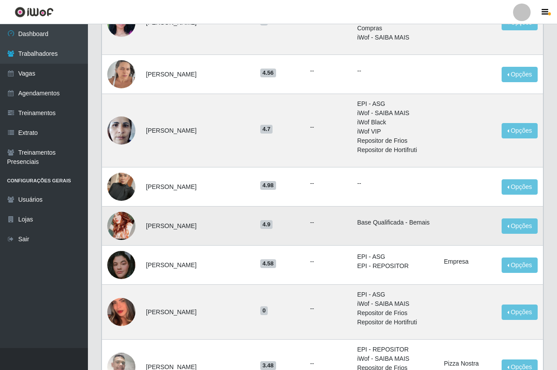
click at [126, 223] on img at bounding box center [121, 226] width 28 height 65
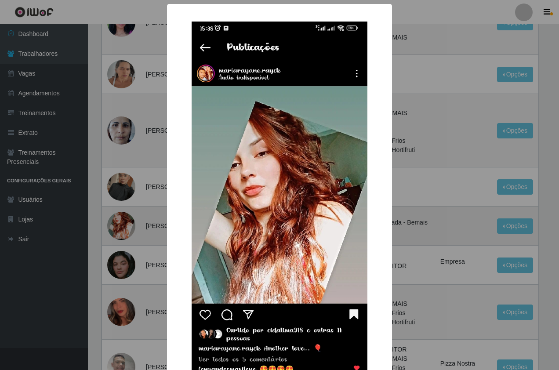
click at [126, 223] on div "× OK Cancel" at bounding box center [279, 185] width 559 height 370
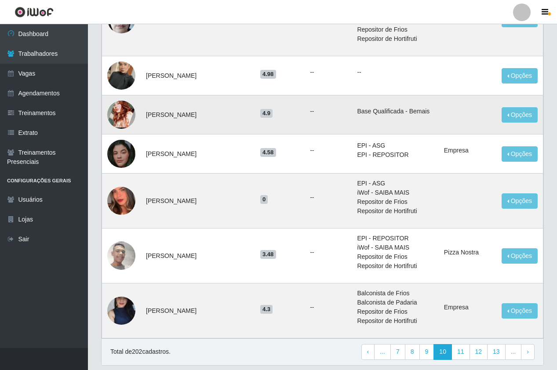
scroll to position [528, 0]
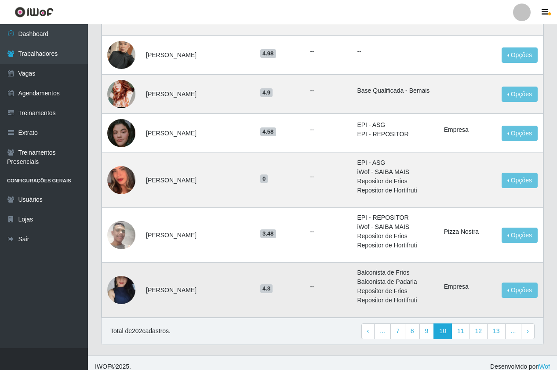
click at [129, 288] on img at bounding box center [121, 290] width 28 height 62
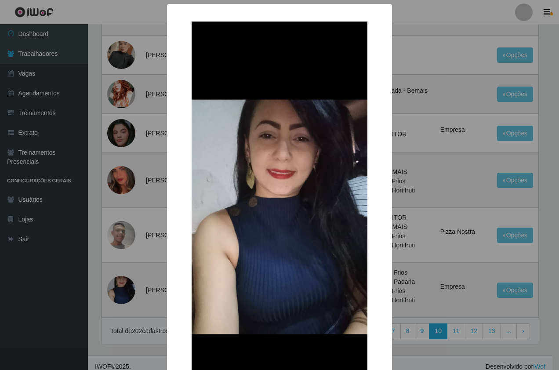
click at [142, 249] on div "× OK Cancel" at bounding box center [279, 185] width 559 height 370
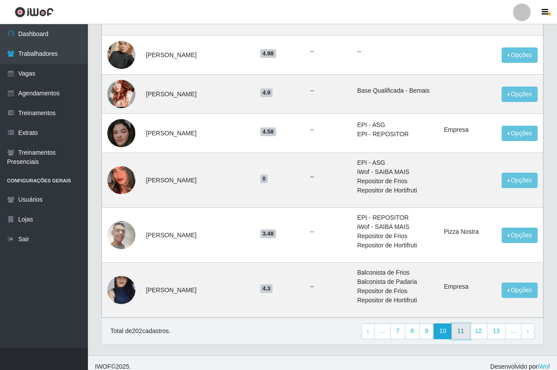
click at [460, 330] on link "11" at bounding box center [461, 332] width 18 height 16
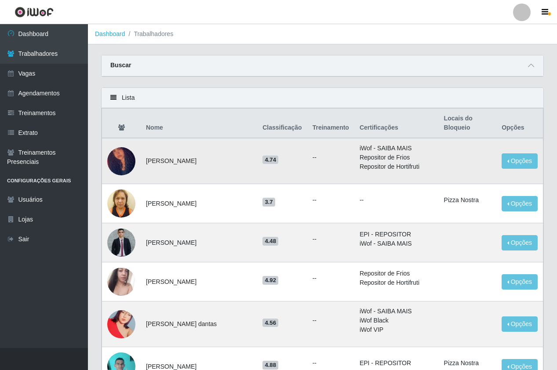
click at [130, 164] on img at bounding box center [121, 161] width 28 height 52
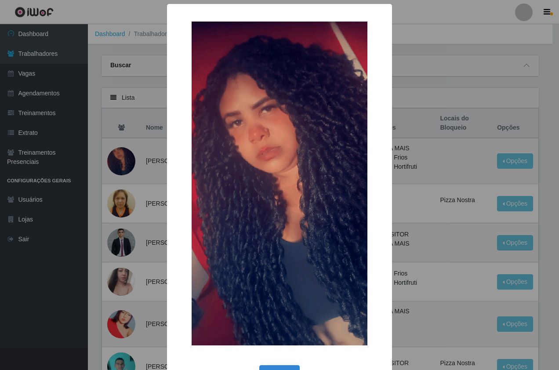
click at [126, 200] on div "× OK Cancel" at bounding box center [279, 185] width 559 height 370
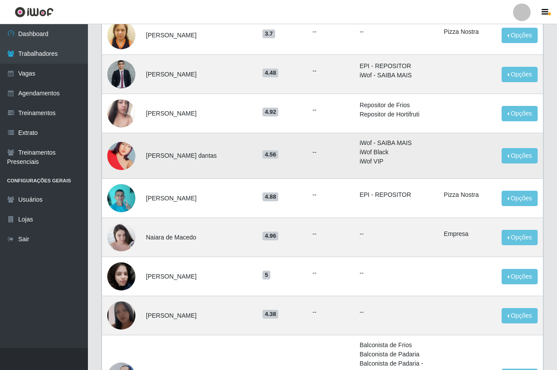
scroll to position [176, 0]
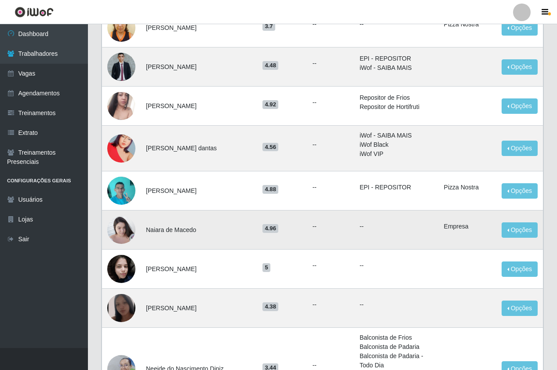
click at [129, 232] on img at bounding box center [121, 230] width 28 height 38
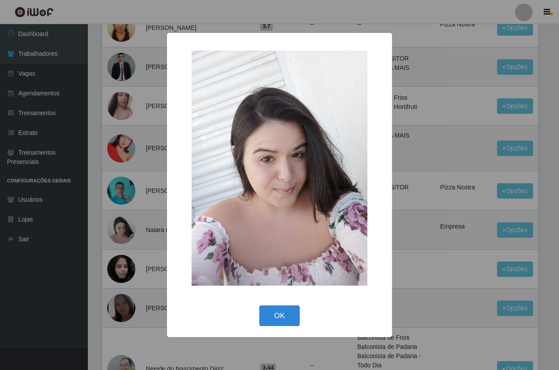
click at [116, 207] on div "× OK Cancel" at bounding box center [279, 185] width 559 height 370
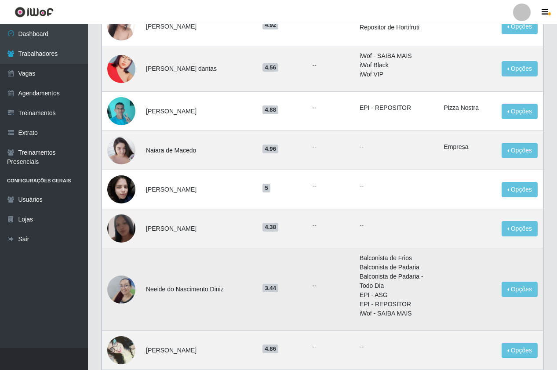
scroll to position [264, 0]
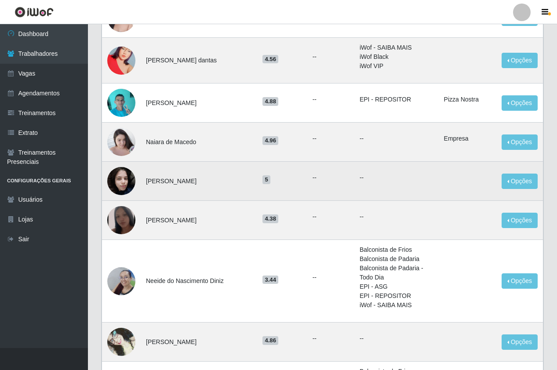
click at [120, 187] on img at bounding box center [121, 180] width 28 height 37
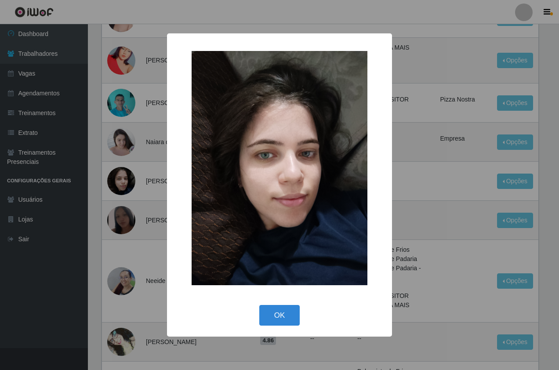
click at [133, 230] on div "× OK Cancel" at bounding box center [279, 185] width 559 height 370
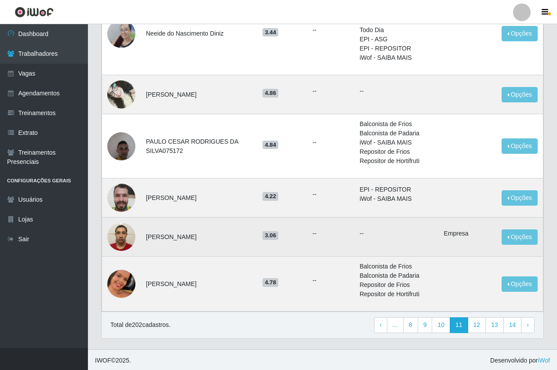
scroll to position [513, 0]
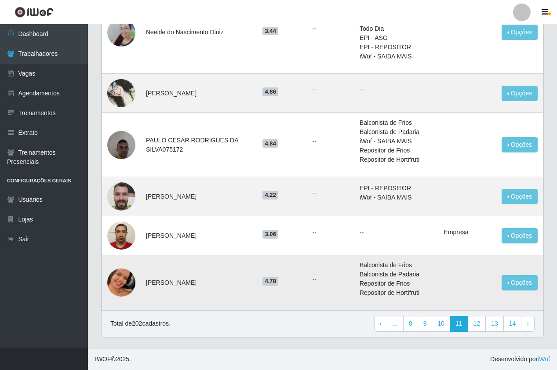
click at [128, 282] on img at bounding box center [121, 283] width 28 height 50
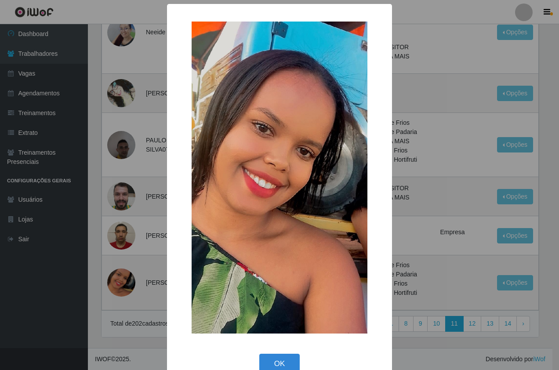
click at [117, 235] on div "× OK Cancel" at bounding box center [279, 185] width 559 height 370
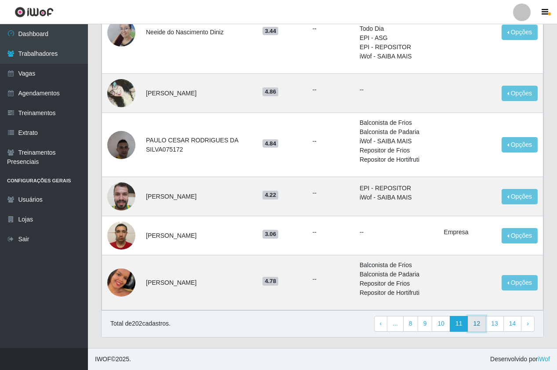
click at [481, 320] on link "12" at bounding box center [477, 324] width 18 height 16
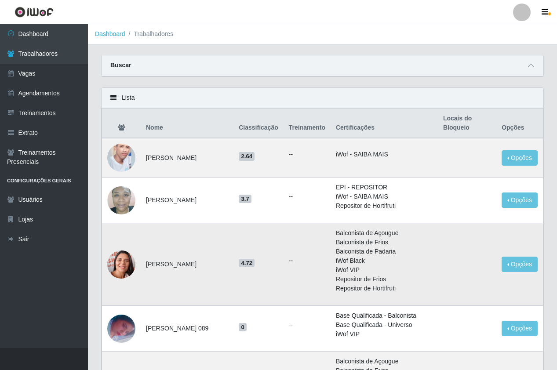
click at [119, 266] on img at bounding box center [121, 265] width 28 height 36
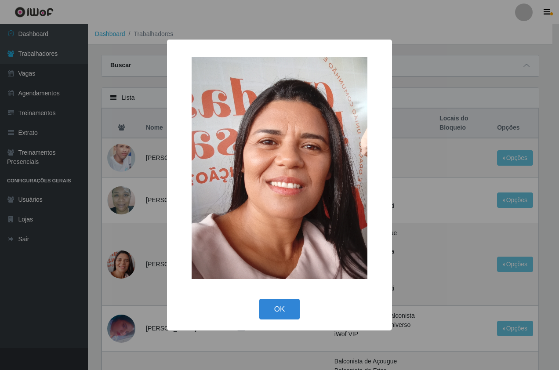
click at [112, 259] on div "× OK Cancel" at bounding box center [279, 185] width 559 height 370
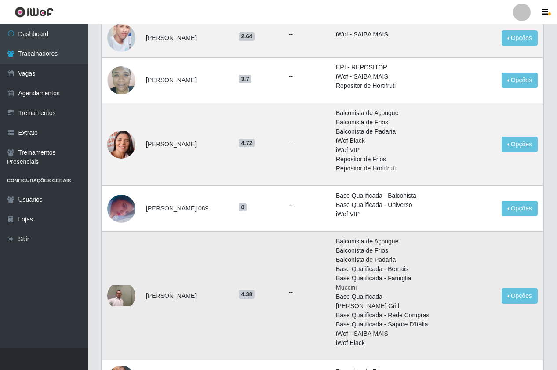
scroll to position [132, 0]
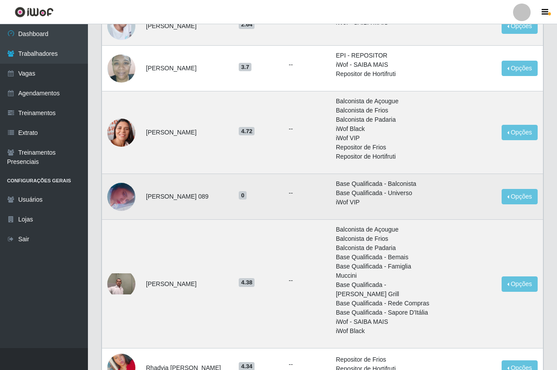
click at [121, 194] on img at bounding box center [121, 196] width 28 height 62
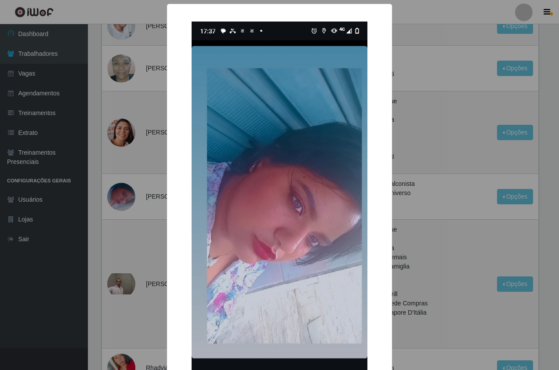
click at [147, 233] on div "× OK Cancel" at bounding box center [279, 185] width 559 height 370
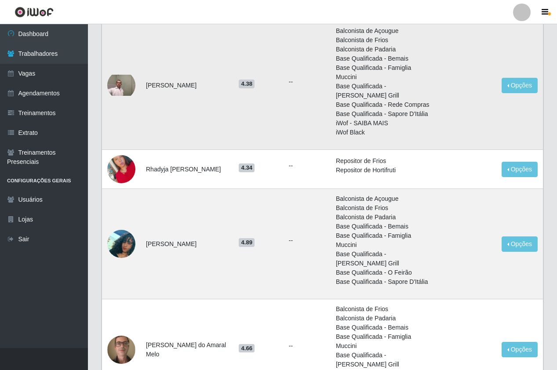
scroll to position [352, 0]
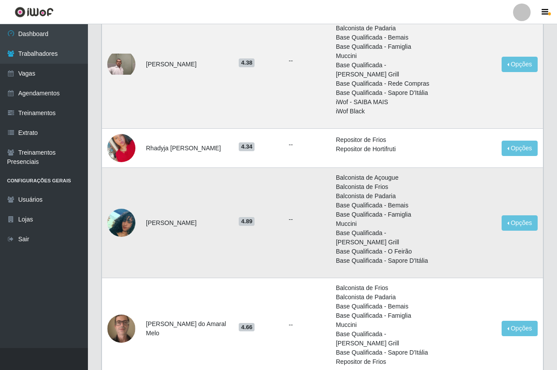
click at [122, 237] on img at bounding box center [121, 222] width 28 height 59
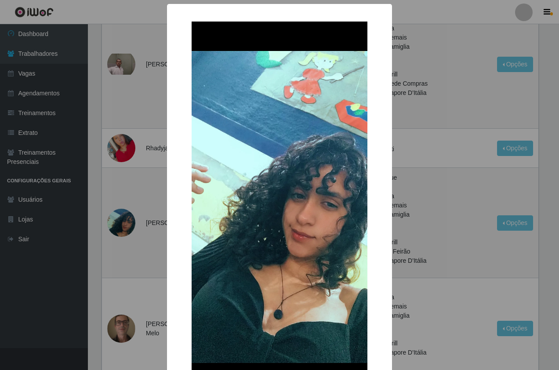
click at [116, 202] on div "× OK Cancel" at bounding box center [279, 185] width 559 height 370
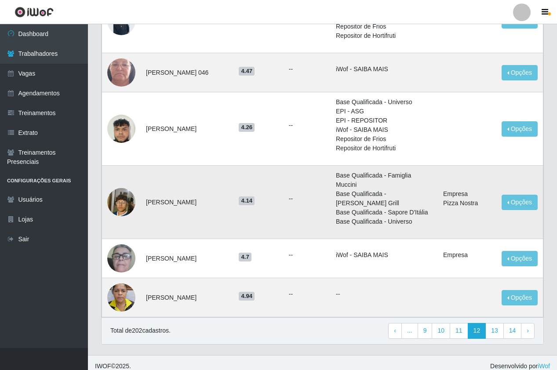
scroll to position [791, 0]
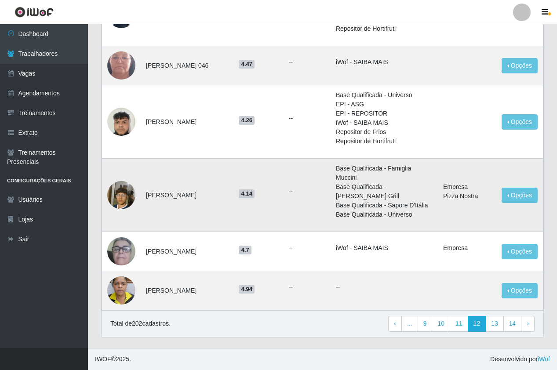
click at [124, 205] on img at bounding box center [121, 195] width 28 height 50
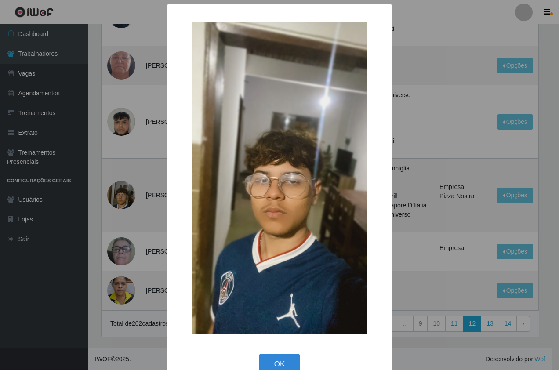
click at [122, 215] on div "× OK Cancel" at bounding box center [279, 185] width 559 height 370
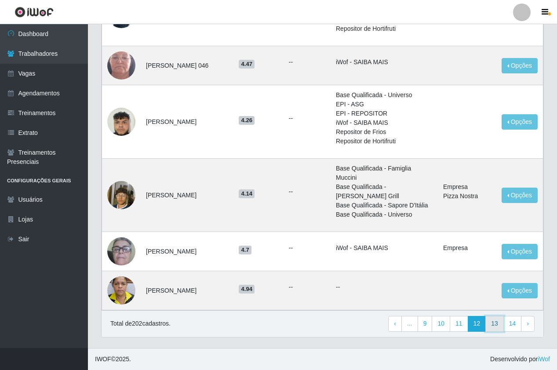
click at [497, 330] on link "13" at bounding box center [494, 324] width 18 height 16
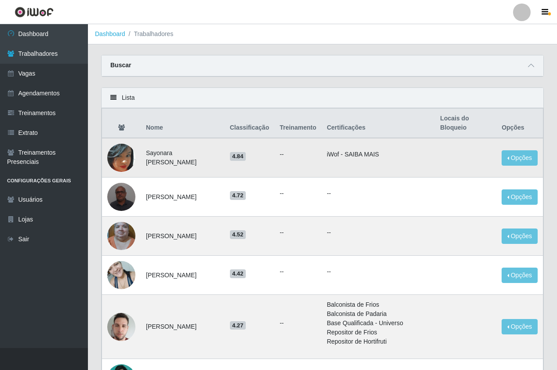
click at [116, 155] on img at bounding box center [121, 158] width 28 height 28
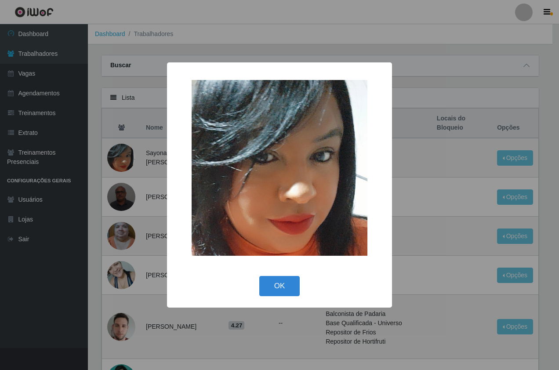
click at [115, 157] on div "× OK Cancel" at bounding box center [279, 185] width 559 height 370
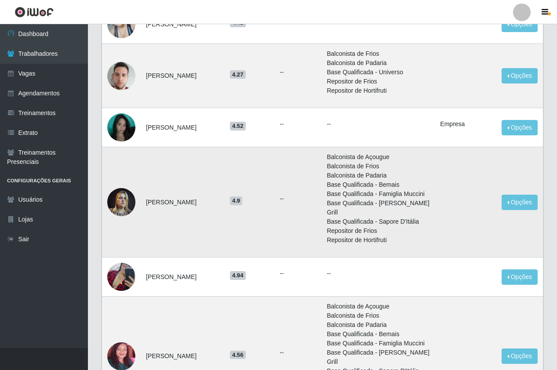
scroll to position [264, 0]
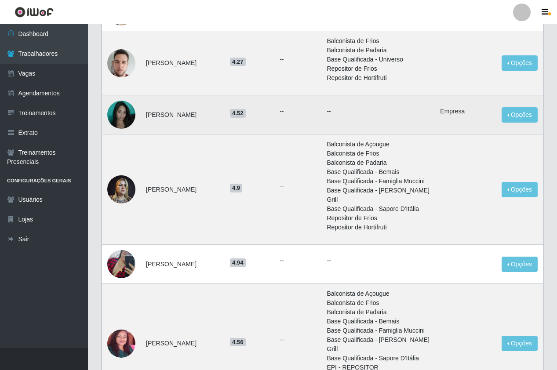
click at [129, 109] on img at bounding box center [121, 114] width 28 height 37
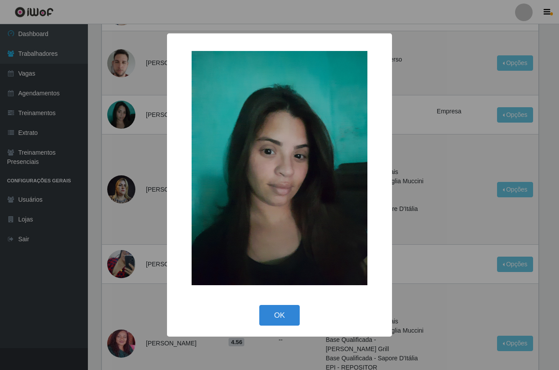
click at [140, 151] on div "× OK Cancel" at bounding box center [279, 185] width 559 height 370
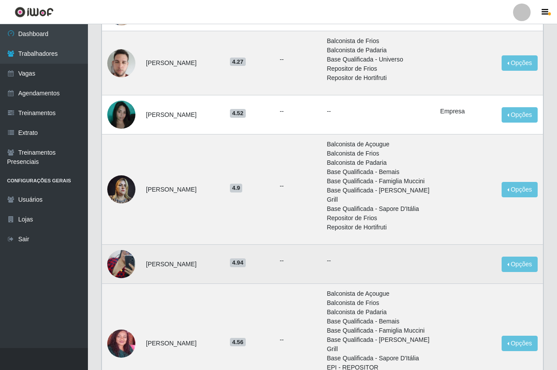
click at [128, 249] on img at bounding box center [121, 264] width 28 height 35
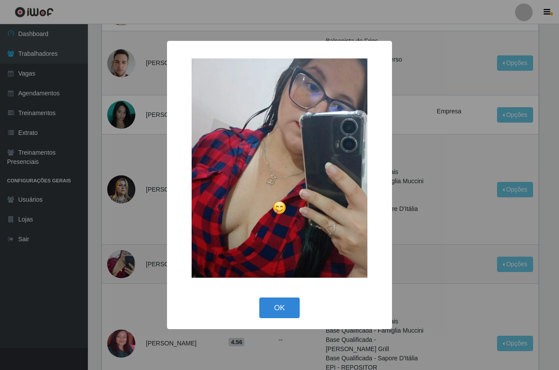
click at [128, 249] on div "× OK Cancel" at bounding box center [279, 185] width 559 height 370
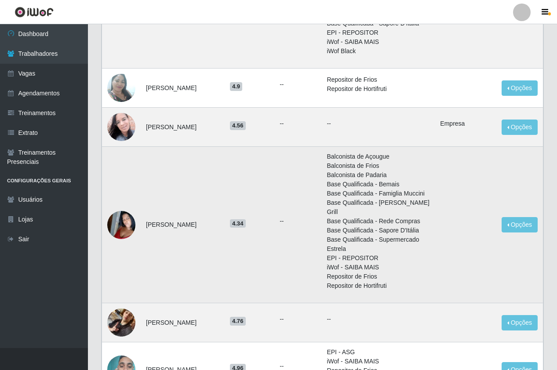
scroll to position [616, 0]
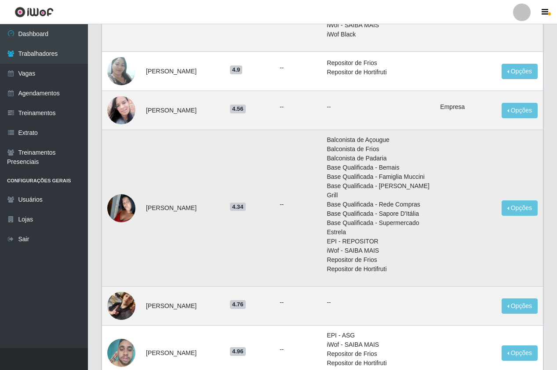
click at [117, 189] on img at bounding box center [121, 208] width 28 height 50
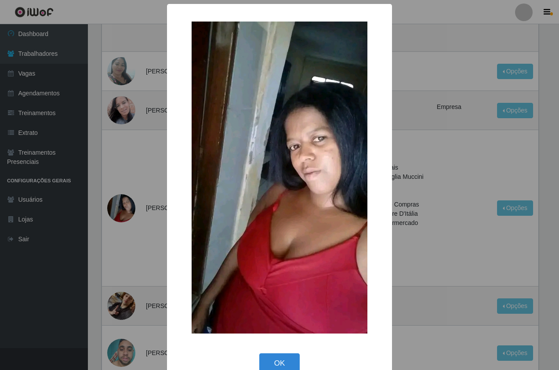
click at [127, 215] on div "× OK Cancel" at bounding box center [279, 185] width 559 height 370
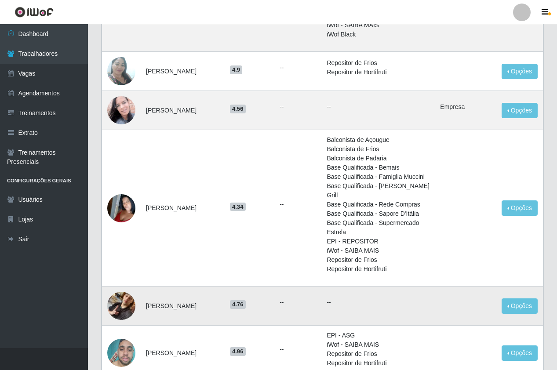
scroll to position [698, 0]
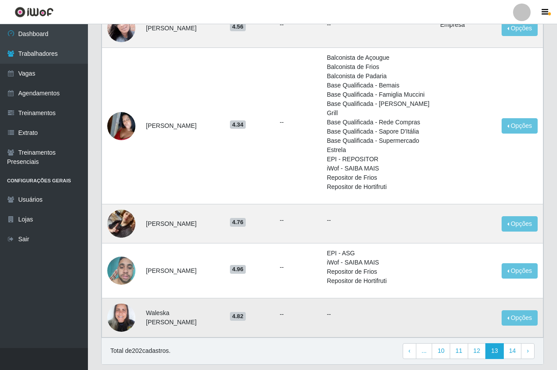
click at [126, 299] on img at bounding box center [121, 317] width 28 height 37
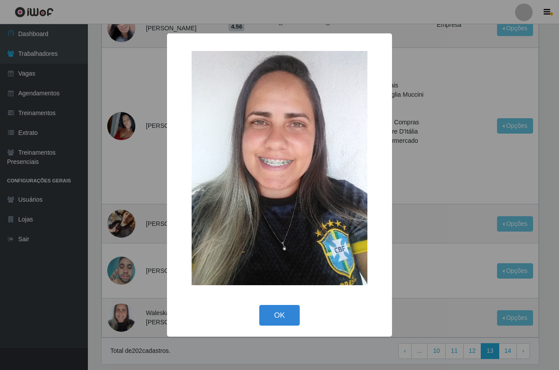
click at [431, 209] on div "× OK Cancel" at bounding box center [279, 185] width 559 height 370
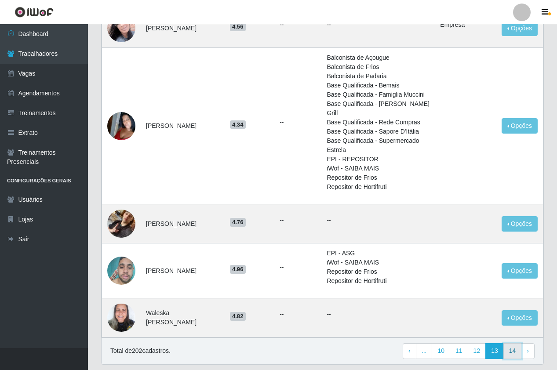
click at [510, 343] on link "14" at bounding box center [512, 351] width 18 height 16
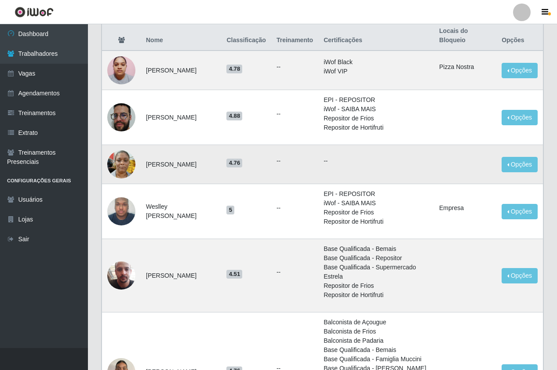
scroll to position [132, 0]
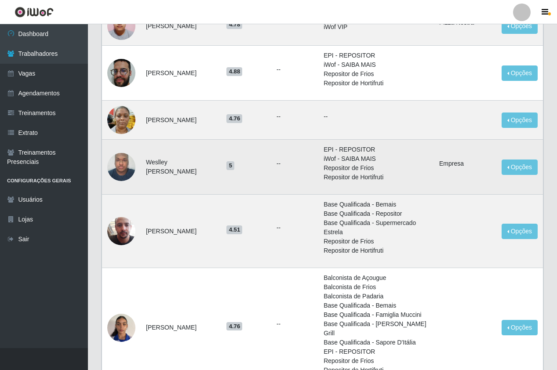
click at [120, 169] on img at bounding box center [121, 166] width 28 height 37
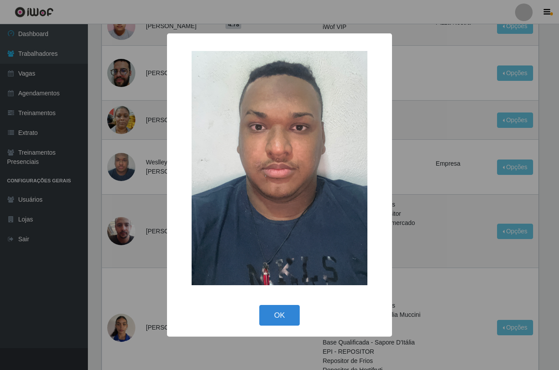
click at [138, 222] on div "× OK Cancel" at bounding box center [279, 185] width 559 height 370
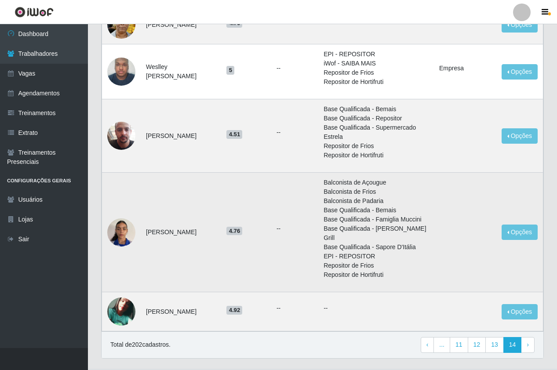
scroll to position [240, 0]
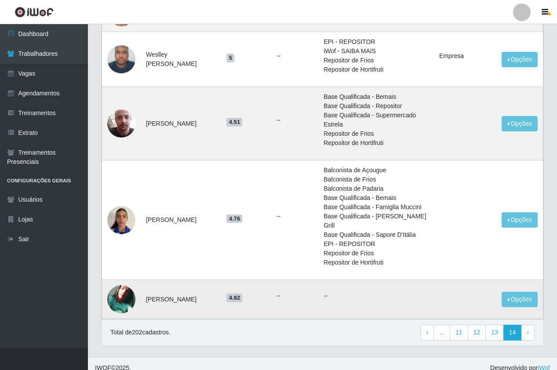
click at [121, 288] on img at bounding box center [121, 299] width 28 height 28
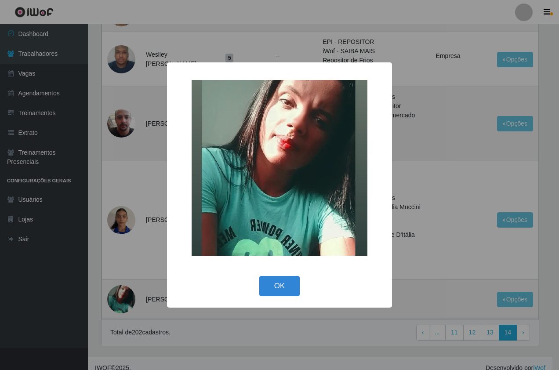
click at [142, 213] on div "× OK Cancel" at bounding box center [279, 185] width 559 height 370
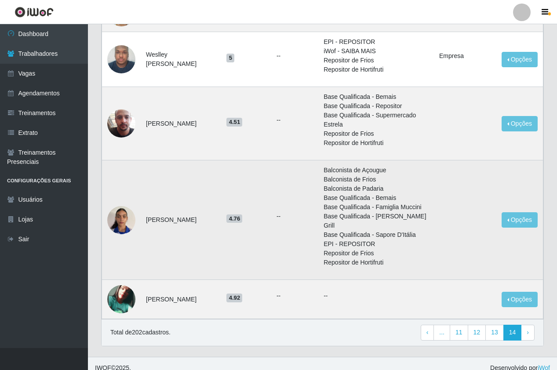
scroll to position [64, 0]
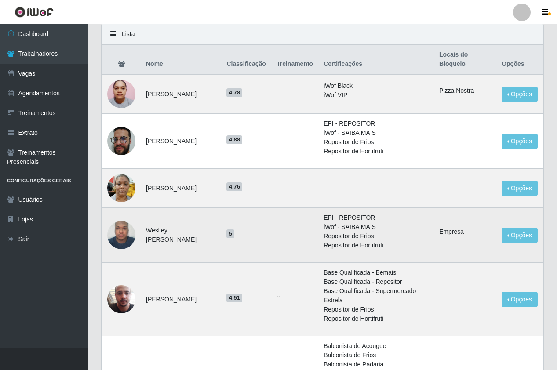
click at [127, 239] on img at bounding box center [121, 234] width 28 height 37
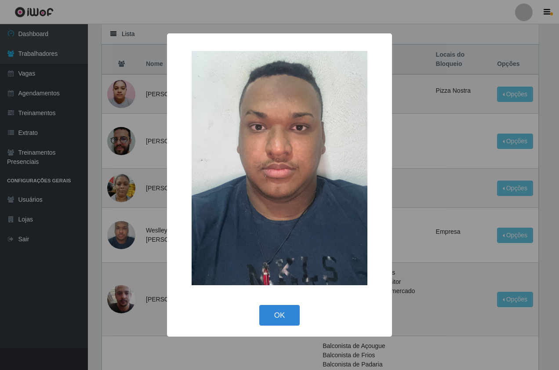
click at [121, 187] on div "× OK Cancel" at bounding box center [279, 185] width 559 height 370
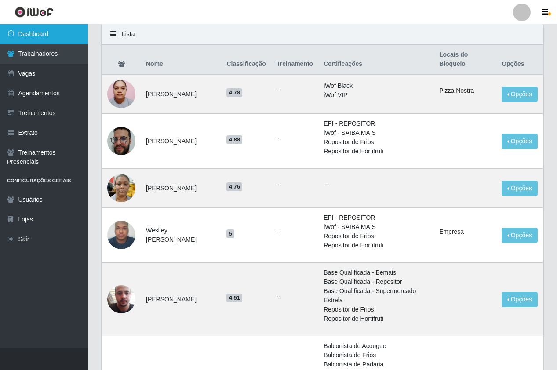
click at [40, 34] on link "Dashboard" at bounding box center [44, 34] width 88 height 20
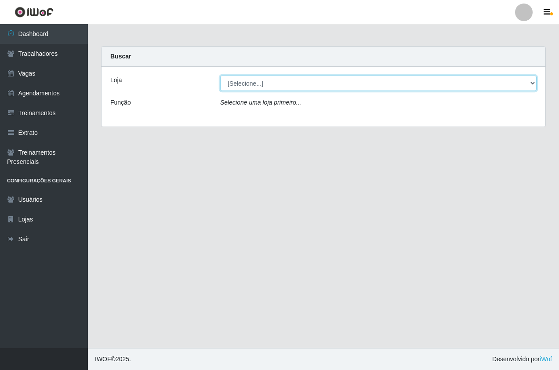
click at [249, 77] on select "[Selecione...] Pizza Nostra" at bounding box center [378, 83] width 317 height 15
select select "337"
click at [220, 76] on select "[Selecione...] Pizza Nostra" at bounding box center [378, 83] width 317 height 15
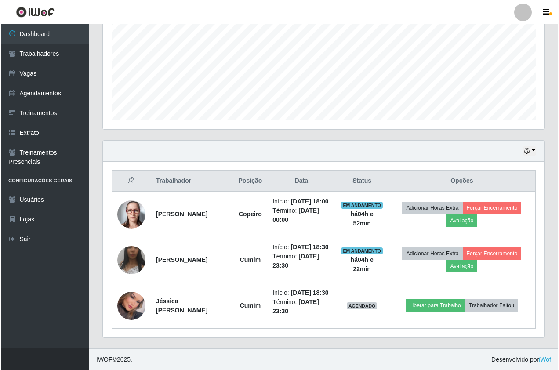
scroll to position [194, 0]
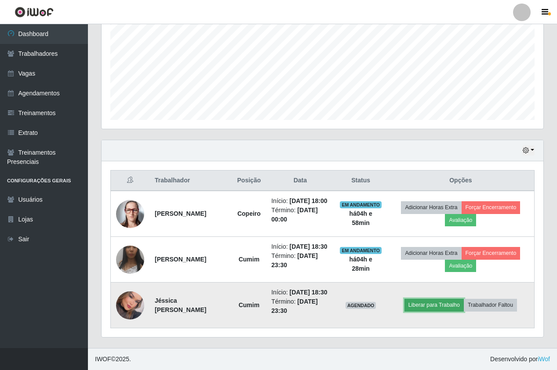
click at [427, 307] on button "Liberar para Trabalho" at bounding box center [433, 305] width 59 height 12
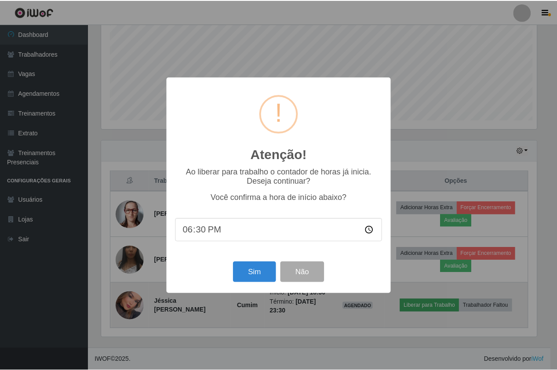
scroll to position [182, 437]
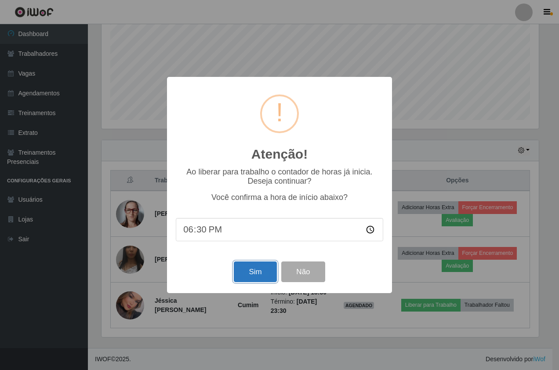
click at [244, 279] on button "Sim" at bounding box center [255, 272] width 43 height 21
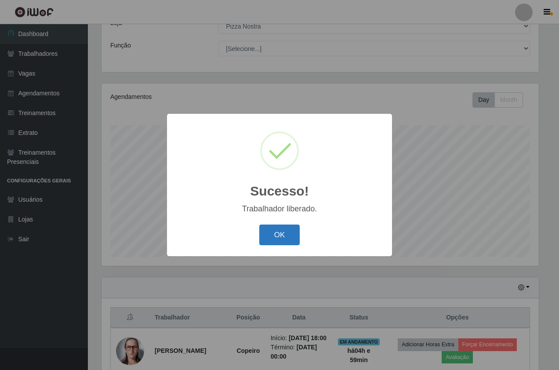
click at [288, 226] on button "OK" at bounding box center [279, 235] width 41 height 21
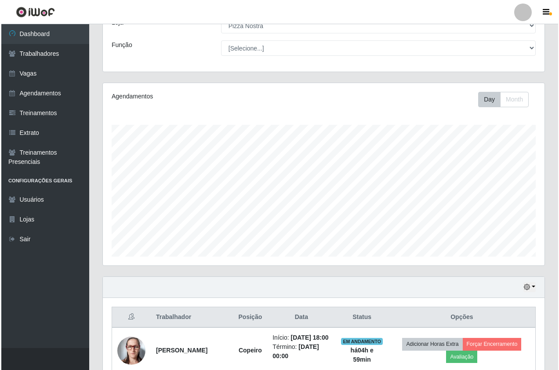
scroll to position [194, 0]
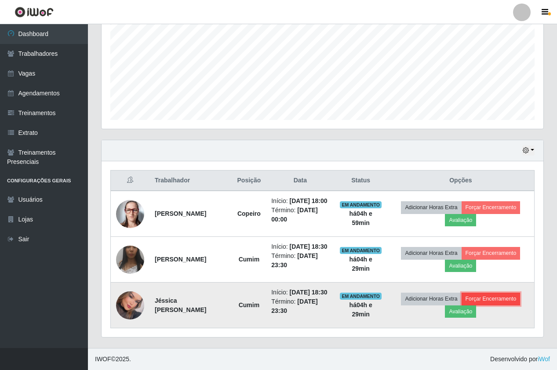
click at [493, 298] on button "Forçar Encerramento" at bounding box center [491, 299] width 59 height 12
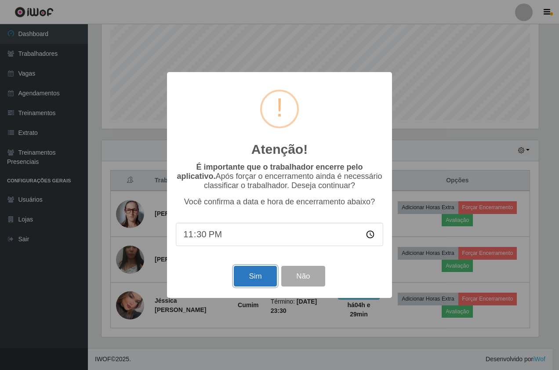
click at [256, 277] on button "Sim" at bounding box center [255, 276] width 43 height 21
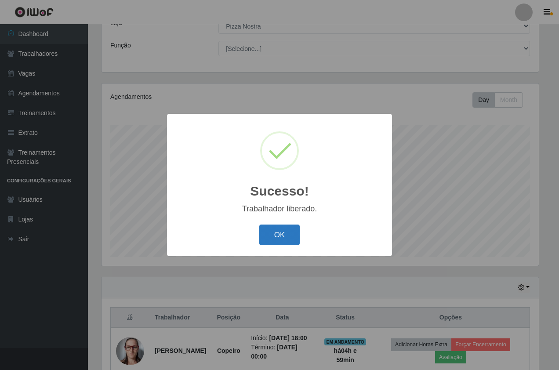
click at [297, 231] on button "OK" at bounding box center [279, 235] width 41 height 21
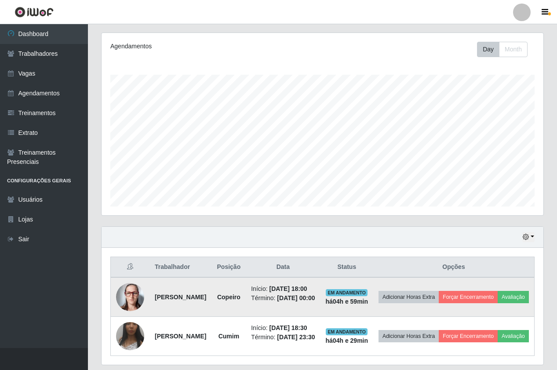
scroll to position [149, 0]
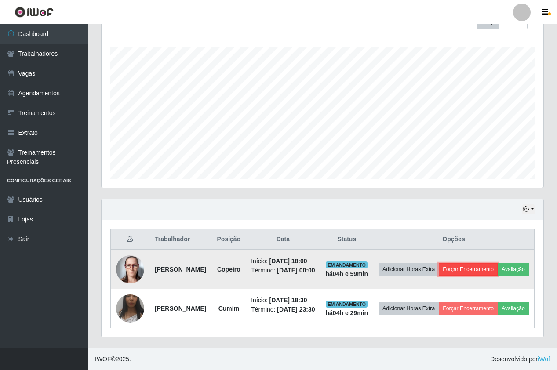
click at [486, 263] on button "Forçar Encerramento" at bounding box center [468, 269] width 59 height 12
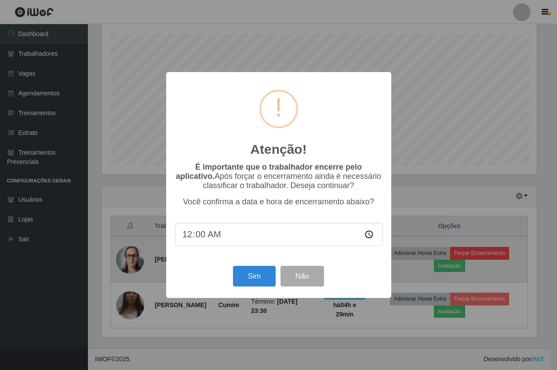
scroll to position [182, 437]
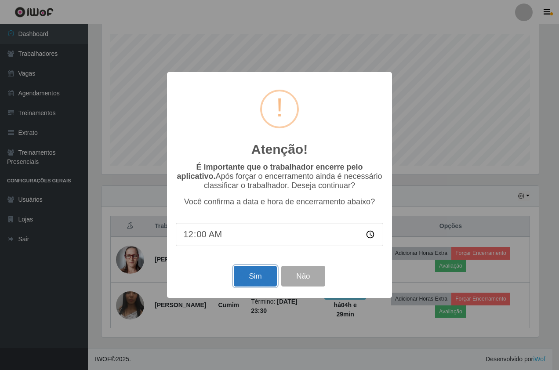
click at [248, 276] on button "Sim" at bounding box center [255, 276] width 43 height 21
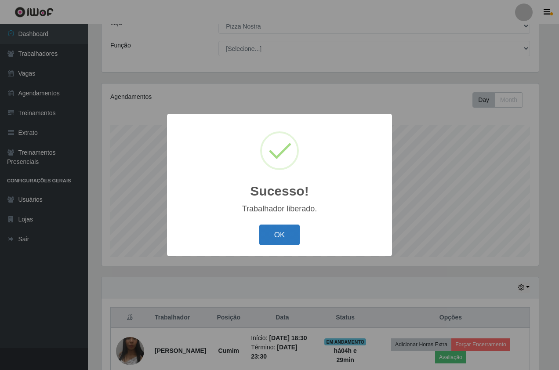
click at [273, 235] on button "OK" at bounding box center [279, 235] width 41 height 21
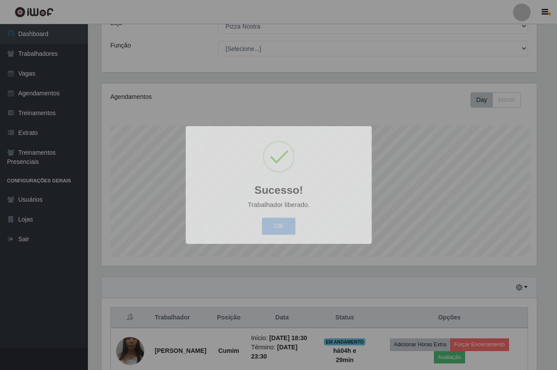
scroll to position [0, 0]
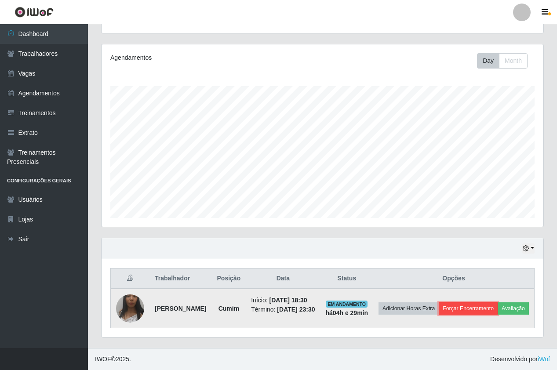
click at [491, 302] on button "Forçar Encerramento" at bounding box center [468, 308] width 59 height 12
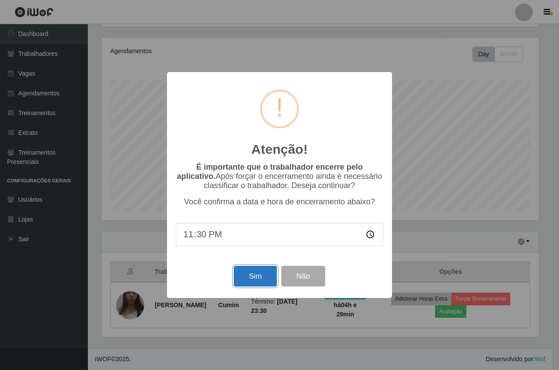
click at [249, 276] on button "Sim" at bounding box center [255, 276] width 43 height 21
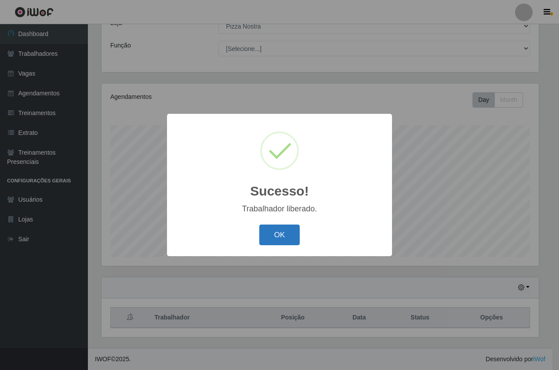
click at [278, 230] on button "OK" at bounding box center [279, 235] width 41 height 21
